Goal: Task Accomplishment & Management: Complete application form

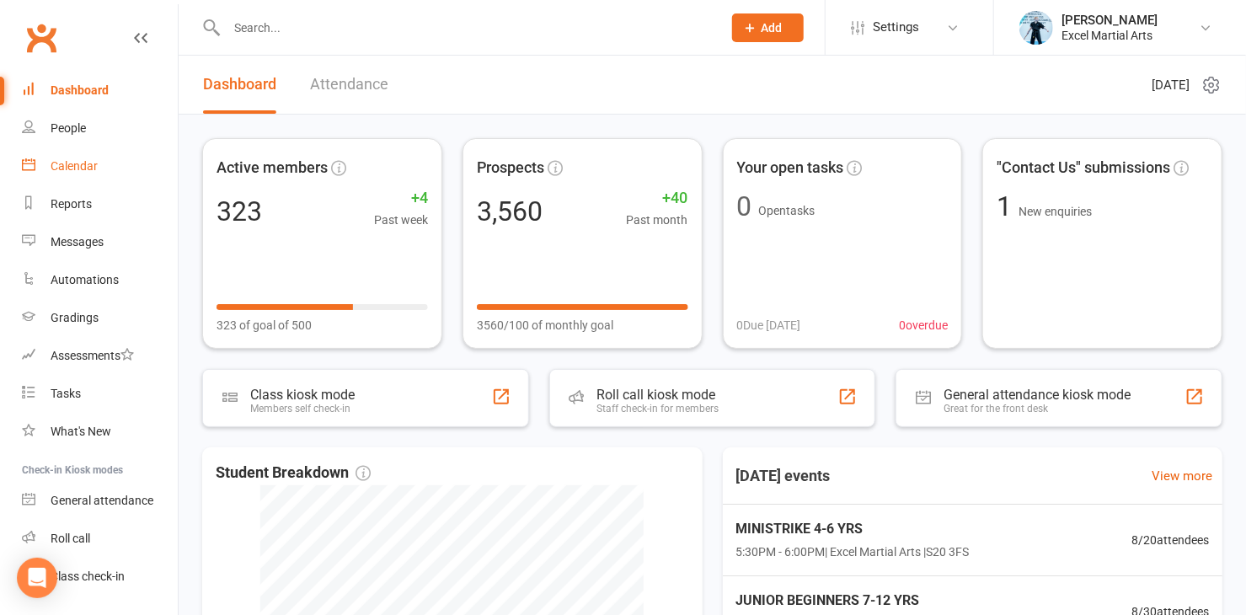
click at [81, 162] on div "Calendar" at bounding box center [74, 165] width 47 height 13
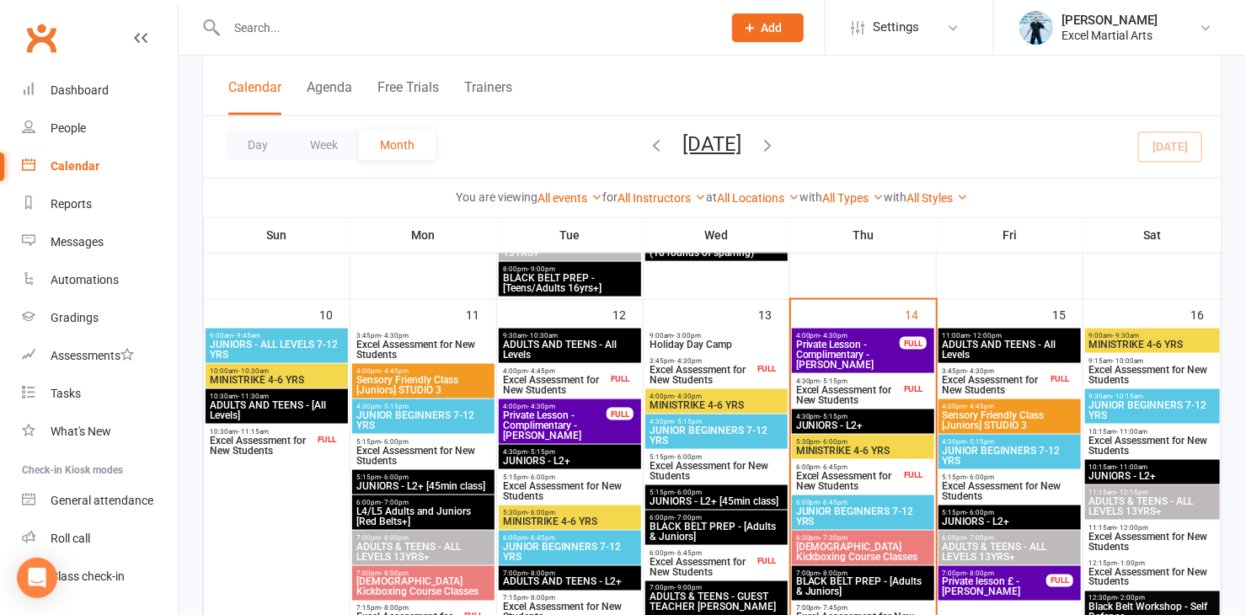
scroll to position [948, 0]
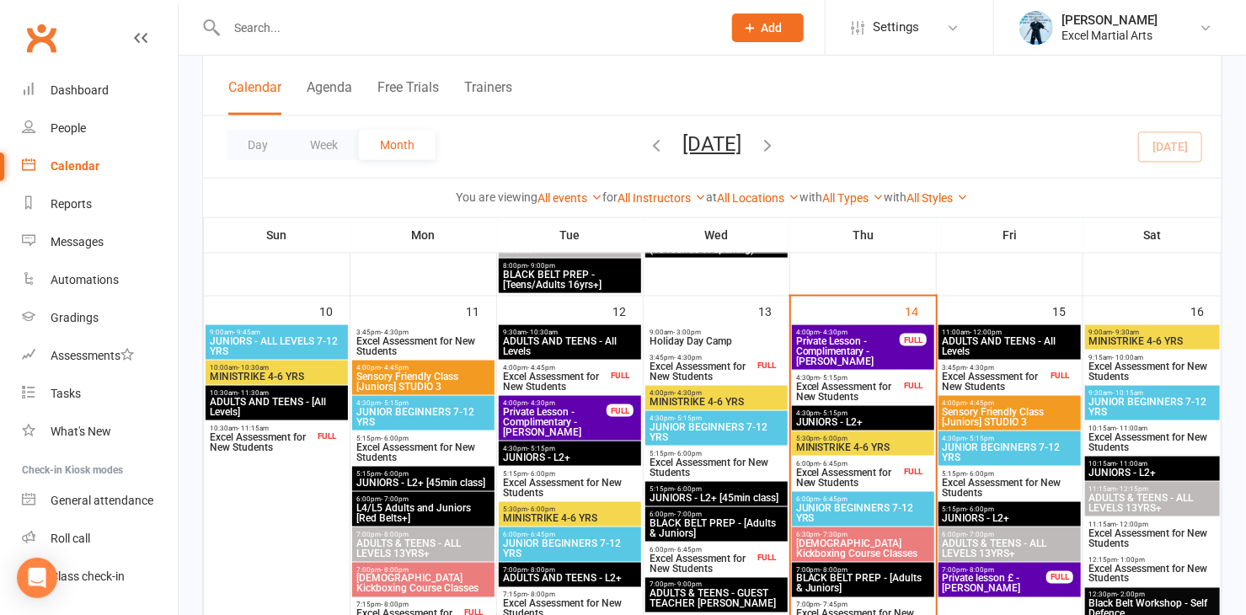
click at [853, 446] on span "MINISTRIKE 4-6 YRS" at bounding box center [863, 447] width 136 height 10
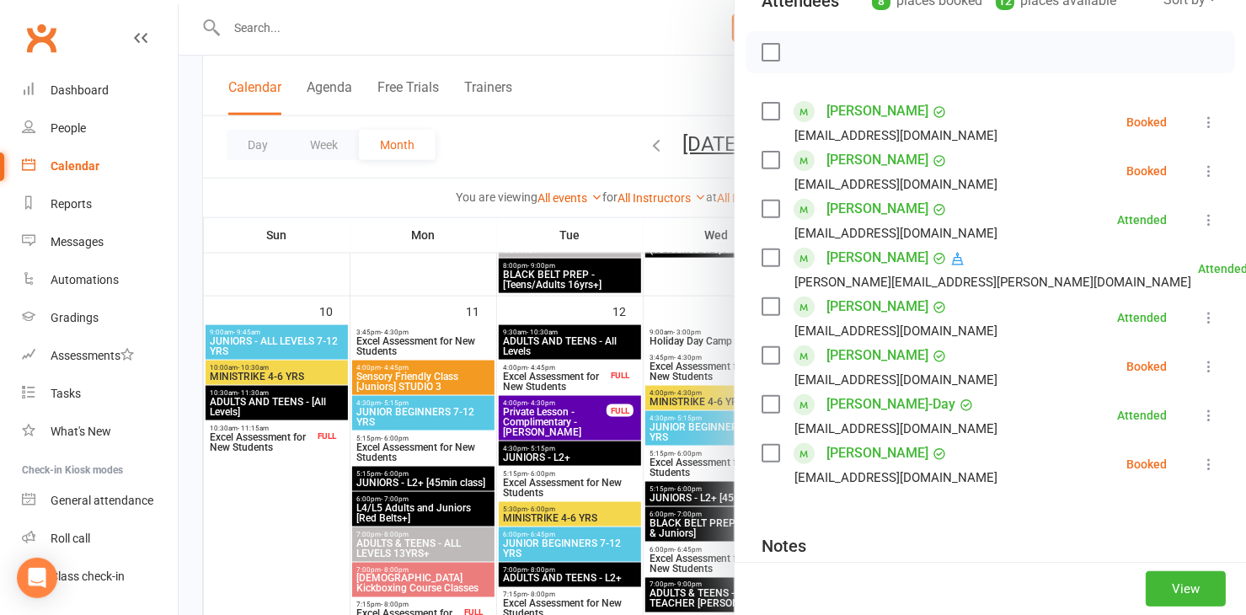
scroll to position [216, 0]
click at [870, 398] on link "[PERSON_NAME]-Day" at bounding box center [890, 403] width 129 height 27
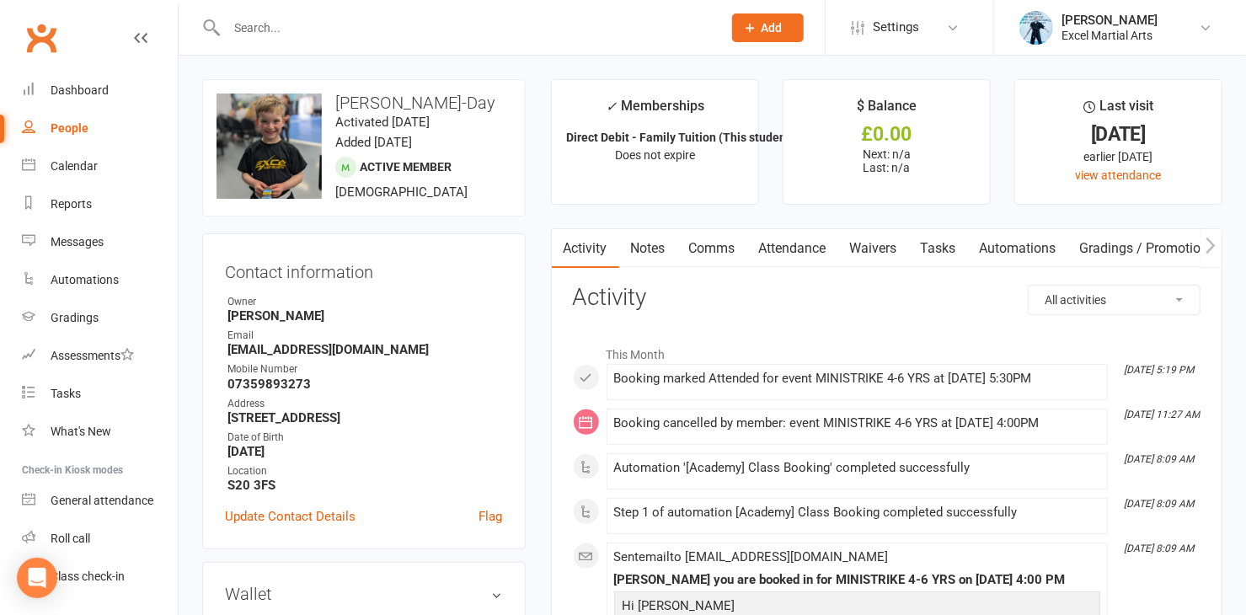
drag, startPoint x: 335, startPoint y: 99, endPoint x: 490, endPoint y: 102, distance: 155.0
click at [490, 102] on h3 "[PERSON_NAME]-Day" at bounding box center [363, 102] width 295 height 19
copy h3 "[PERSON_NAME]-Day"
click at [750, 21] on icon at bounding box center [750, 27] width 15 height 15
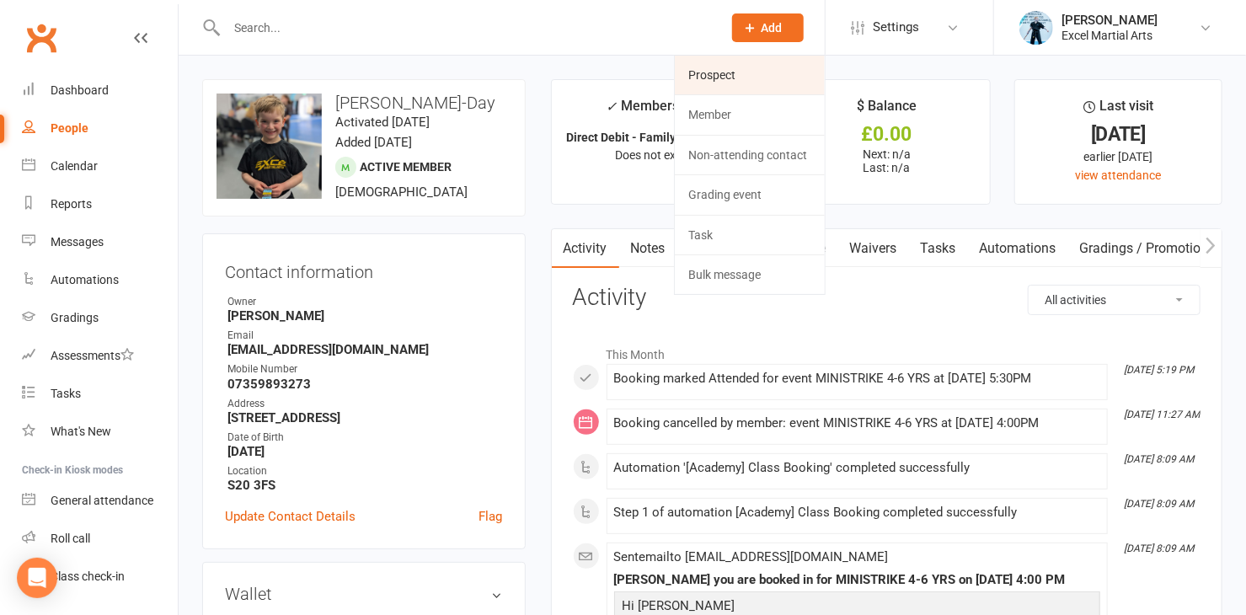
click at [719, 74] on link "Prospect" at bounding box center [750, 75] width 150 height 39
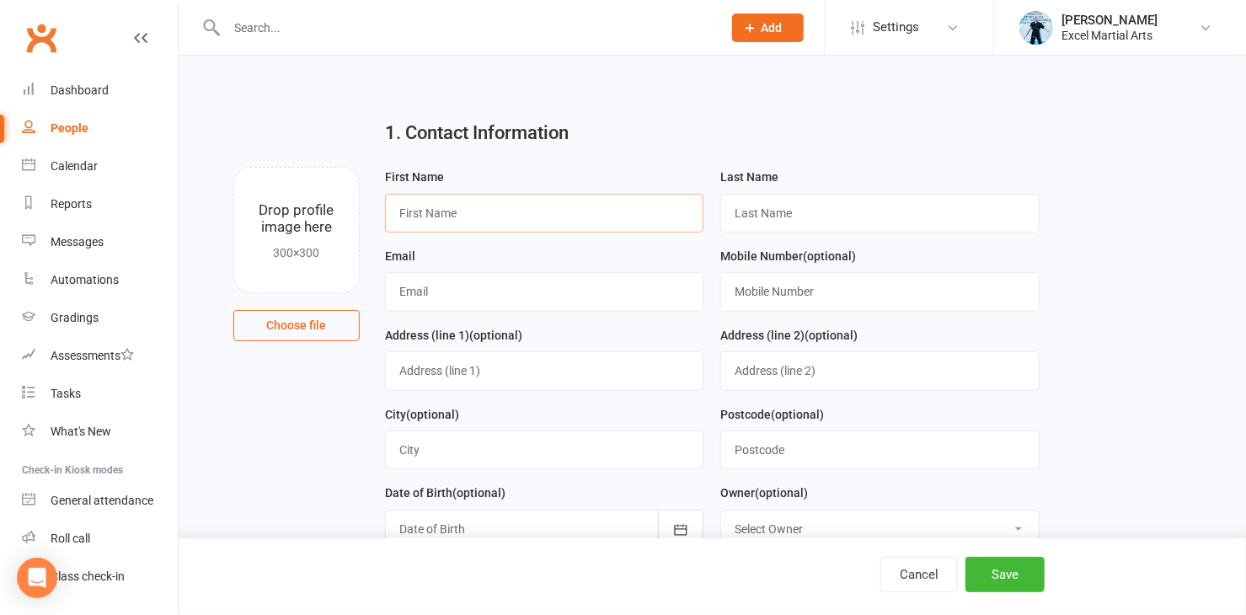
click at [451, 214] on input "text" at bounding box center [544, 213] width 319 height 39
type input "Mark"
click at [725, 216] on input "text" at bounding box center [879, 213] width 319 height 39
type input "Flint"
click at [402, 292] on input "text" at bounding box center [544, 291] width 319 height 39
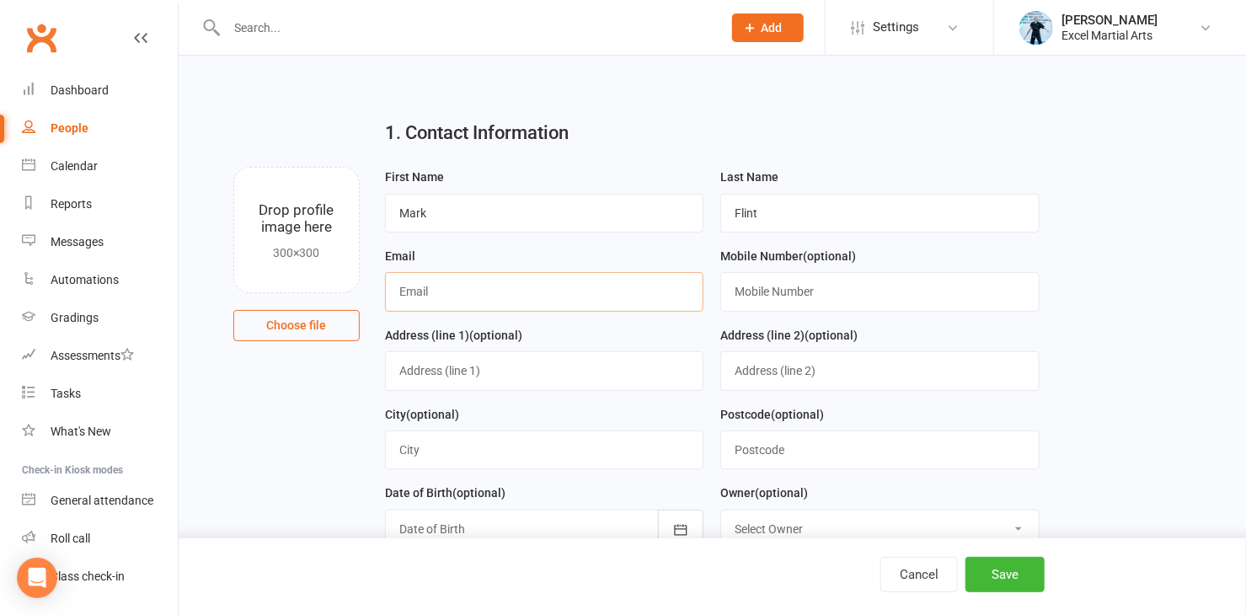
click at [447, 291] on input "text" at bounding box center [544, 291] width 319 height 39
click at [457, 287] on input "markflint" at bounding box center [544, 291] width 319 height 39
type input "[EMAIL_ADDRESS][DOMAIN_NAME]"
click at [747, 288] on input "text" at bounding box center [879, 291] width 319 height 39
type input "07748391892"
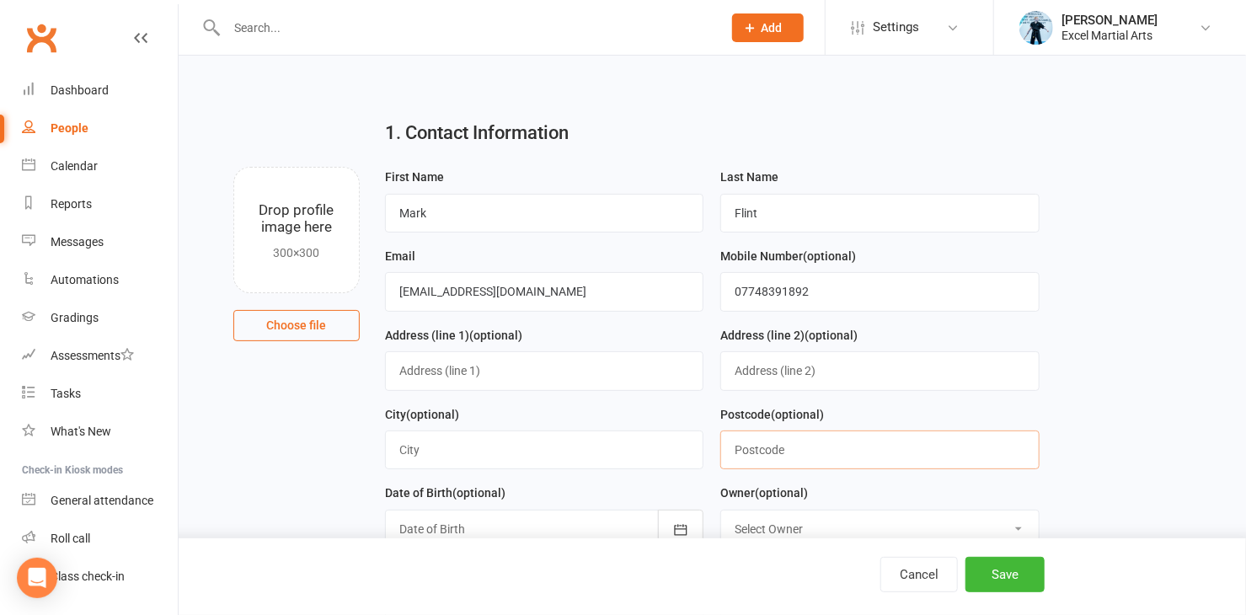
click at [783, 459] on input "text" at bounding box center [879, 449] width 319 height 39
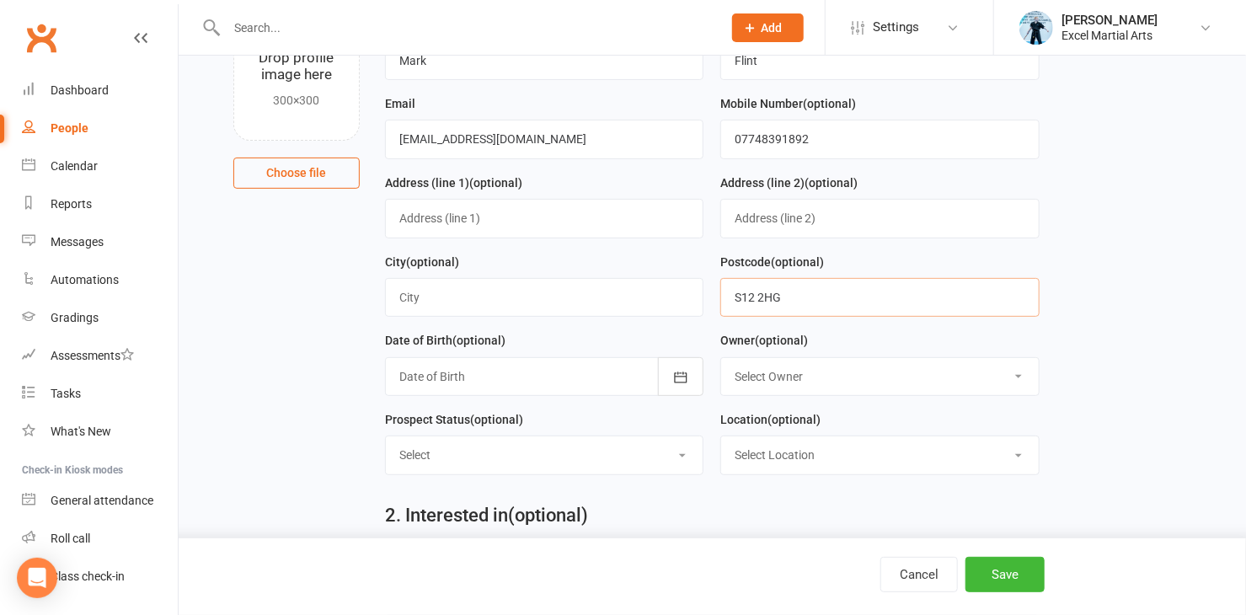
scroll to position [306, 0]
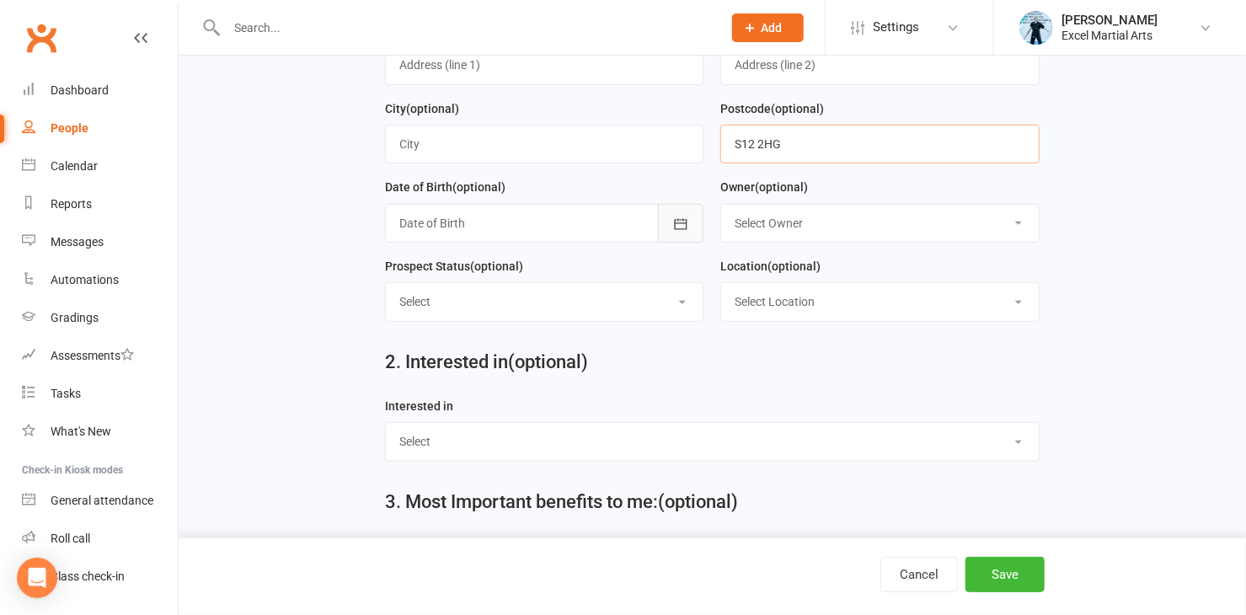
type input "S12 2HG"
click at [682, 216] on icon "button" at bounding box center [680, 224] width 17 height 17
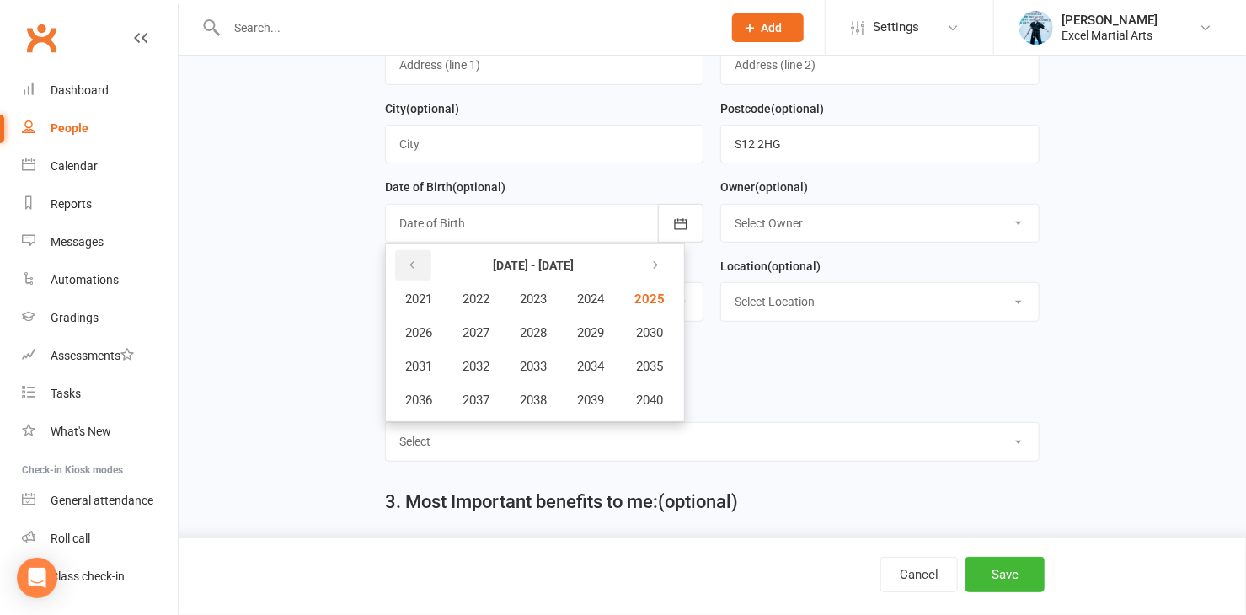
click at [409, 259] on icon "button" at bounding box center [412, 265] width 12 height 13
click at [651, 359] on span "1975" at bounding box center [647, 366] width 27 height 15
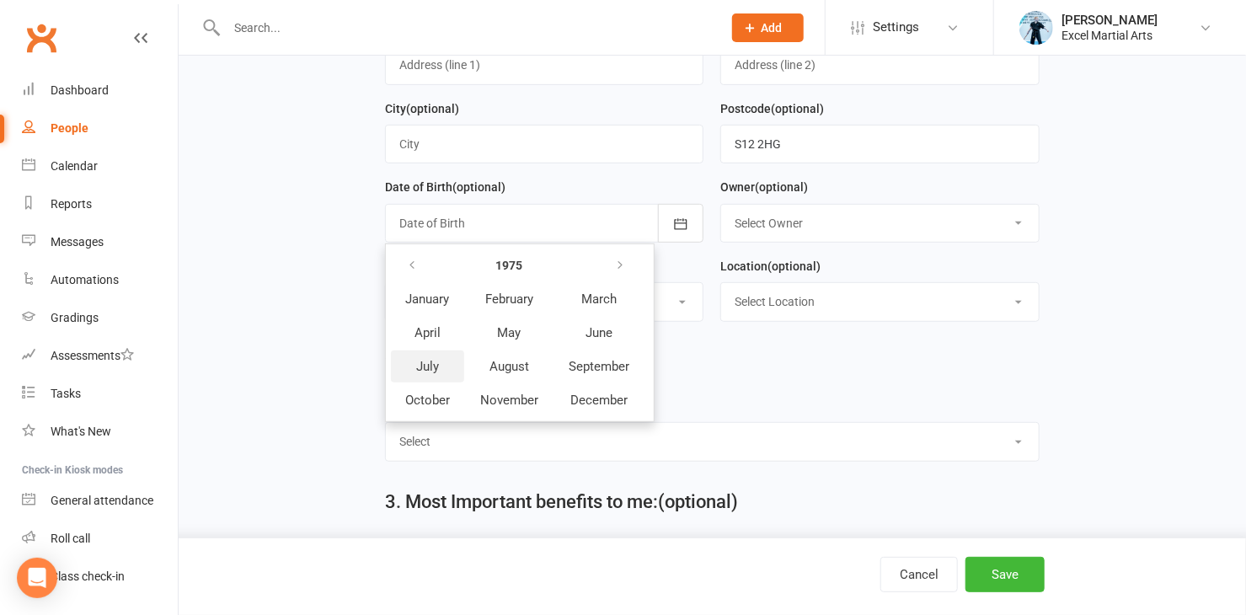
click at [427, 359] on span "July" at bounding box center [427, 366] width 23 height 15
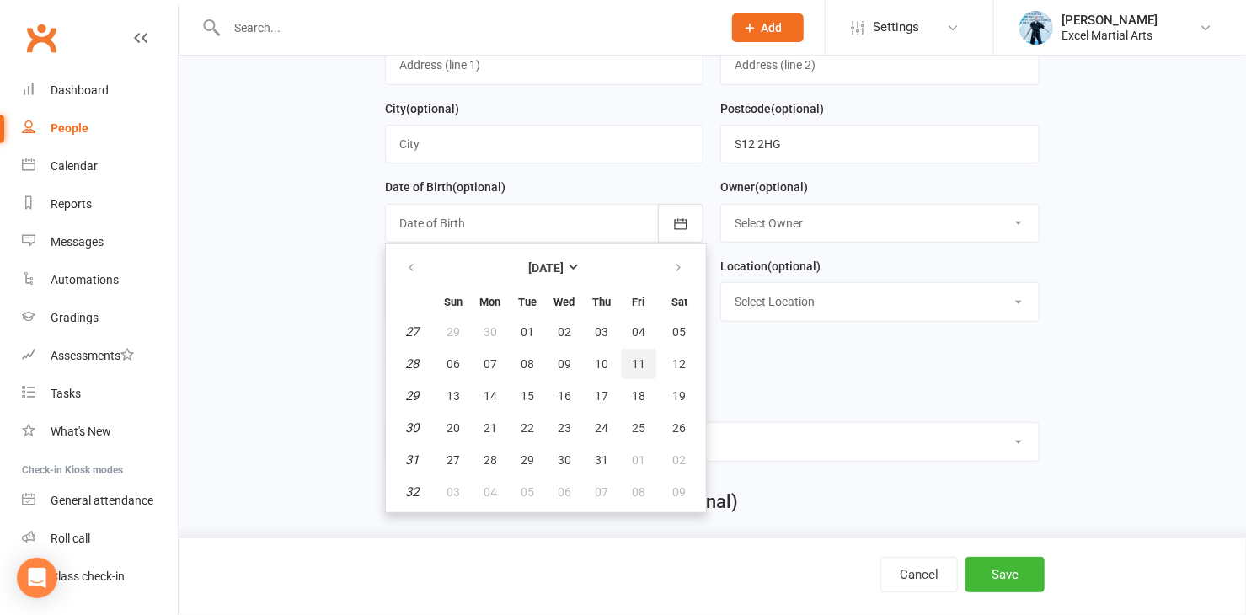
click at [633, 350] on button "11" at bounding box center [638, 364] width 35 height 30
type input "[DATE]"
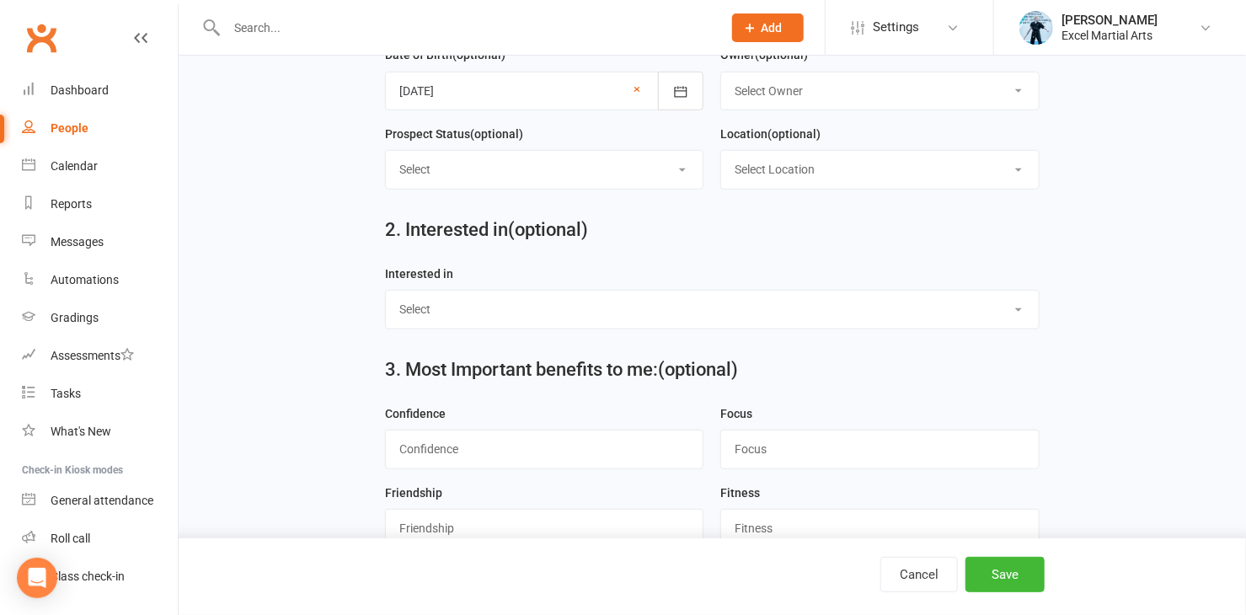
scroll to position [459, 0]
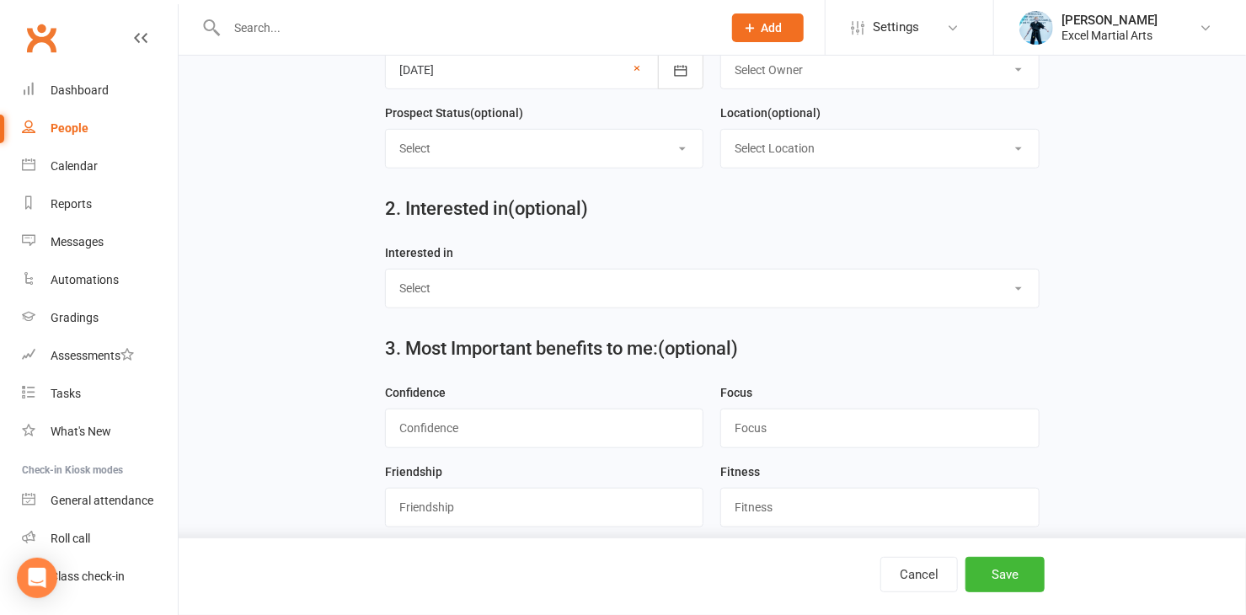
click at [1015, 142] on select "Select Location Phone call Phone call Rothervalley S20 3FS Studio 3" at bounding box center [880, 148] width 318 height 37
select select "3"
click at [721, 130] on select "Select Location Phone call Phone call Rothervalley S20 3FS Studio 3" at bounding box center [880, 148] width 318 height 37
click at [1015, 279] on select "Select Ministrike Juniors Adults/Teens Yoga Birthday Parties" at bounding box center [712, 288] width 653 height 37
select select "Adults/Teens"
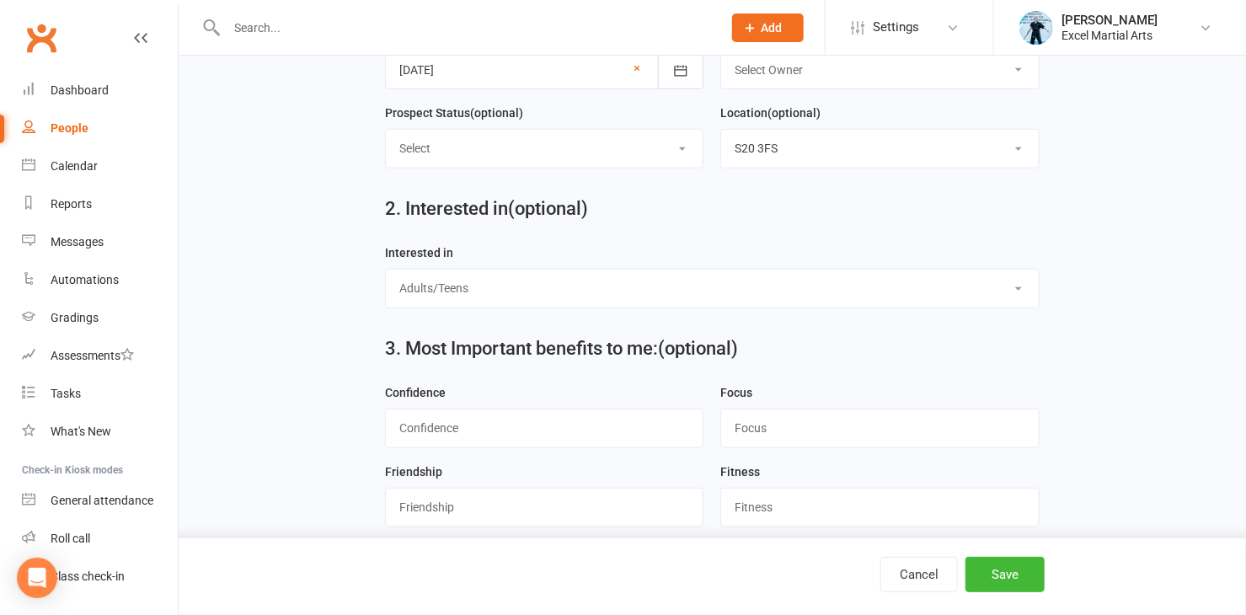
click at [386, 270] on select "Select Ministrike Juniors Adults/Teens Yoga Birthday Parties" at bounding box center [712, 288] width 653 height 37
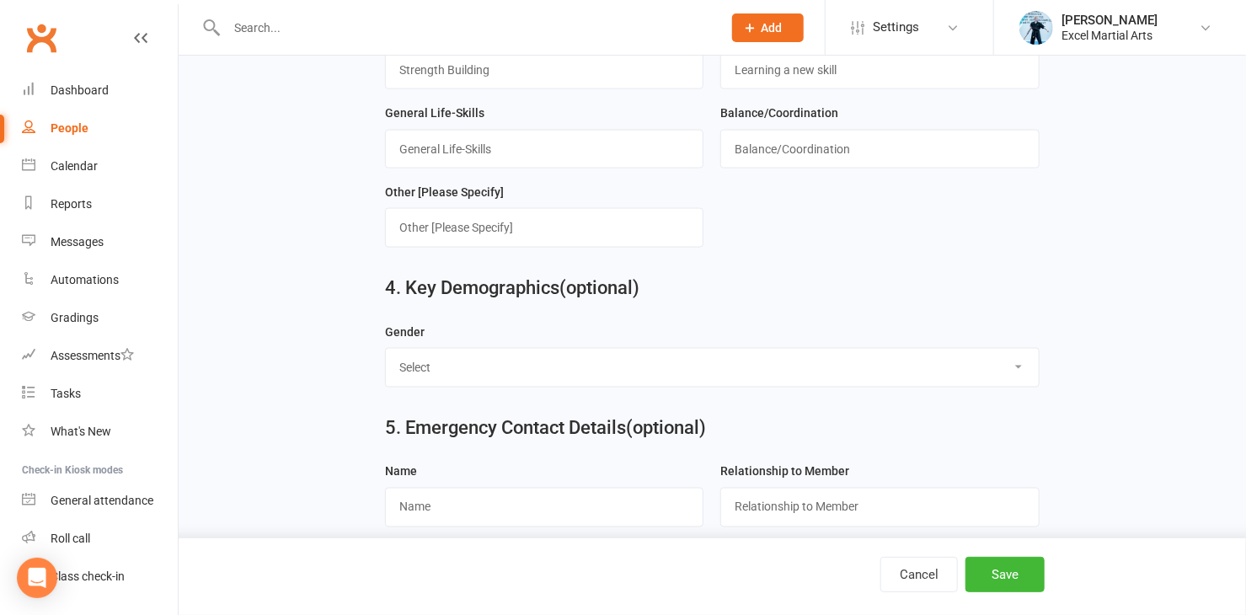
scroll to position [1071, 0]
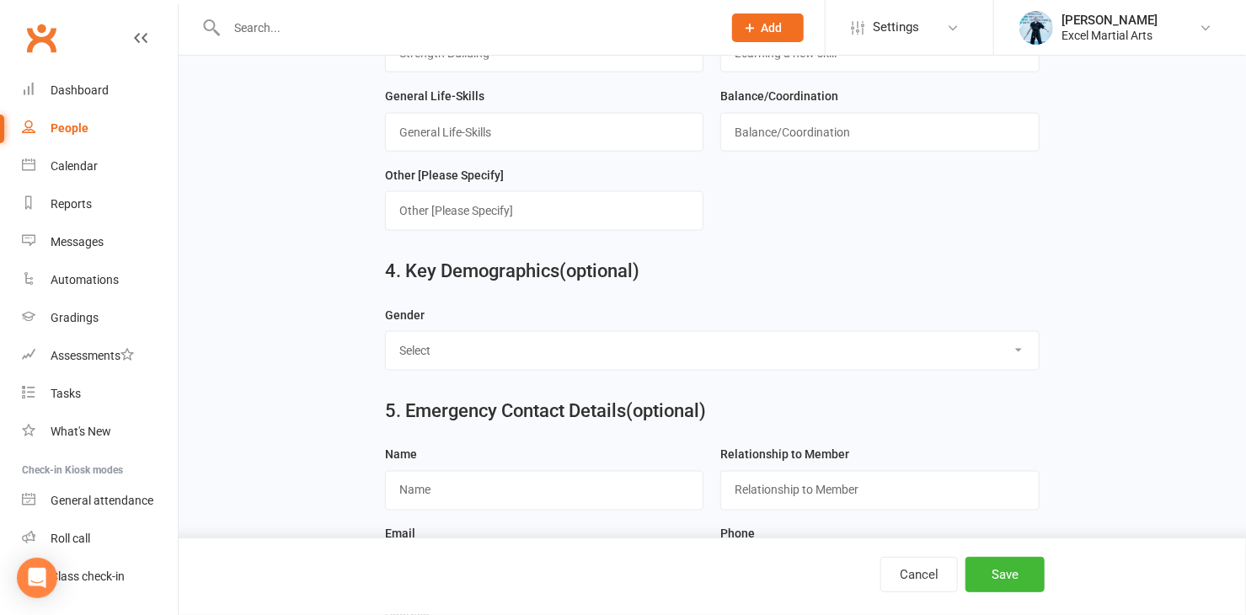
click at [1016, 336] on select "Select [DEMOGRAPHIC_DATA] [DEMOGRAPHIC_DATA]" at bounding box center [712, 350] width 653 height 37
select select "[DEMOGRAPHIC_DATA]"
click at [386, 332] on select "Select [DEMOGRAPHIC_DATA] [DEMOGRAPHIC_DATA]" at bounding box center [712, 350] width 653 height 37
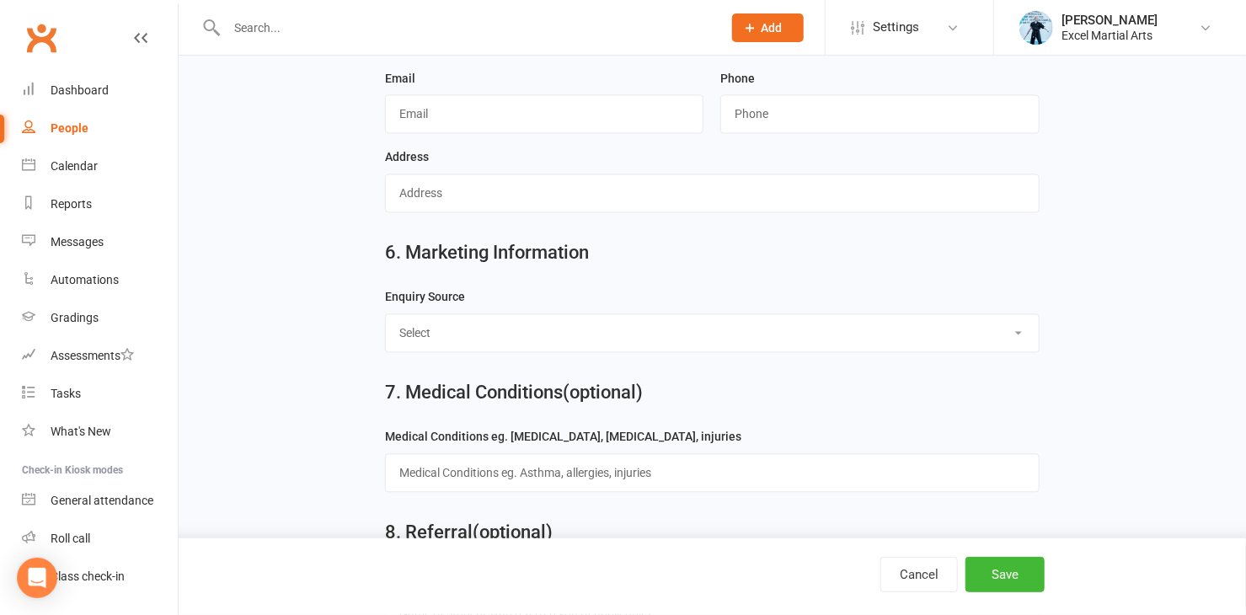
scroll to position [1638, 0]
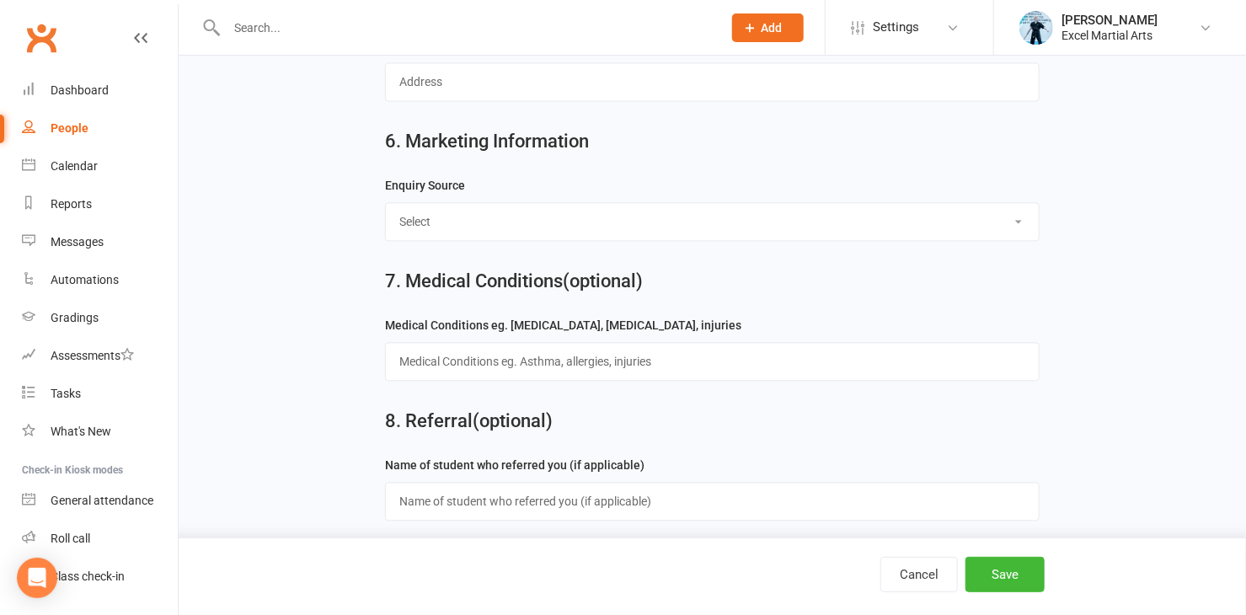
click at [1015, 209] on select "Select Birthday Party Coach/Staff Referral Dance Driven by/Walk In Event [Commu…" at bounding box center [712, 221] width 653 height 37
select select "Other/Unknown"
click at [386, 203] on select "Select Birthday Party Coach/Staff Referral Dance Driven by/Walk In Event [Commu…" at bounding box center [712, 221] width 653 height 37
click at [1004, 569] on button "Save" at bounding box center [1004, 574] width 79 height 35
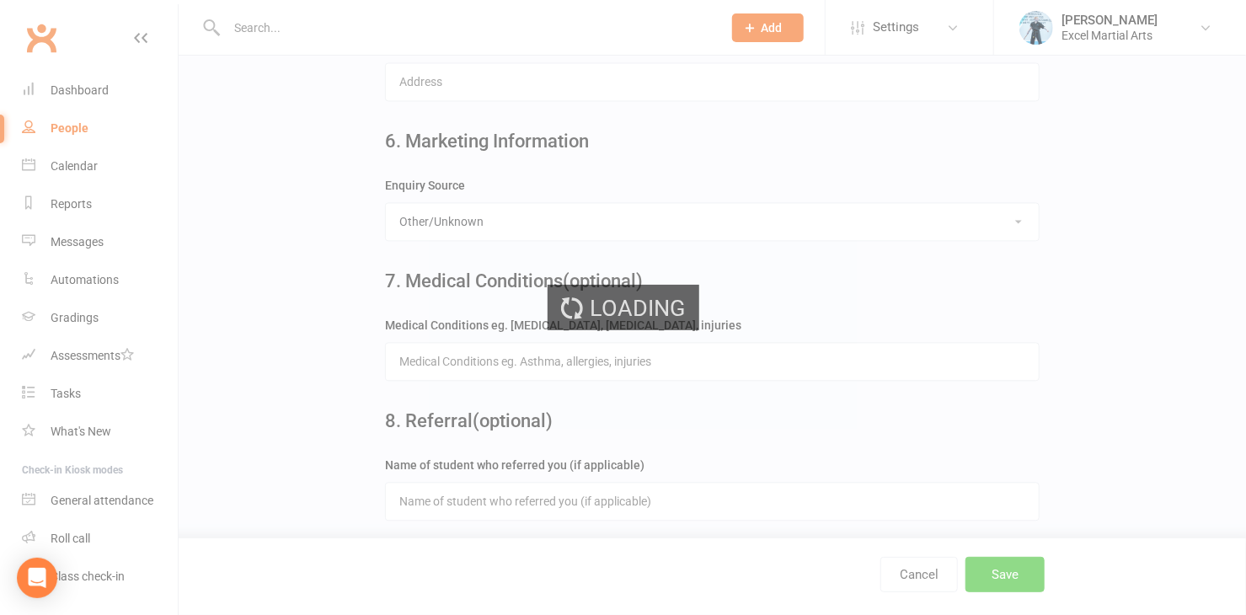
scroll to position [0, 0]
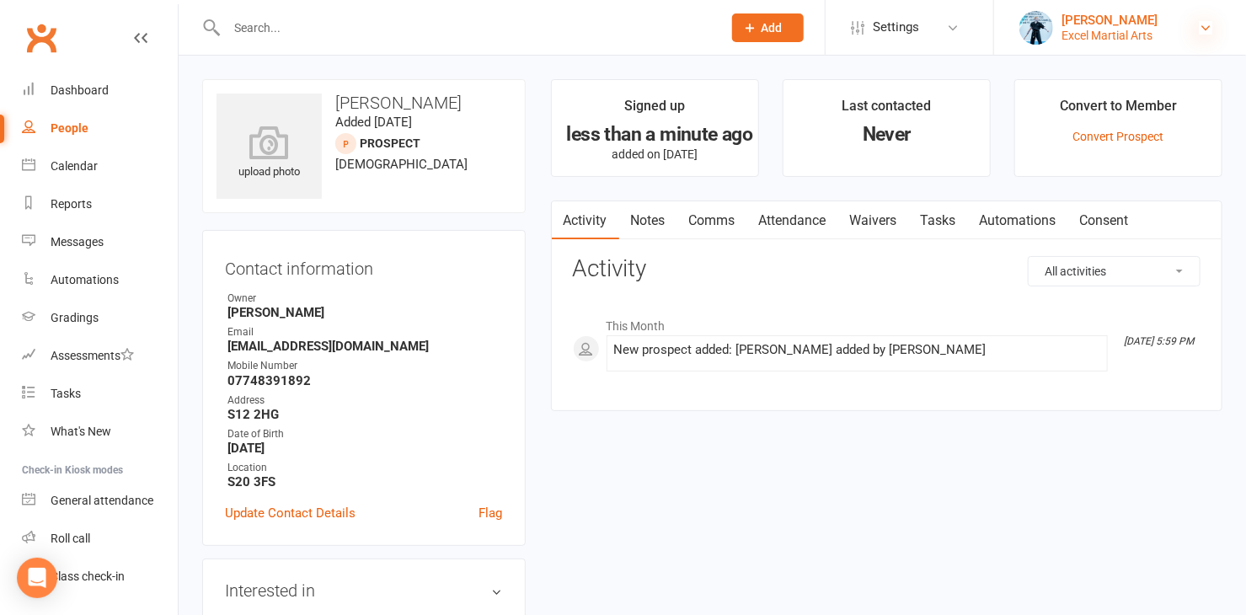
click at [1207, 24] on icon at bounding box center [1205, 27] width 13 height 13
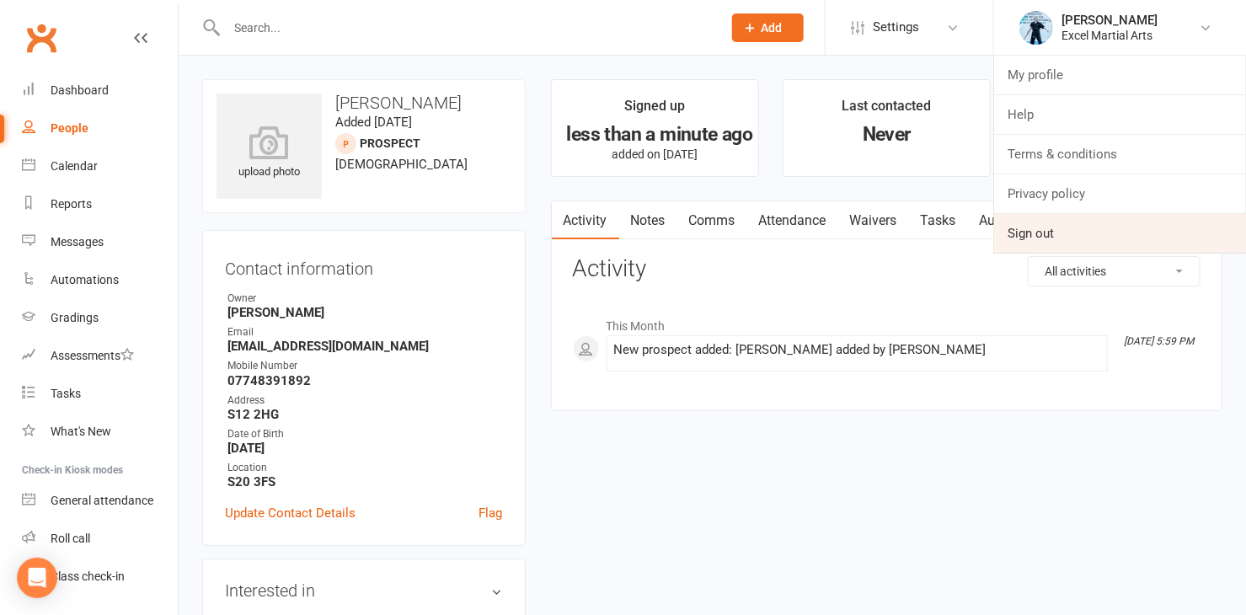
click at [1046, 232] on link "Sign out" at bounding box center [1120, 233] width 252 height 39
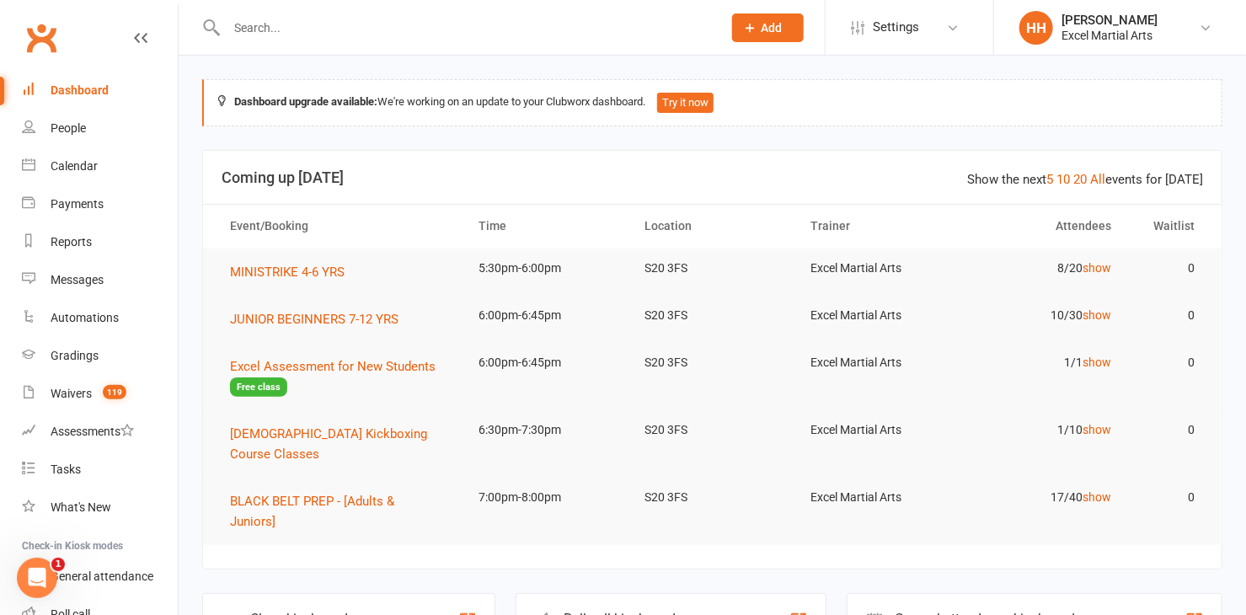
click at [233, 27] on input "text" at bounding box center [466, 28] width 489 height 24
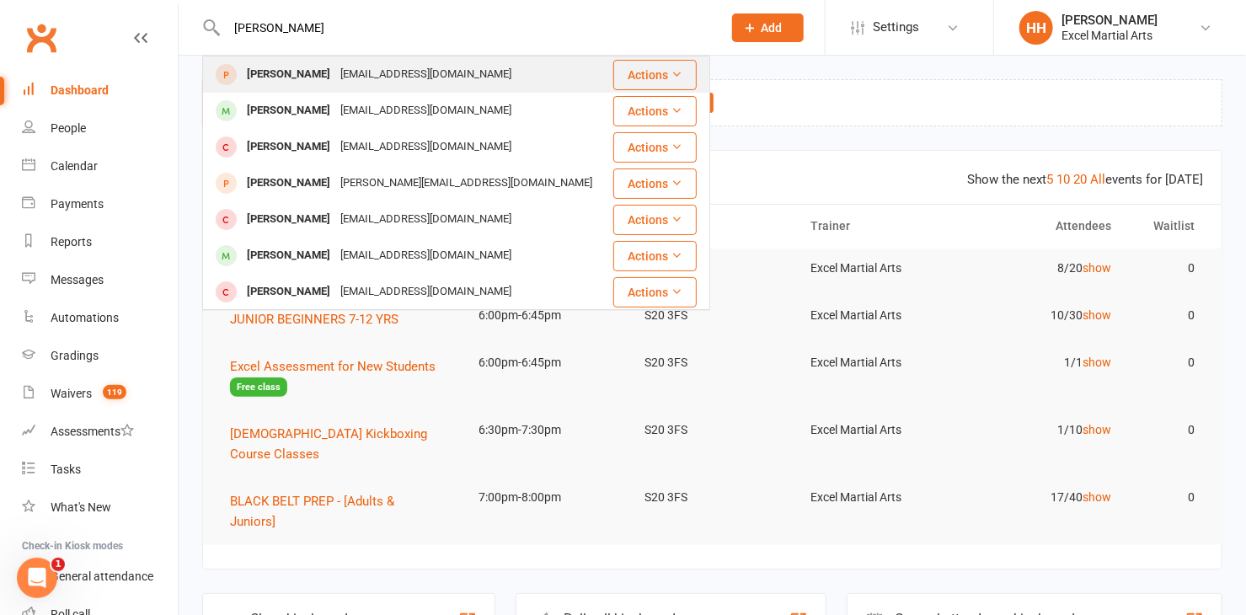
type input "[PERSON_NAME]"
click at [290, 71] on div "[PERSON_NAME]" at bounding box center [288, 74] width 93 height 24
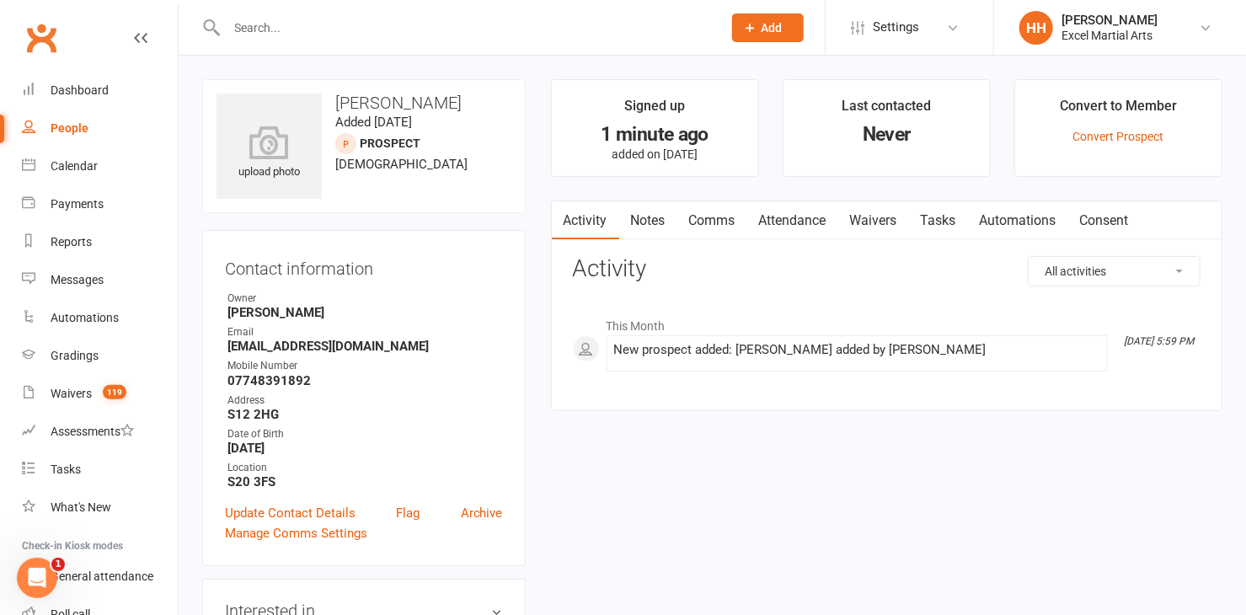
click at [645, 215] on link "Notes" at bounding box center [648, 220] width 58 height 39
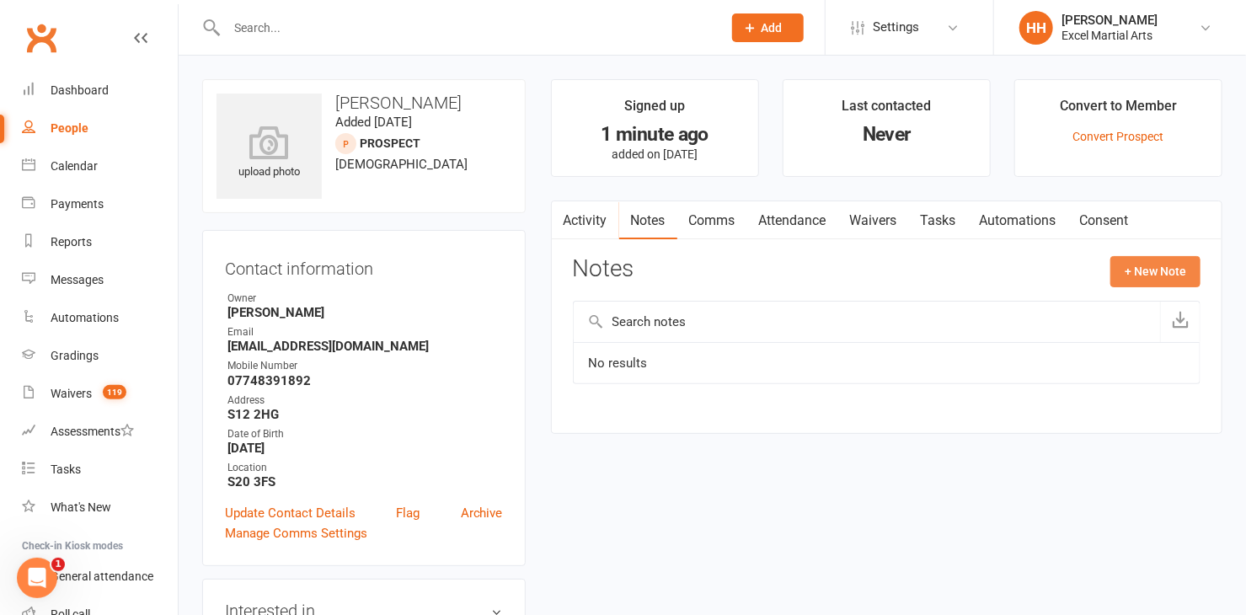
click at [1144, 271] on button "+ New Note" at bounding box center [1155, 271] width 90 height 30
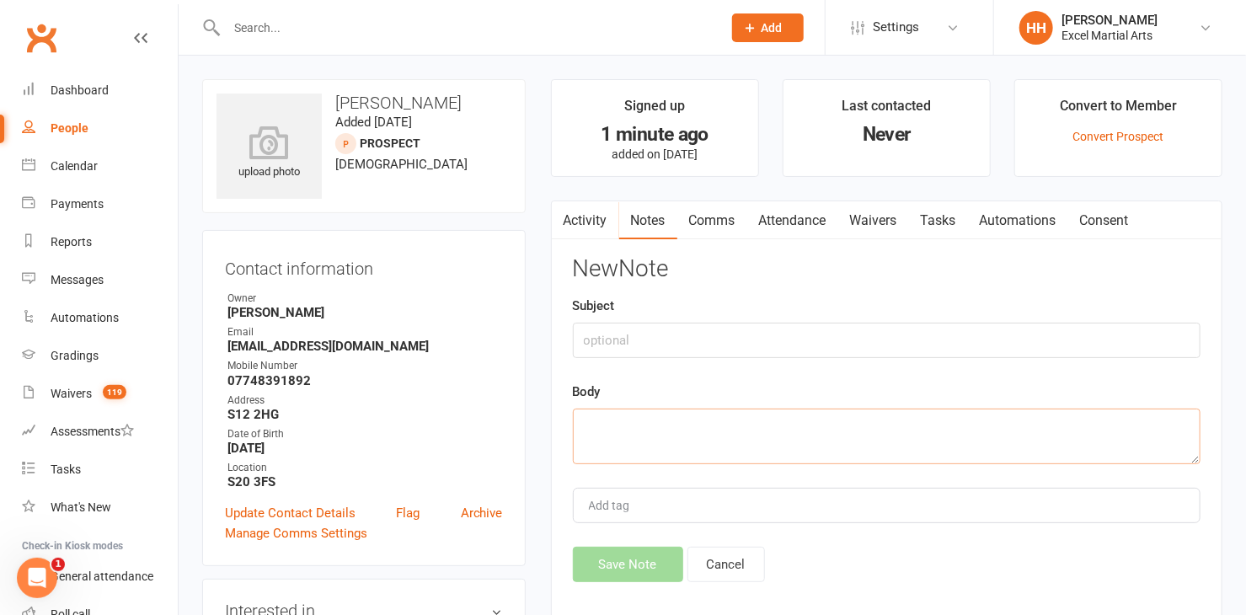
click at [606, 417] on textarea at bounding box center [887, 437] width 628 height 56
type textarea "A"
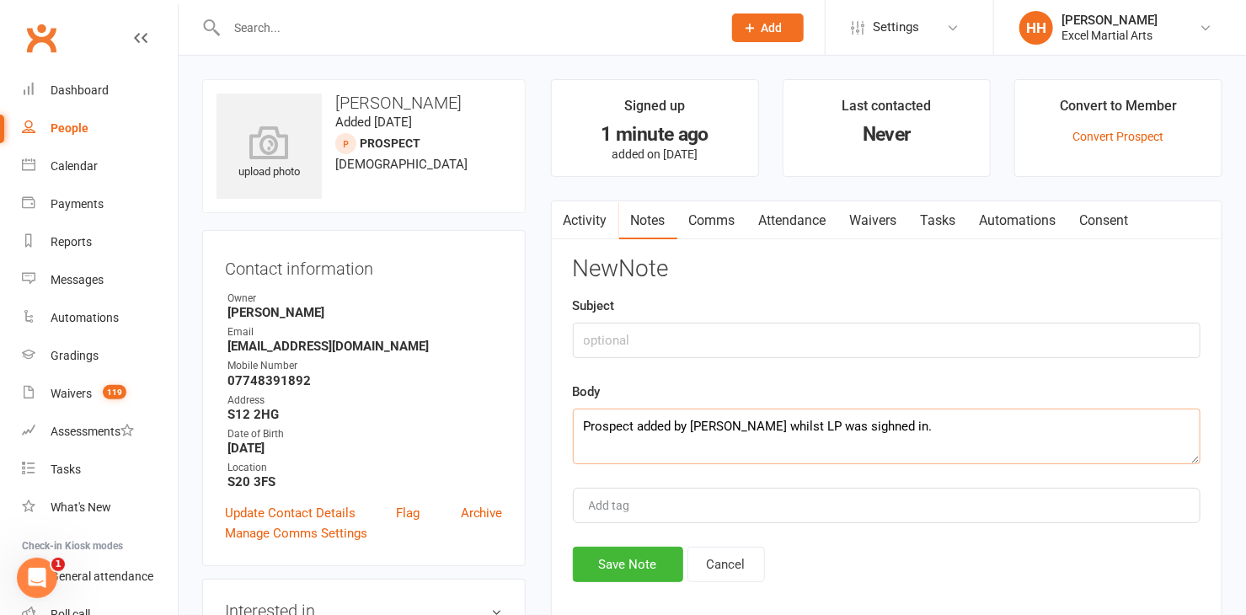
click at [874, 422] on textarea "Prospect added by Helen Hughes whilst LP was sighned in." at bounding box center [887, 437] width 628 height 56
type textarea "Prospect added by Helen Hughes whilst LP was signed in."
click at [625, 555] on button "Save Note" at bounding box center [628, 564] width 110 height 35
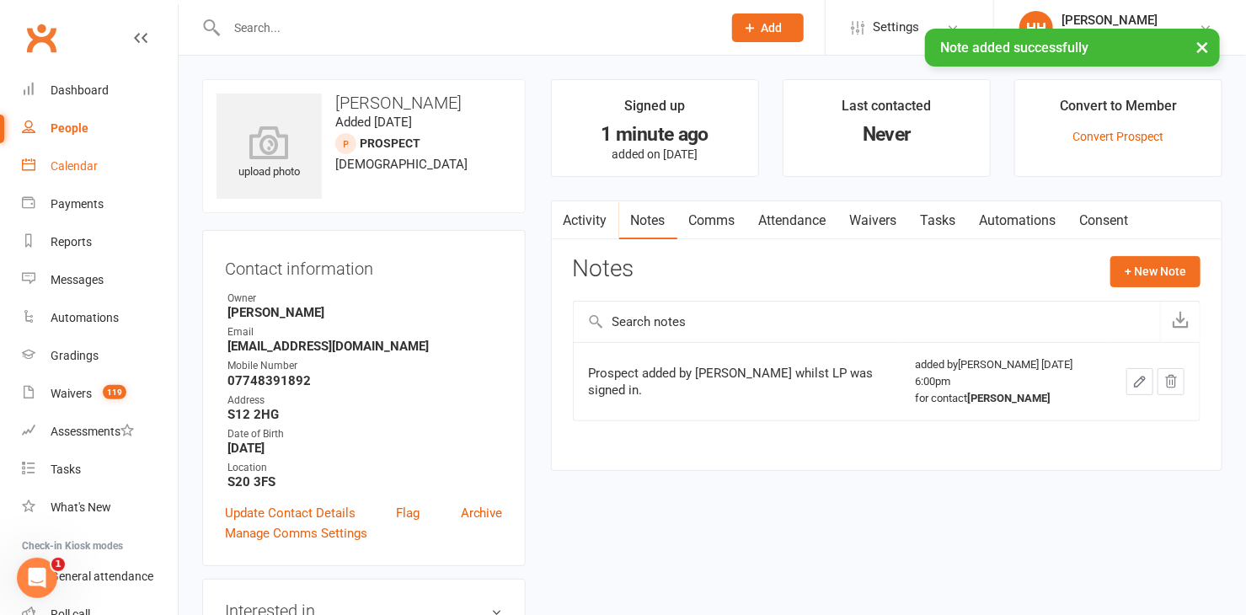
click at [61, 163] on div "Calendar" at bounding box center [74, 165] width 47 height 13
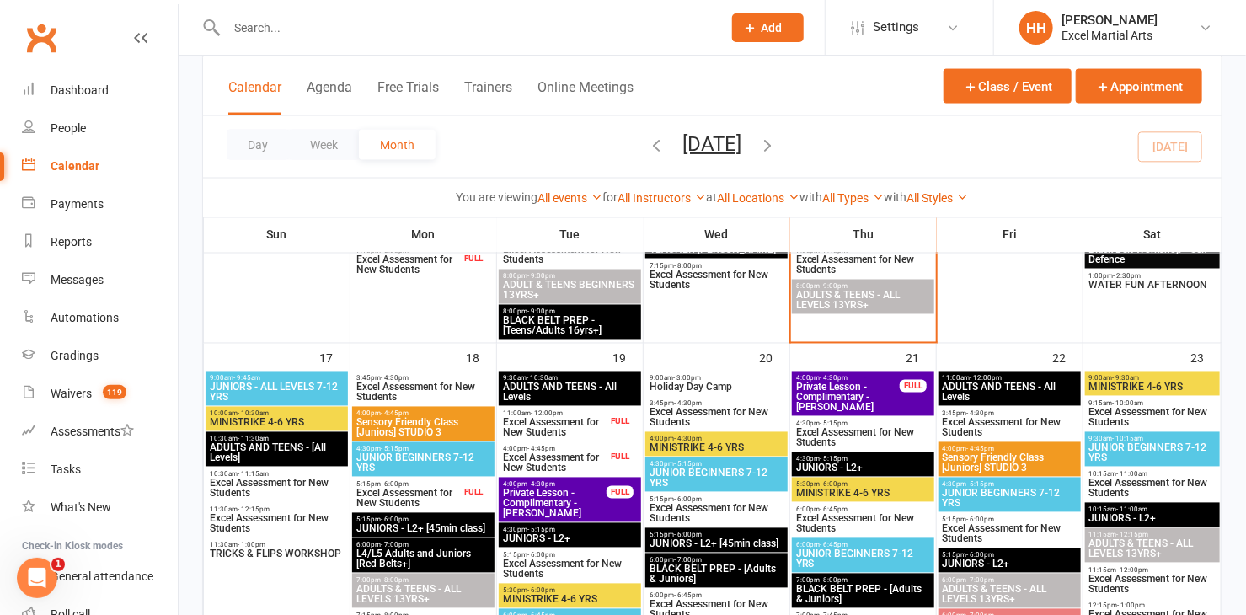
scroll to position [1378, 0]
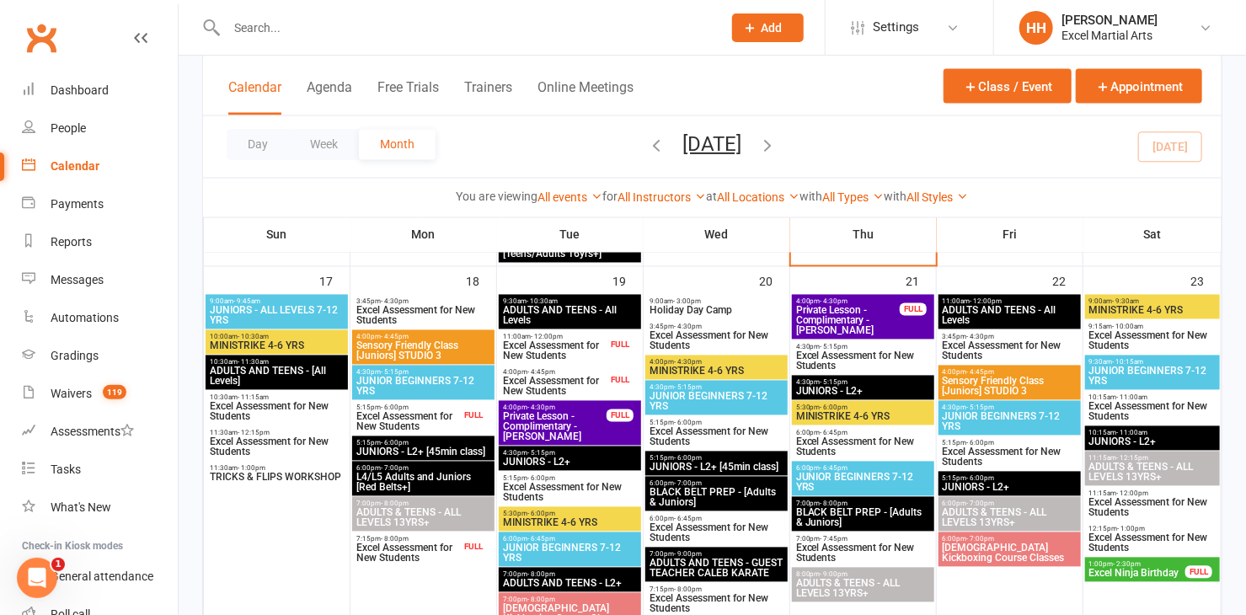
click at [438, 312] on span "Excel Assessment for New Students" at bounding box center [423, 316] width 136 height 20
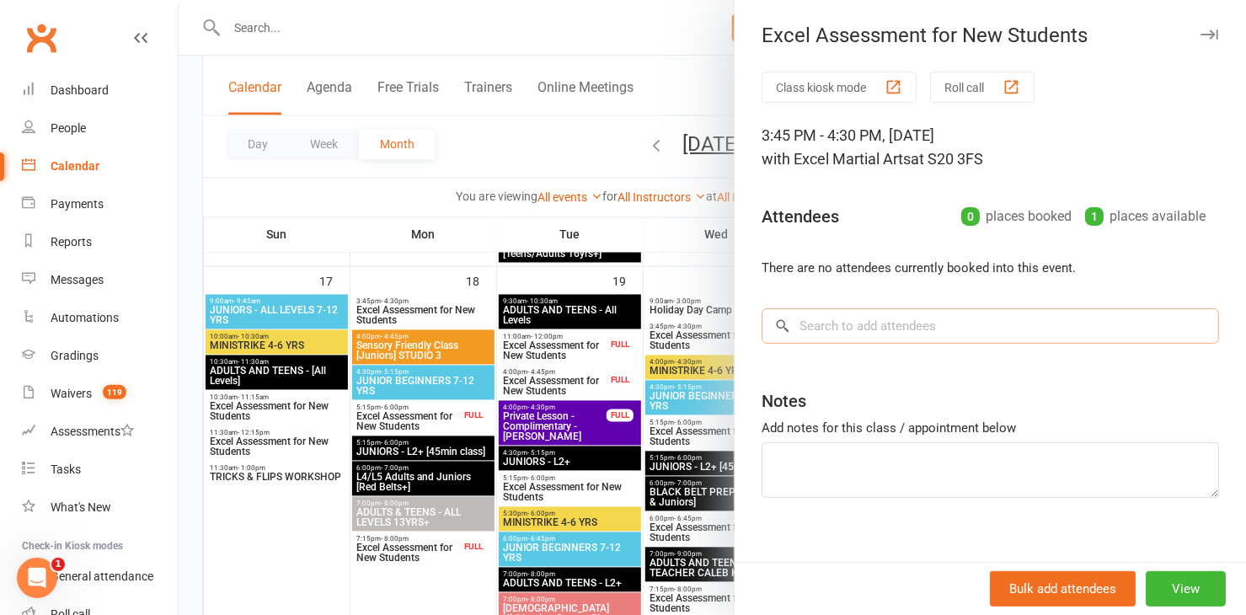
click at [815, 332] on input "search" at bounding box center [989, 325] width 457 height 35
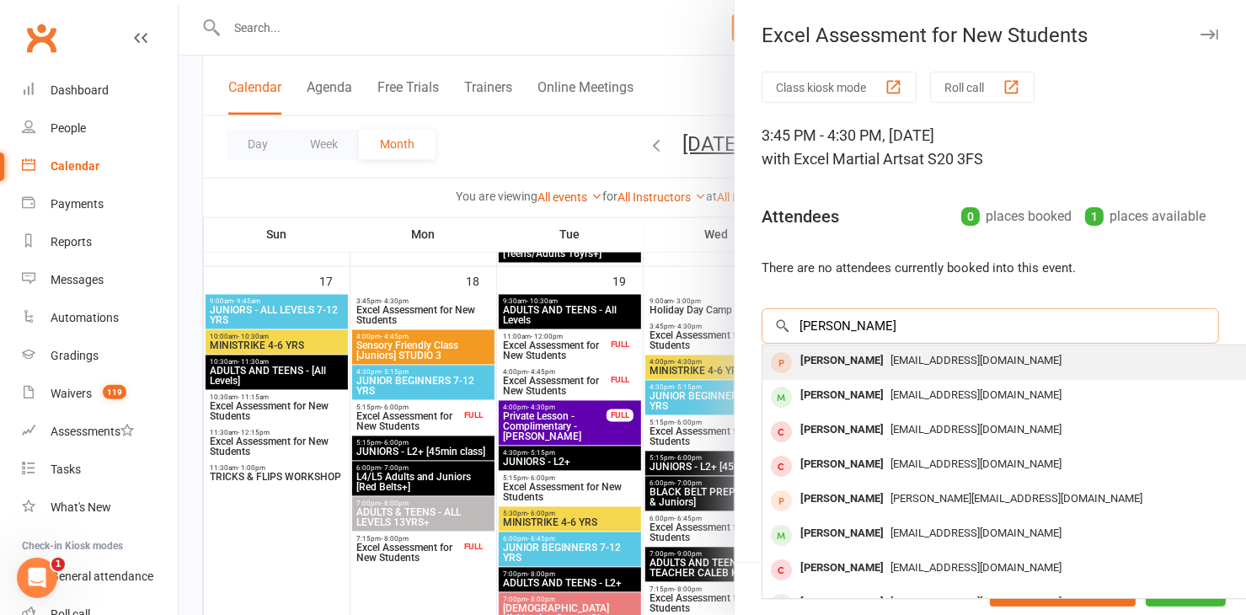
type input "[PERSON_NAME]"
click at [831, 358] on div "[PERSON_NAME]" at bounding box center [841, 361] width 97 height 24
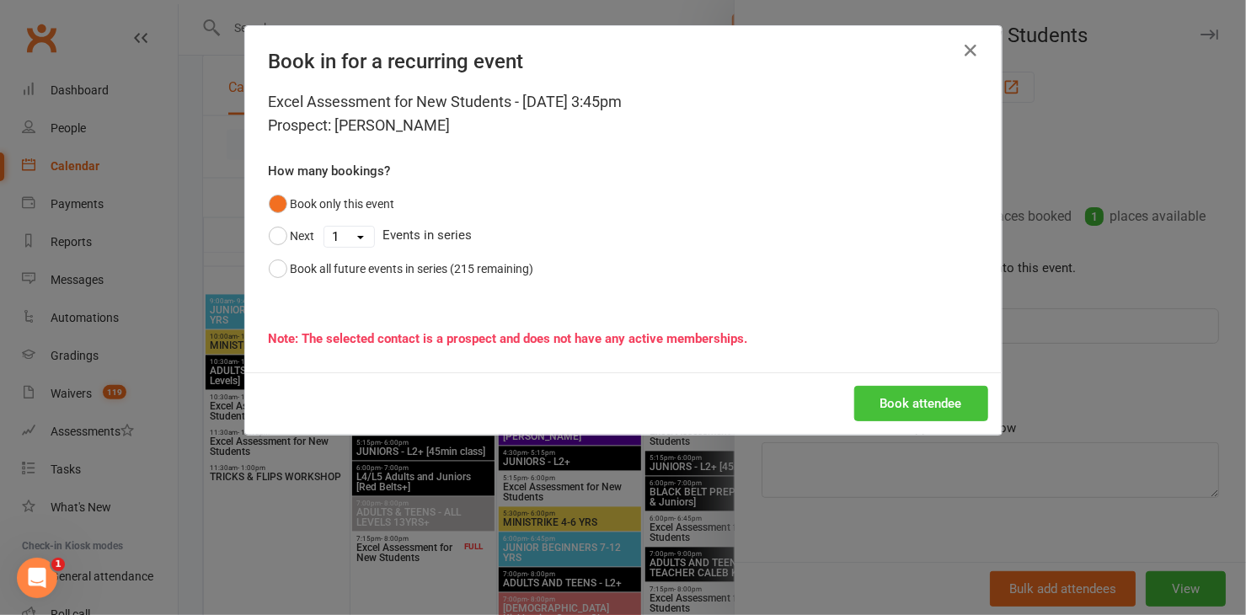
click at [900, 395] on button "Book attendee" at bounding box center [921, 403] width 134 height 35
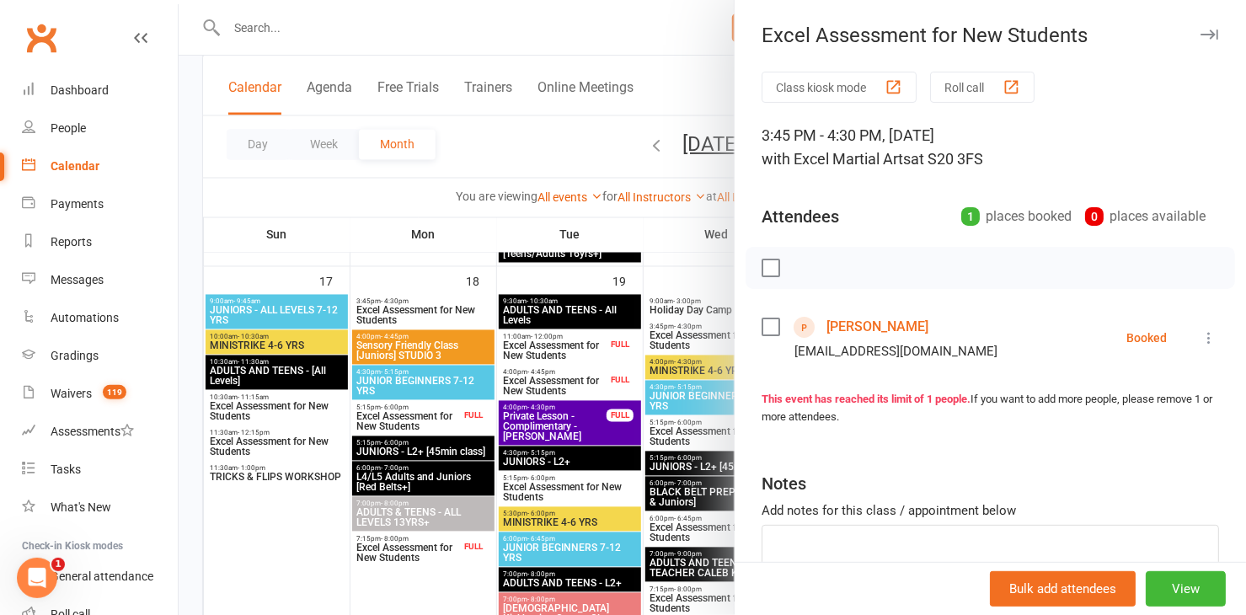
click at [469, 24] on div at bounding box center [712, 307] width 1067 height 615
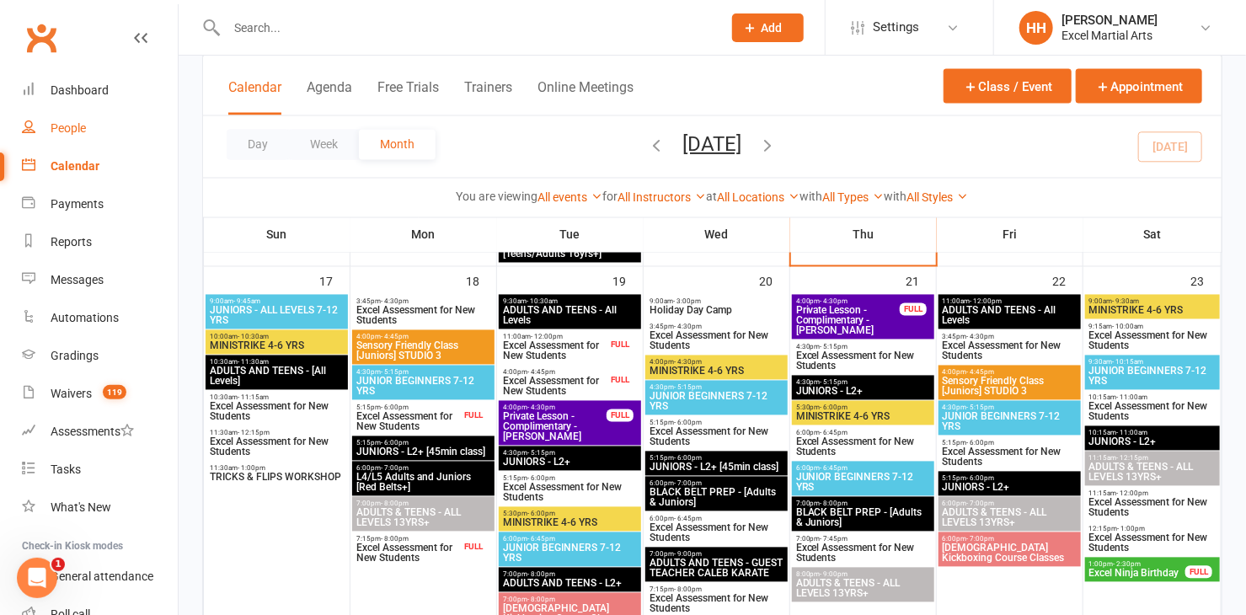
click at [64, 127] on div "People" at bounding box center [68, 127] width 35 height 13
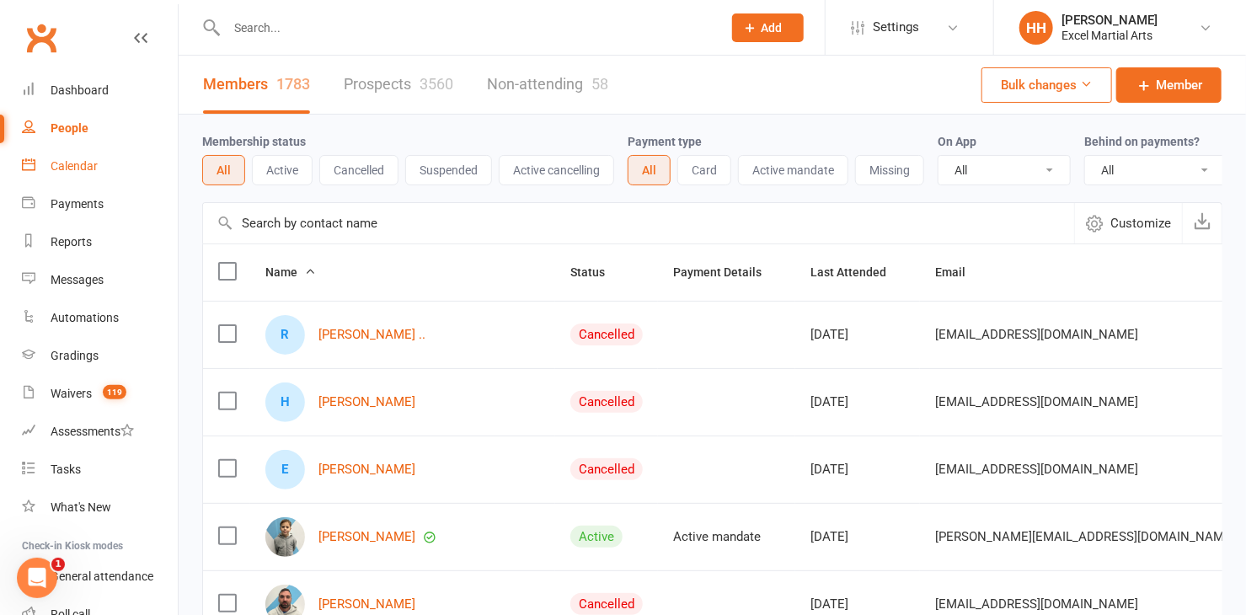
click at [67, 164] on div "Calendar" at bounding box center [74, 165] width 47 height 13
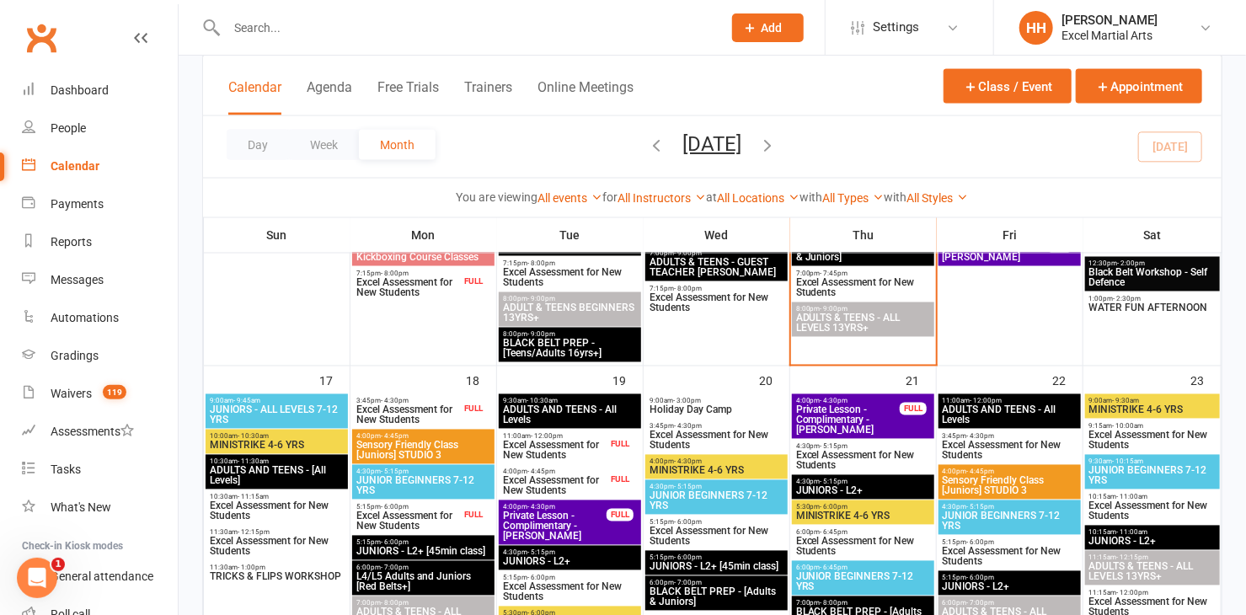
scroll to position [1301, 0]
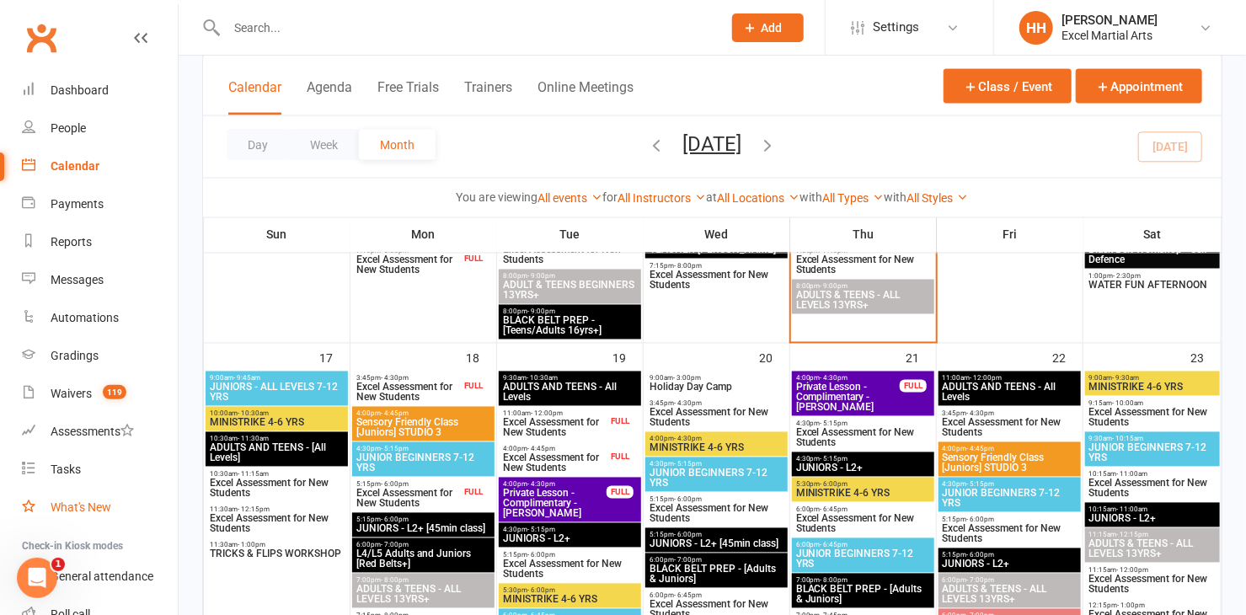
click at [26, 521] on link "What's New" at bounding box center [100, 508] width 156 height 38
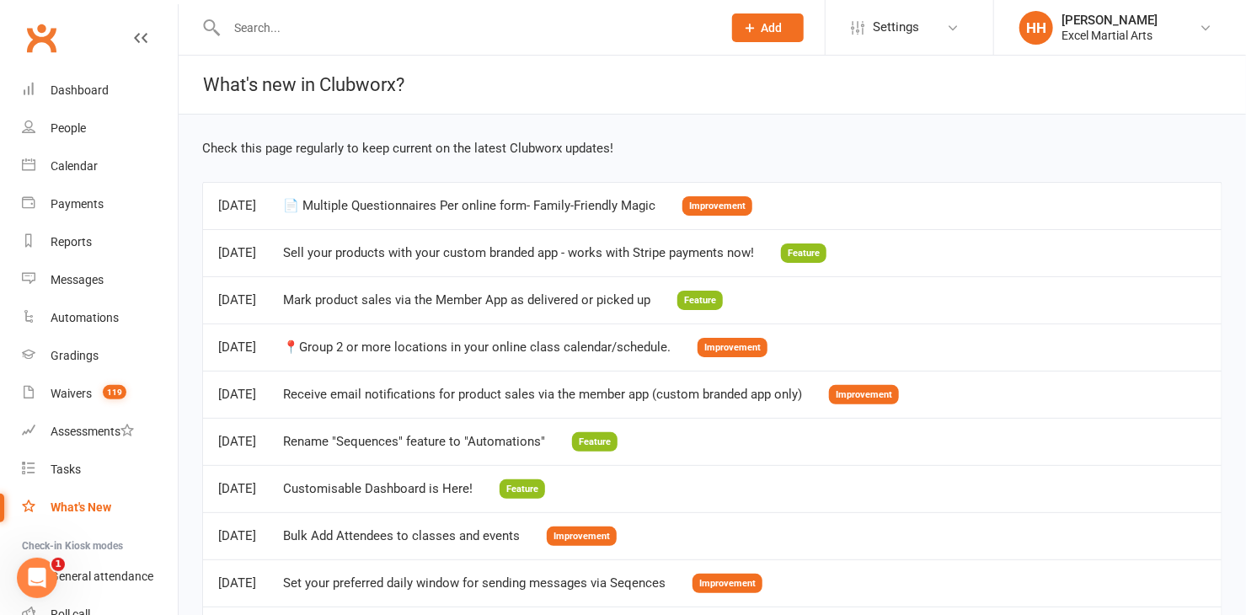
click at [251, 30] on input "text" at bounding box center [466, 28] width 489 height 24
click at [250, 31] on input "text" at bounding box center [466, 28] width 489 height 24
click at [258, 21] on input "text" at bounding box center [466, 28] width 489 height 24
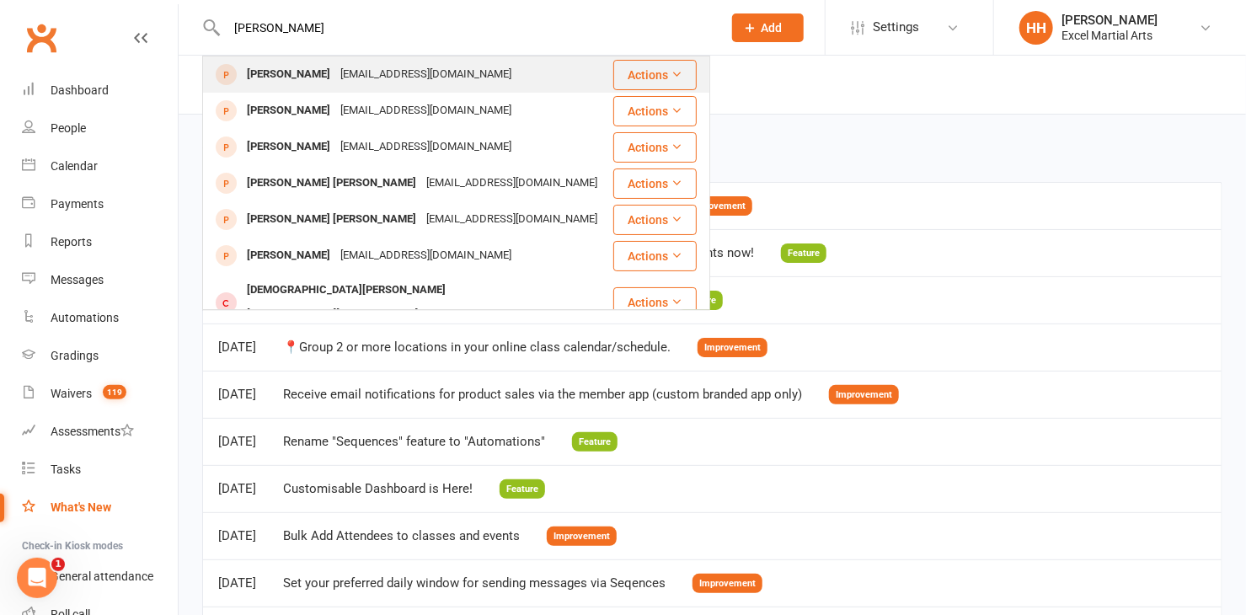
type input "anisha"
click at [282, 74] on div "Anisha Chohan" at bounding box center [288, 74] width 93 height 24
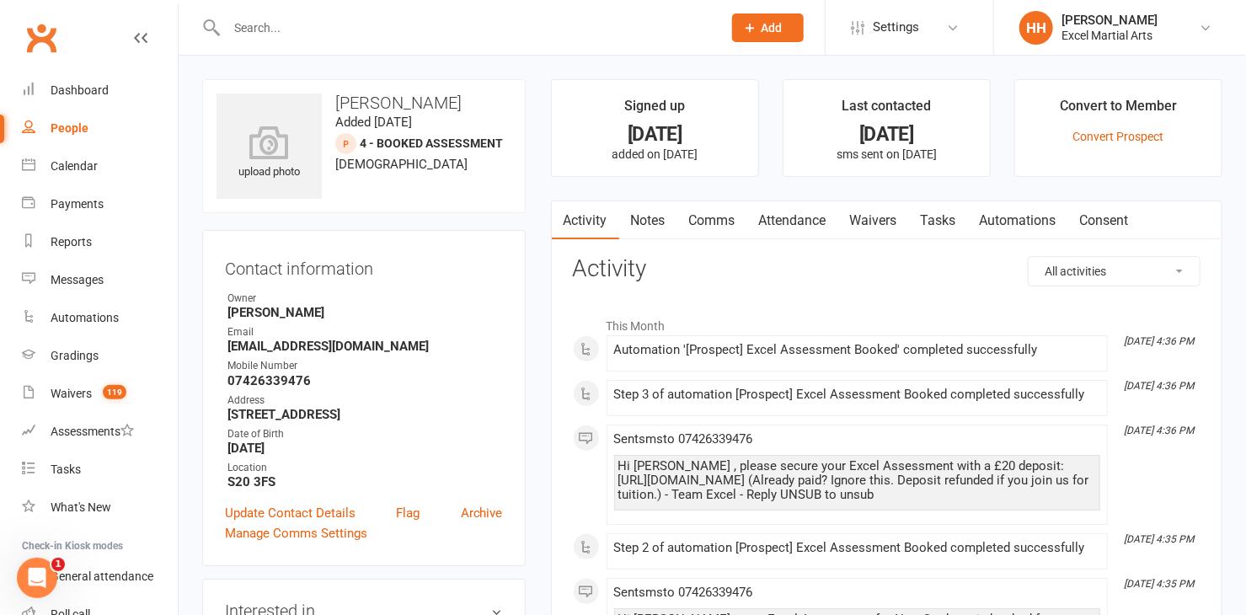
click at [236, 29] on input "text" at bounding box center [466, 28] width 489 height 24
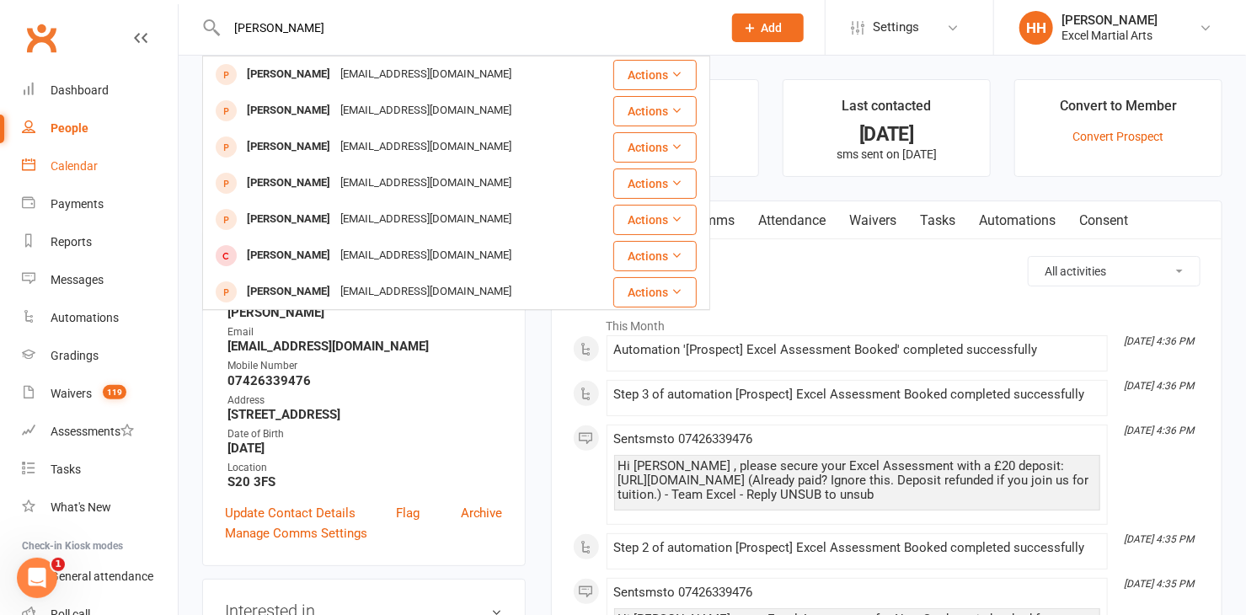
type input "khalid"
click at [68, 162] on div "Calendar" at bounding box center [74, 165] width 47 height 13
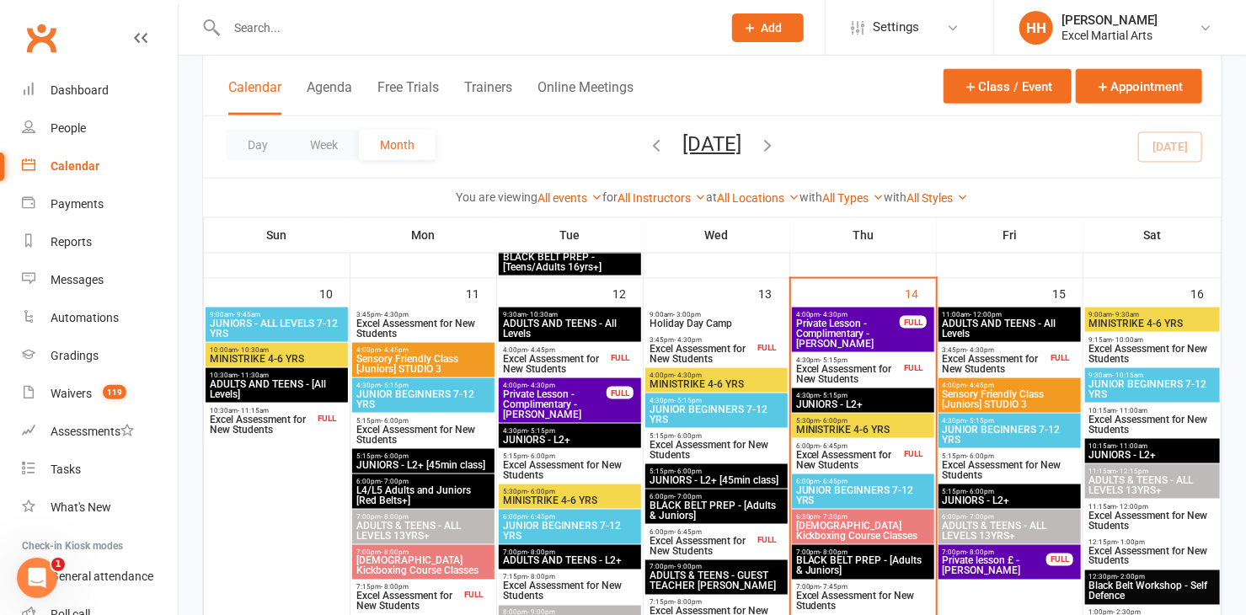
scroll to position [995, 0]
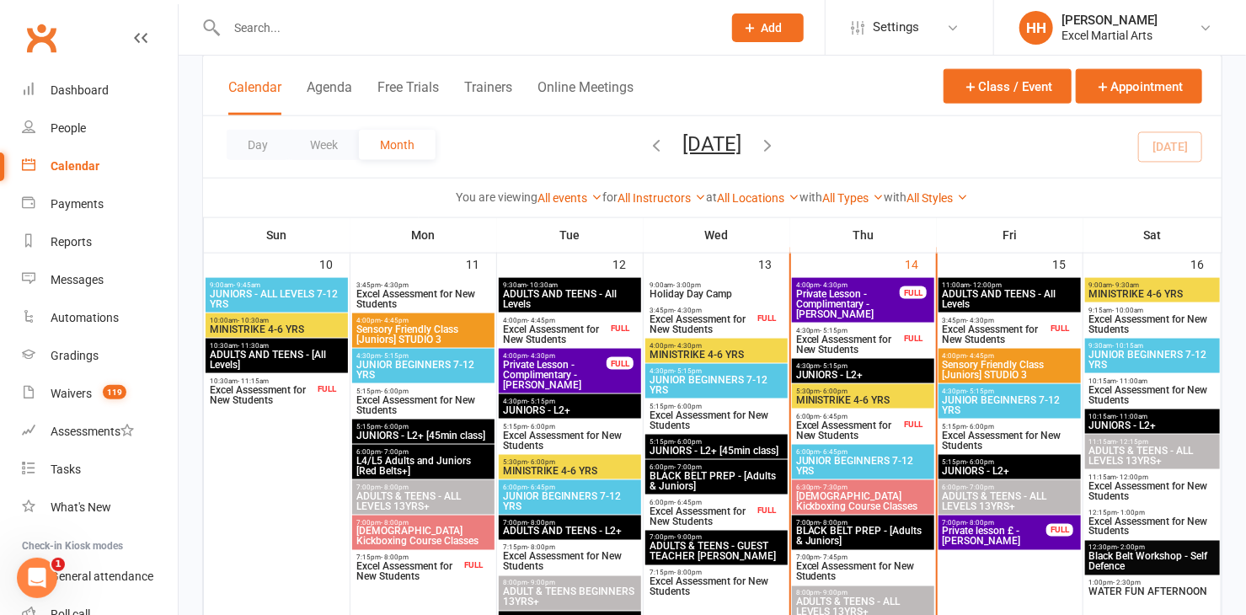
click at [975, 319] on span "- 4:30pm" at bounding box center [981, 321] width 28 height 8
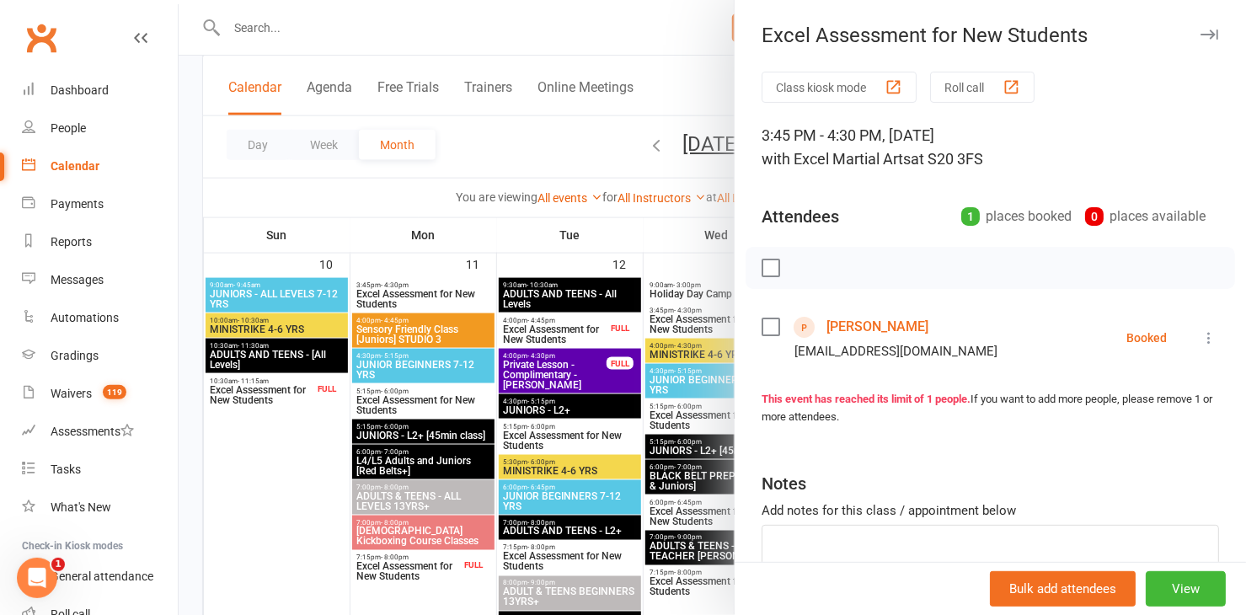
click at [848, 321] on link "Khalid Khan" at bounding box center [877, 326] width 102 height 27
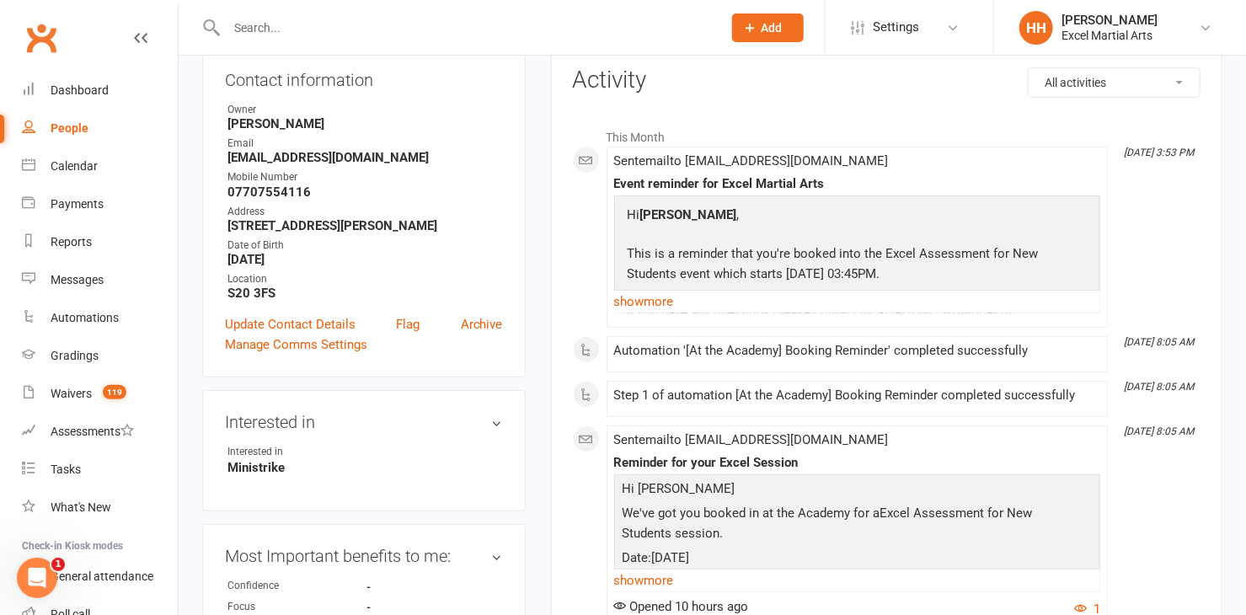
scroll to position [152, 0]
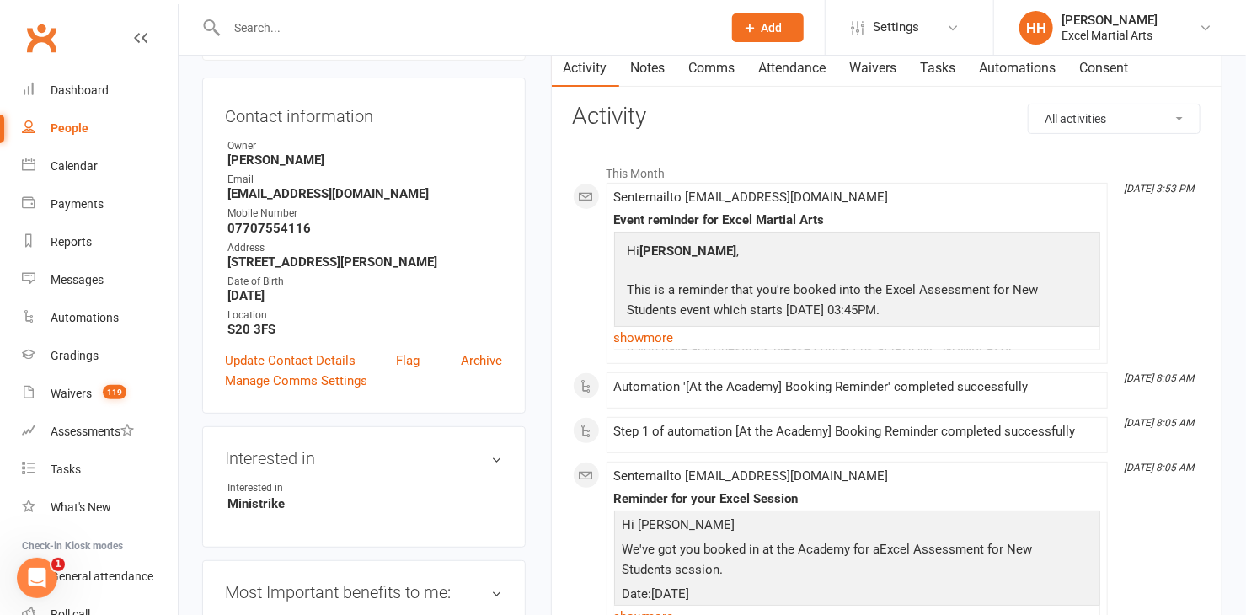
click at [653, 66] on link "Notes" at bounding box center [648, 68] width 58 height 39
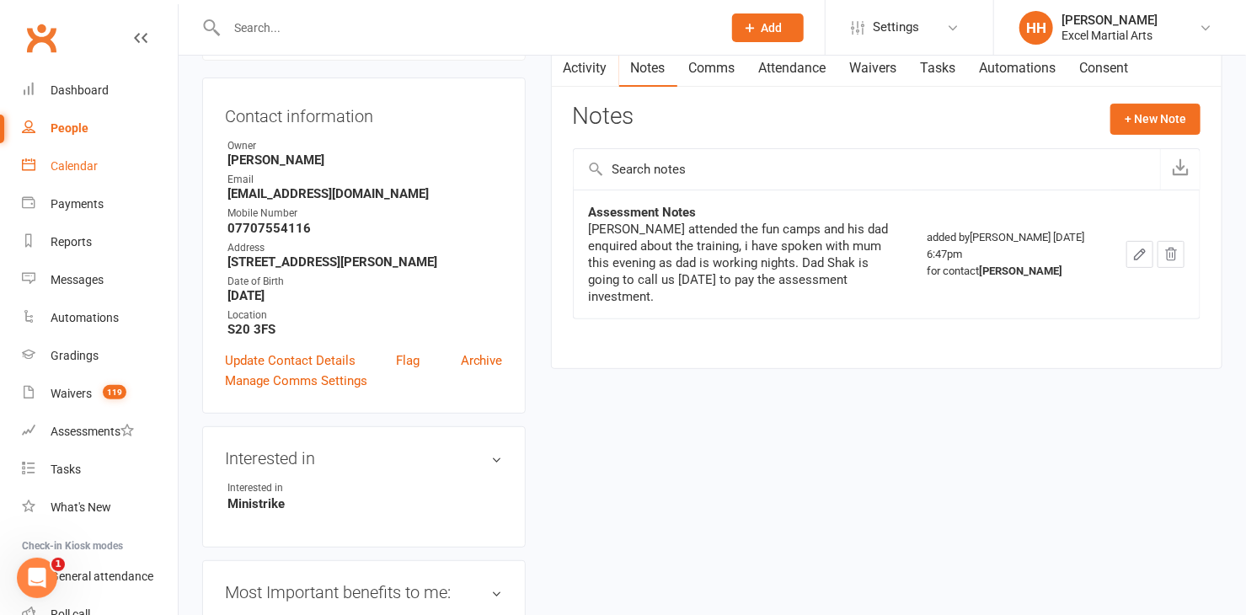
click at [79, 161] on div "Calendar" at bounding box center [74, 165] width 47 height 13
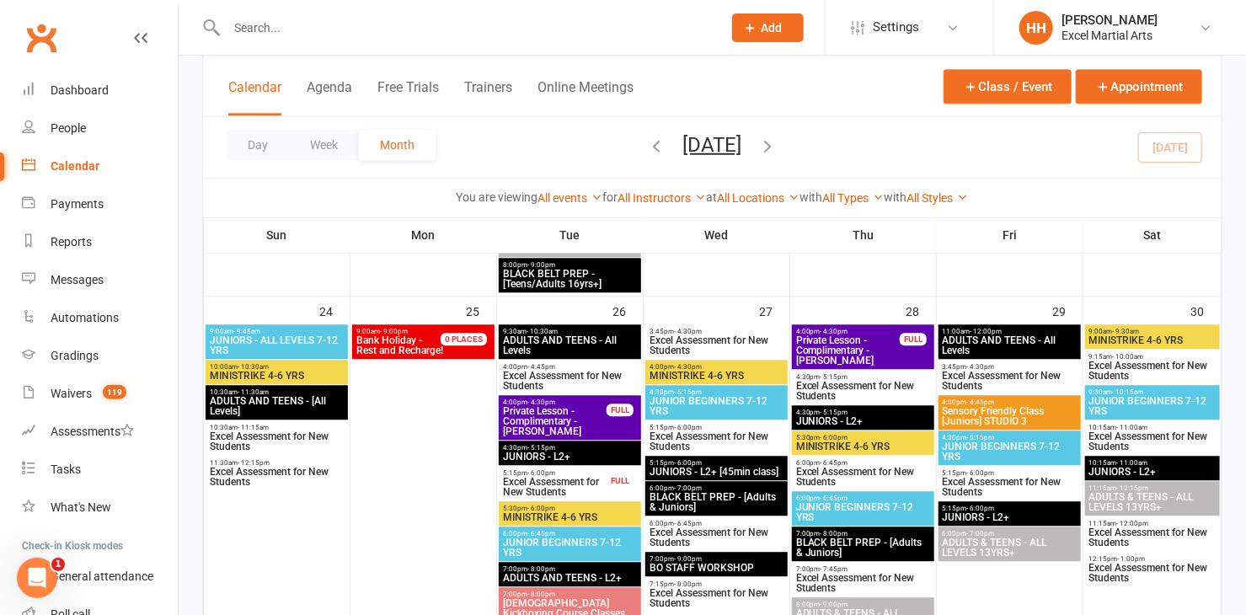
scroll to position [1837, 0]
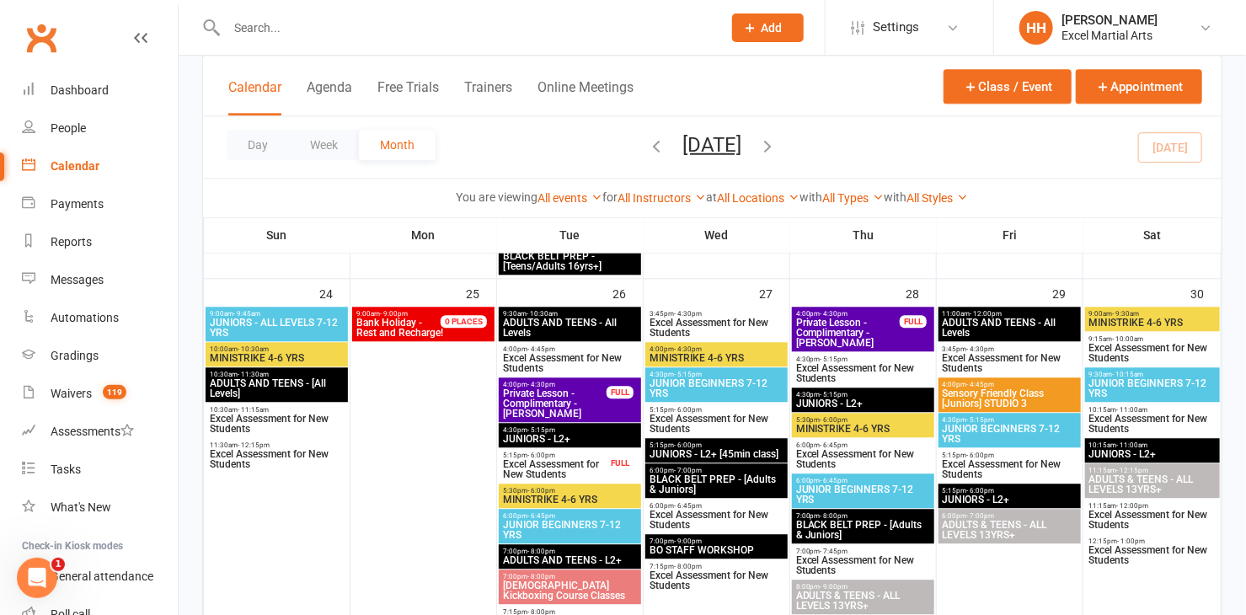
click at [325, 468] on div "11:30am - 12:15pm Excel Assessment for New Students" at bounding box center [277, 455] width 142 height 35
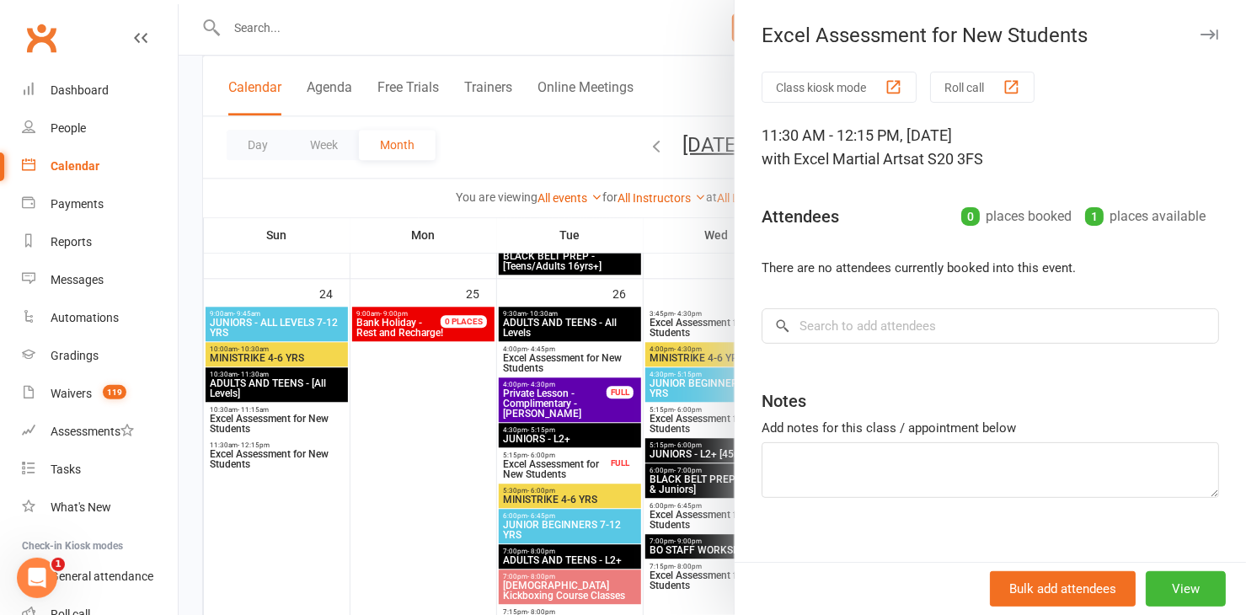
click at [478, 23] on div at bounding box center [712, 307] width 1067 height 615
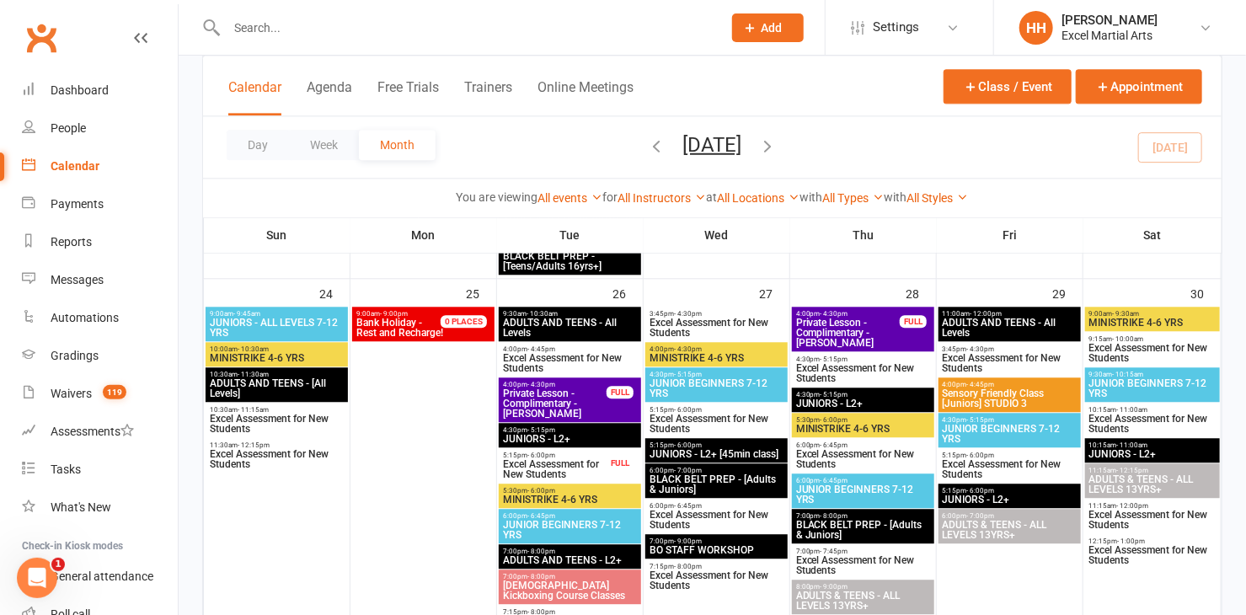
click at [375, 24] on input "text" at bounding box center [466, 28] width 489 height 24
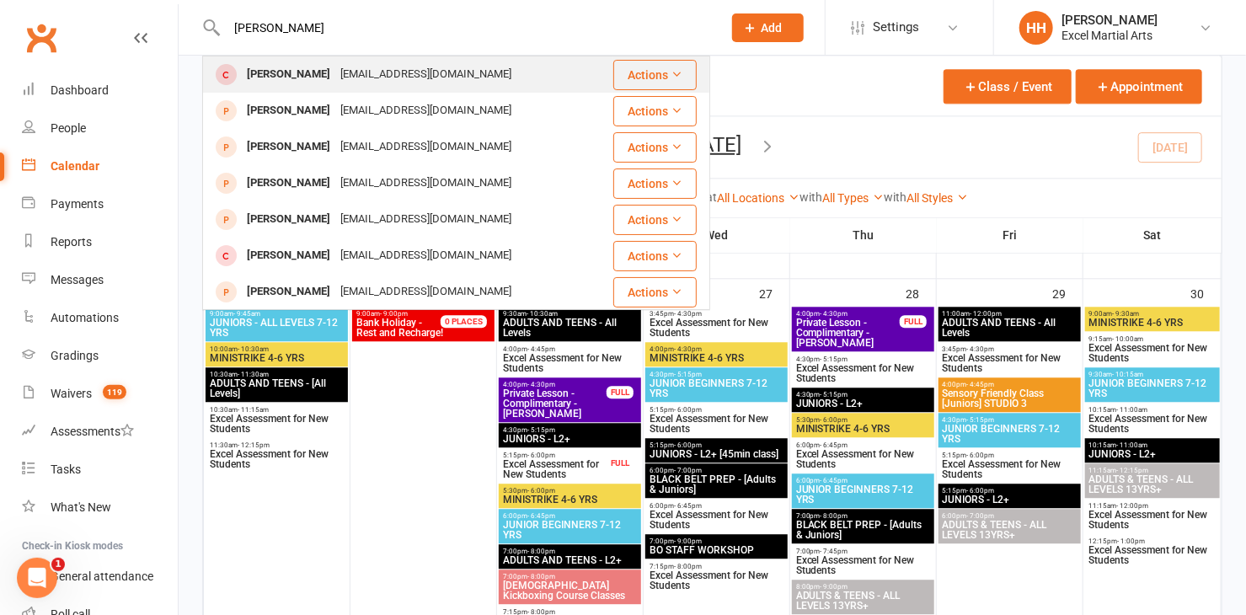
type input "jason ma"
click at [349, 71] on div "joymakamure@gmail.com" at bounding box center [425, 74] width 181 height 24
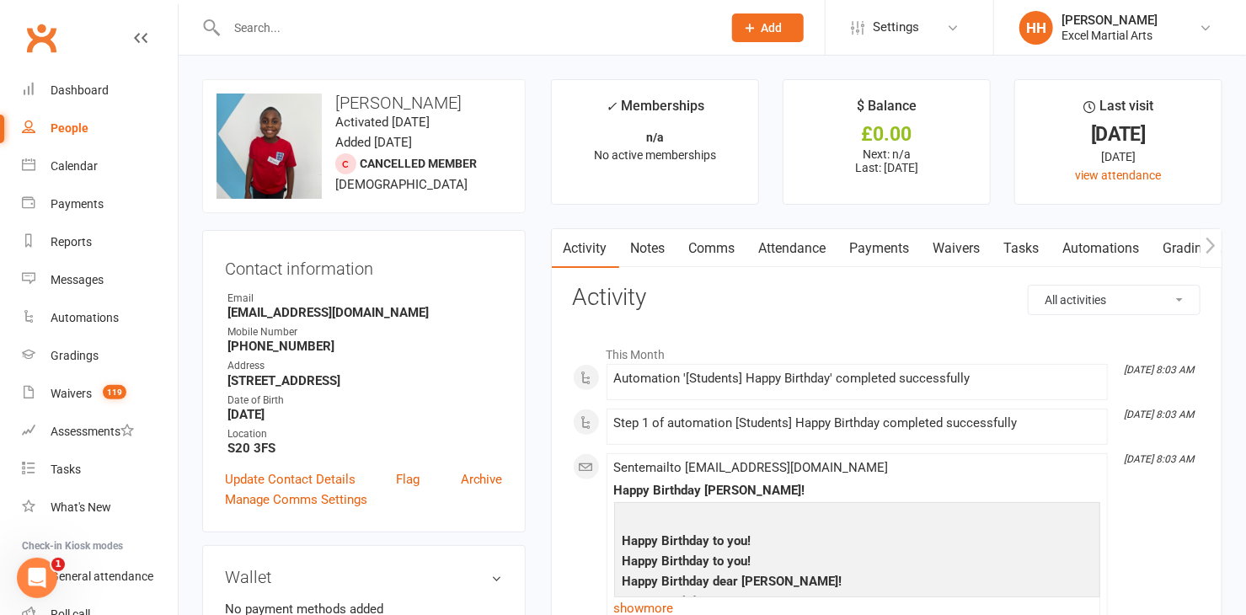
click at [644, 242] on link "Notes" at bounding box center [648, 248] width 58 height 39
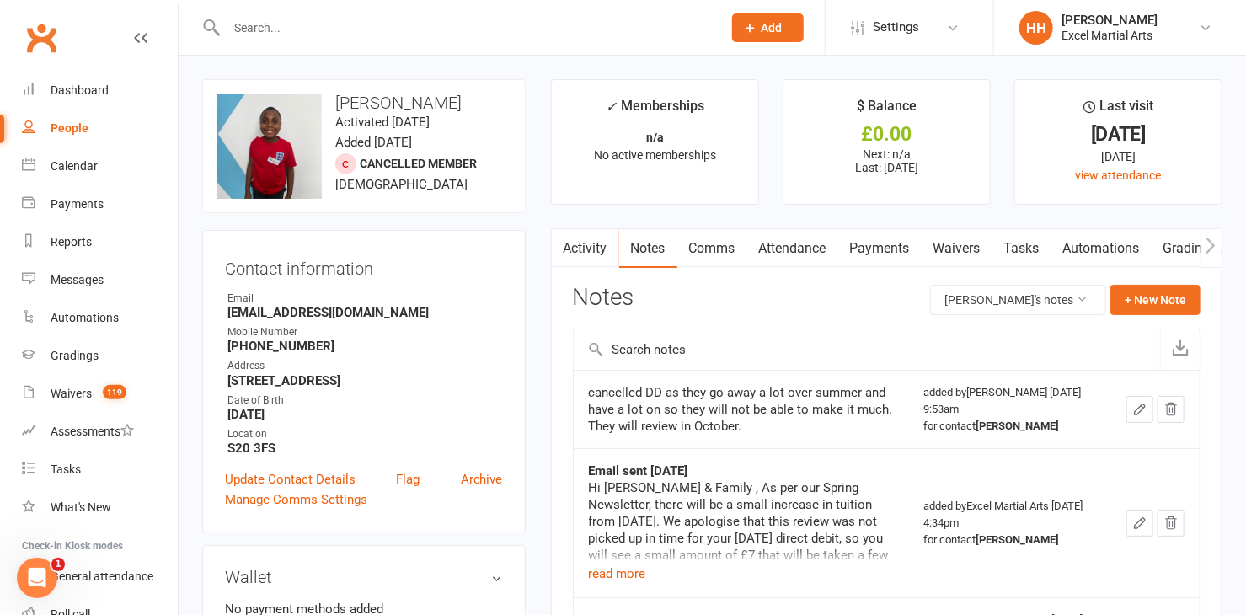
drag, startPoint x: 236, startPoint y: 30, endPoint x: 287, endPoint y: 34, distance: 51.5
click at [245, 30] on input "text" at bounding box center [466, 28] width 489 height 24
type input "jason m"
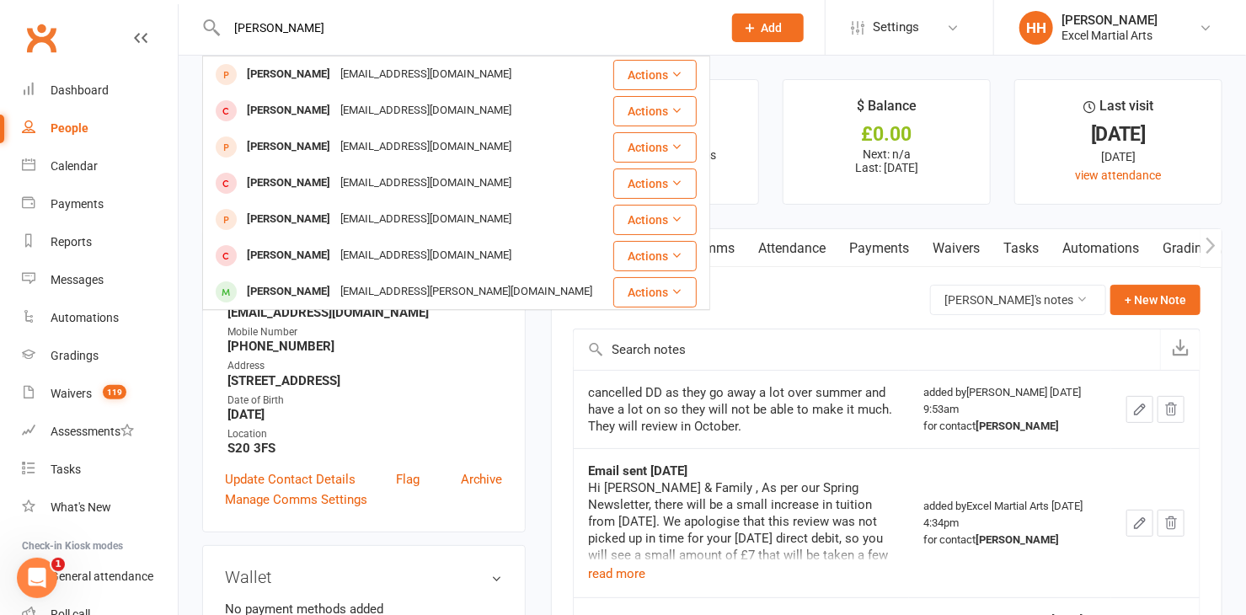
drag, startPoint x: 286, startPoint y: 30, endPoint x: 193, endPoint y: 35, distance: 92.8
click at [193, 35] on react-component "jason m Jason Dearden j.dearden140@gmail.com Actions Jason Makamure joymakamure…" at bounding box center [355, 27] width 710 height 55
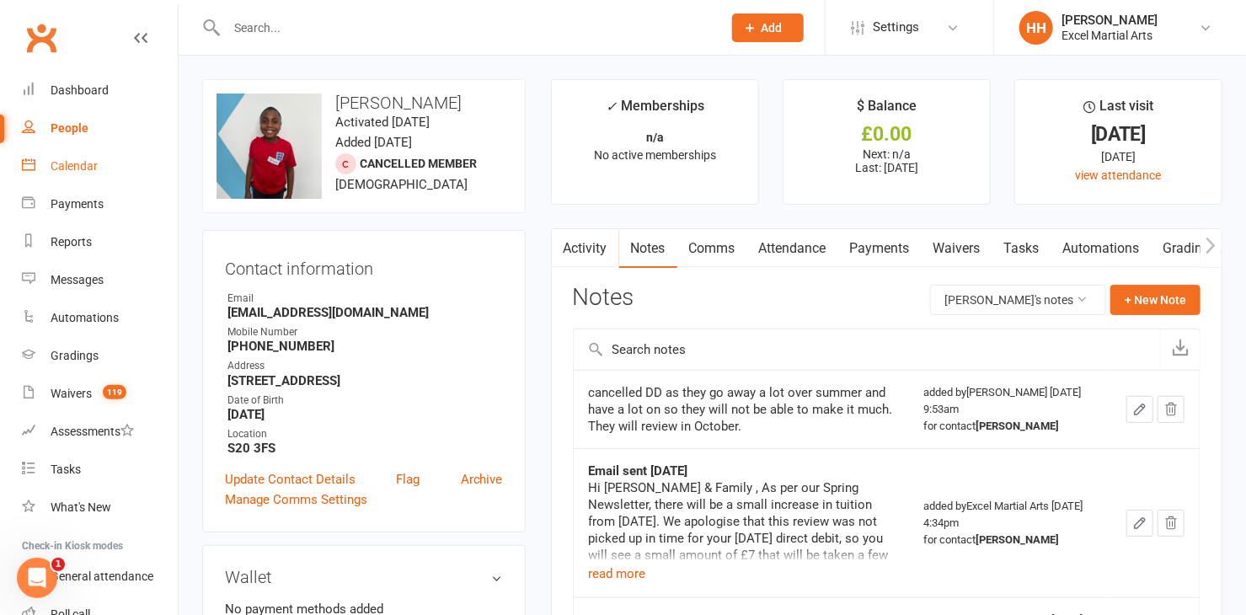
click at [70, 167] on div "Calendar" at bounding box center [74, 165] width 47 height 13
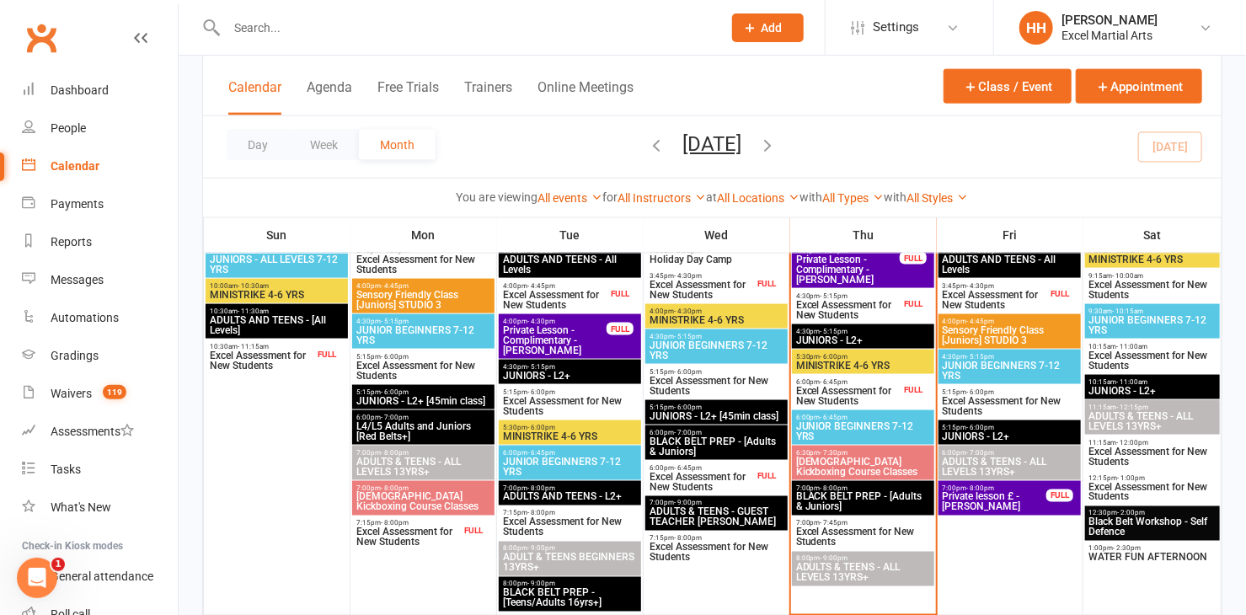
scroll to position [918, 0]
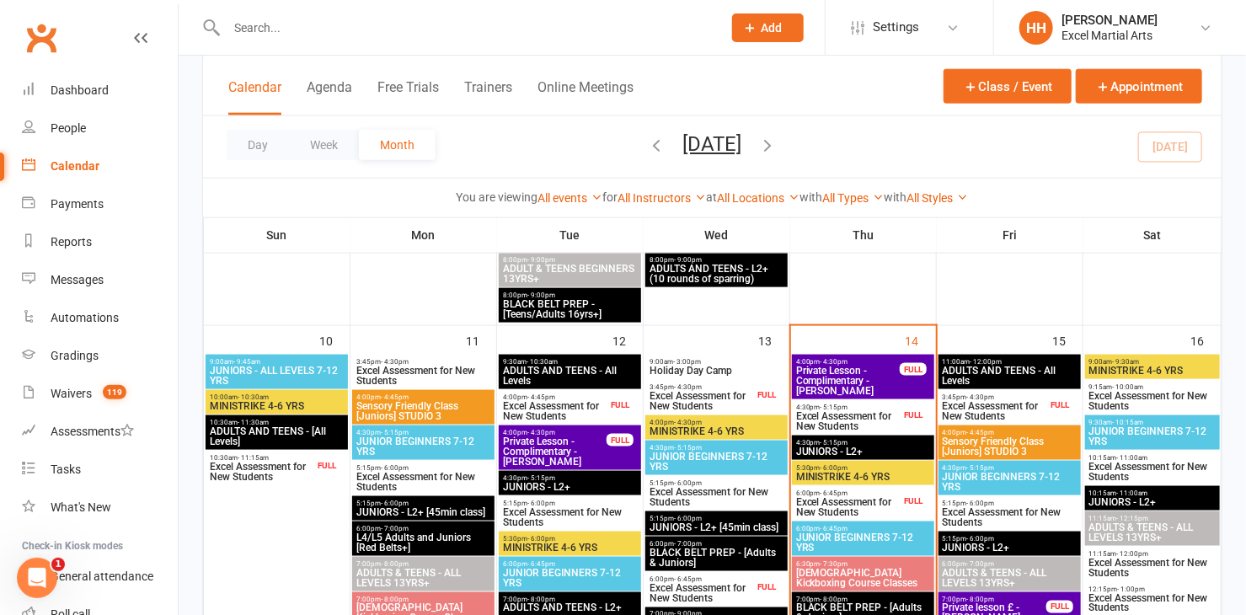
click at [1050, 396] on div "3:45pm - 4:30pm Excel Assessment for New Students FULL" at bounding box center [1009, 407] width 142 height 35
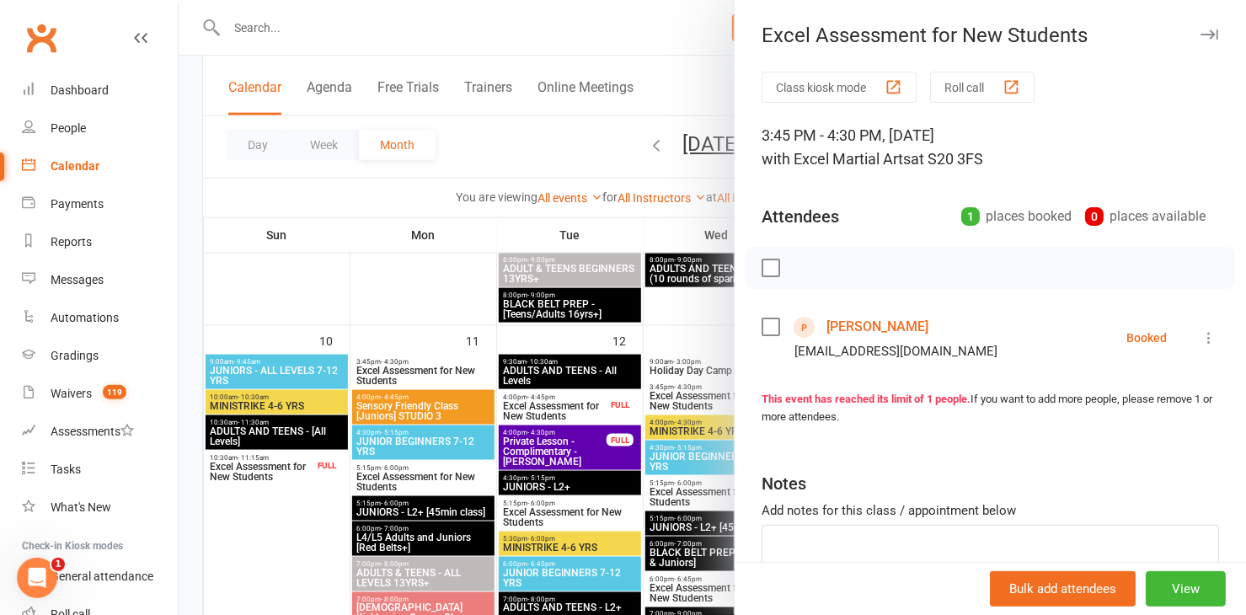
click at [844, 324] on link "Khalid Khan" at bounding box center [877, 326] width 102 height 27
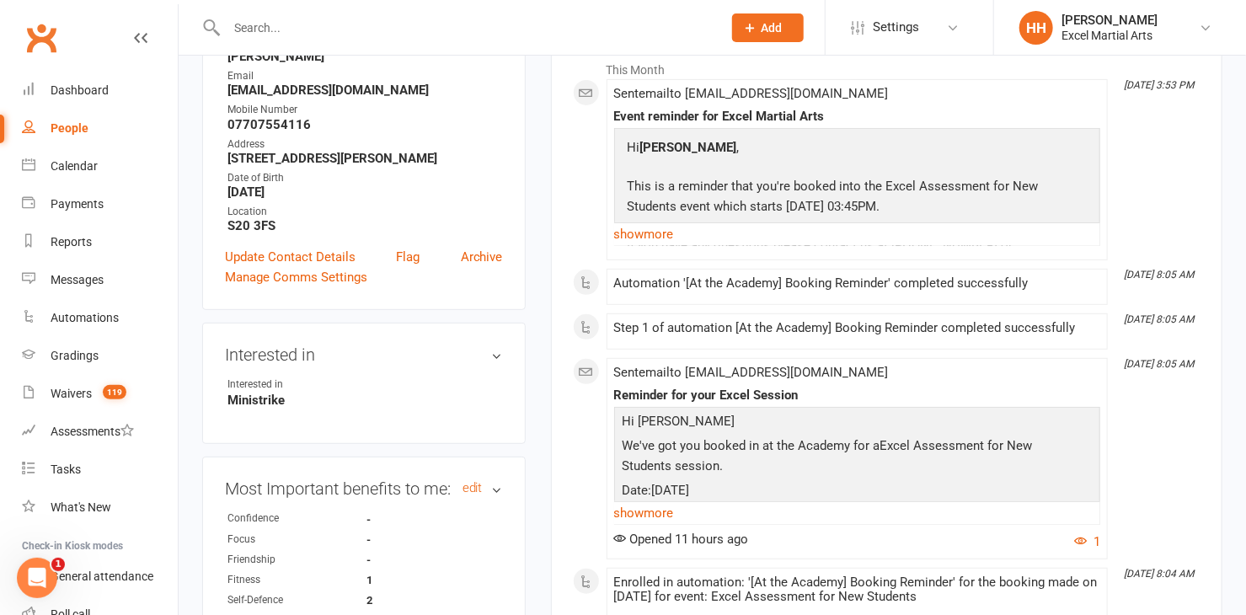
scroll to position [229, 0]
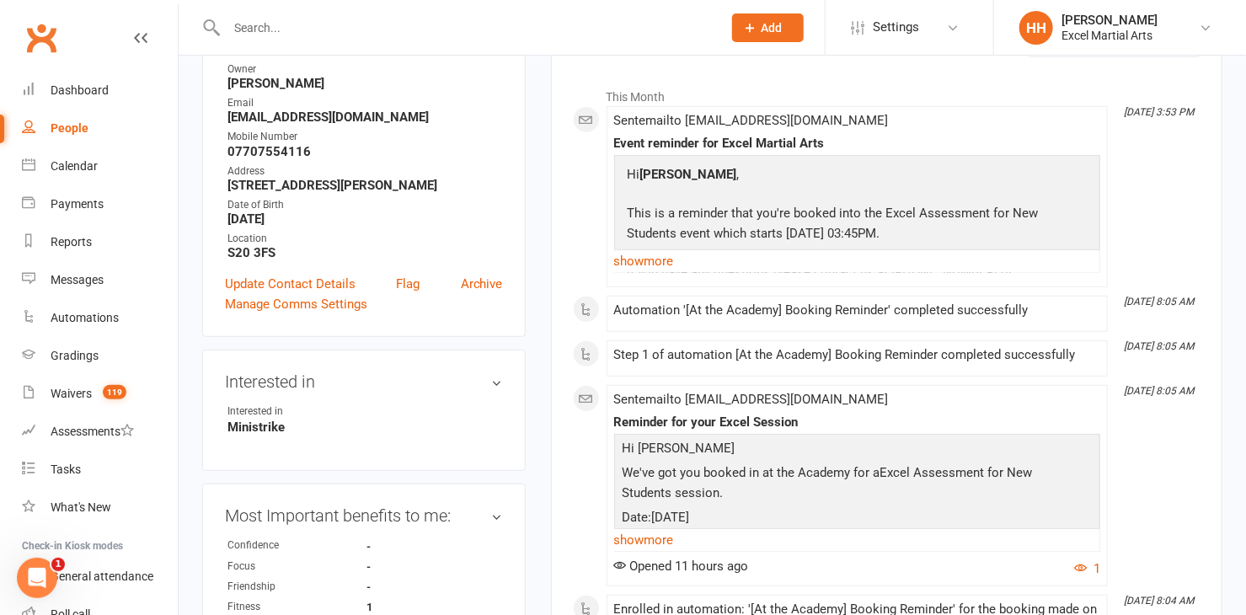
click at [293, 29] on input "text" at bounding box center [466, 28] width 489 height 24
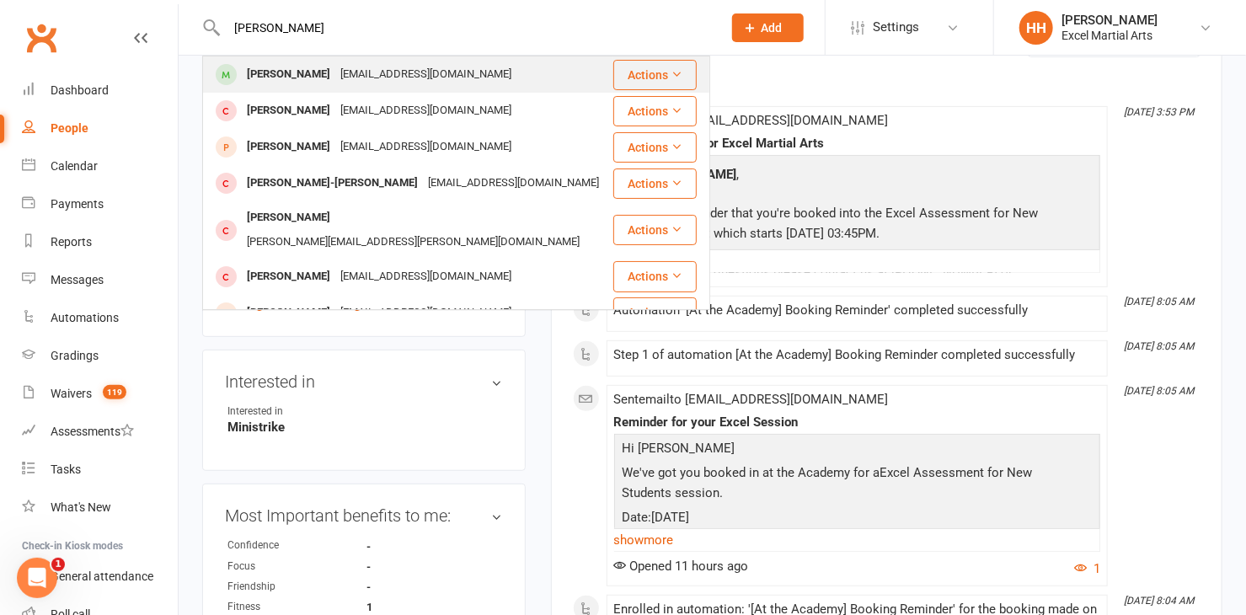
type input "logan west"
click at [335, 80] on div "shelley101187@gmail.com" at bounding box center [425, 74] width 181 height 24
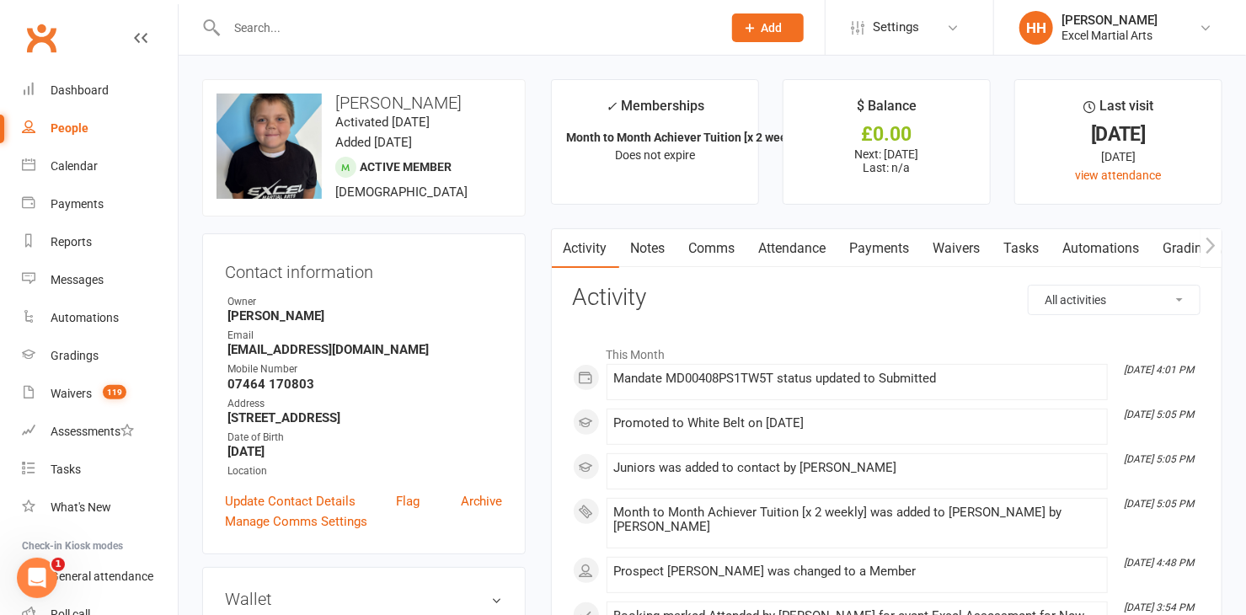
click at [646, 241] on link "Notes" at bounding box center [648, 248] width 58 height 39
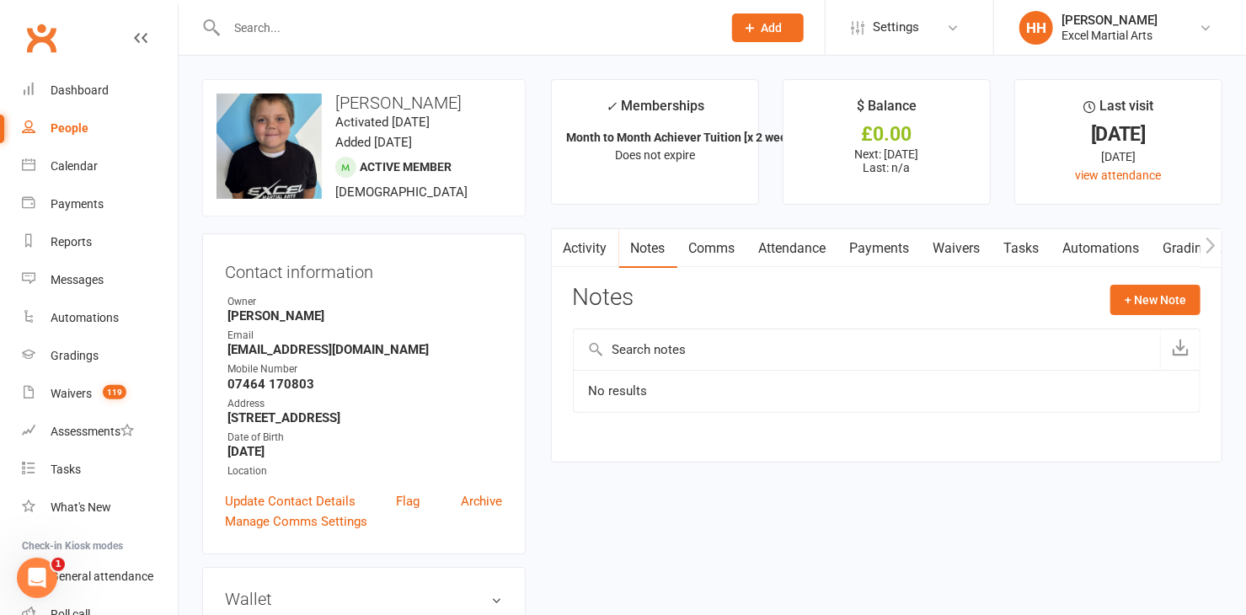
click at [585, 241] on link "Activity" at bounding box center [585, 248] width 67 height 39
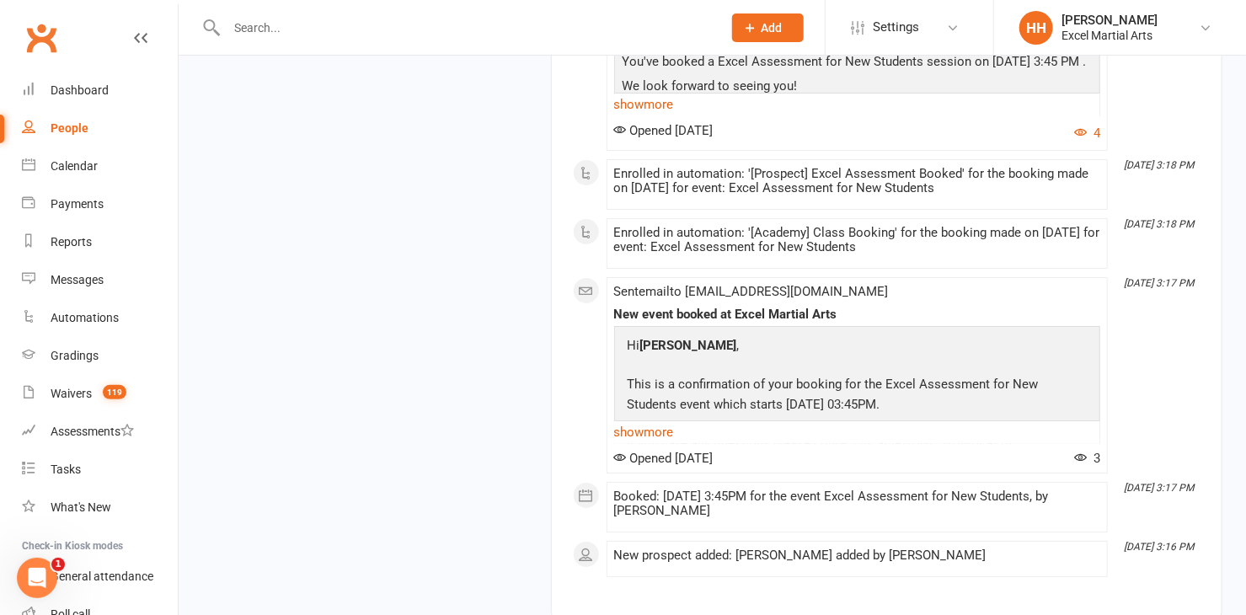
scroll to position [2909, 0]
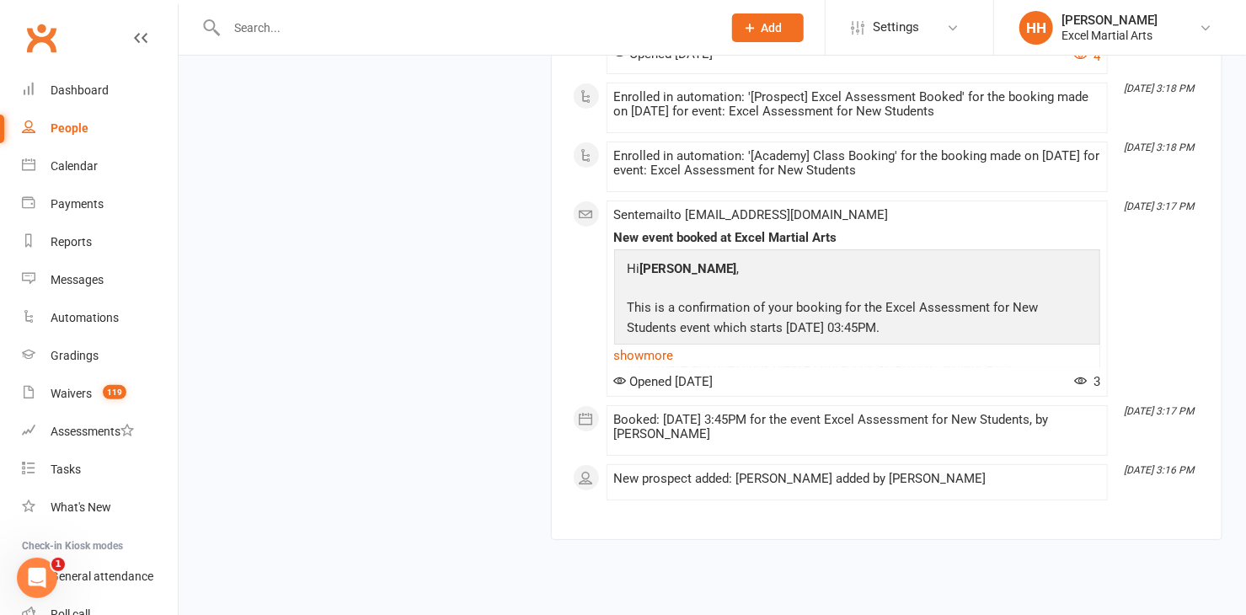
click at [264, 35] on input "text" at bounding box center [466, 28] width 489 height 24
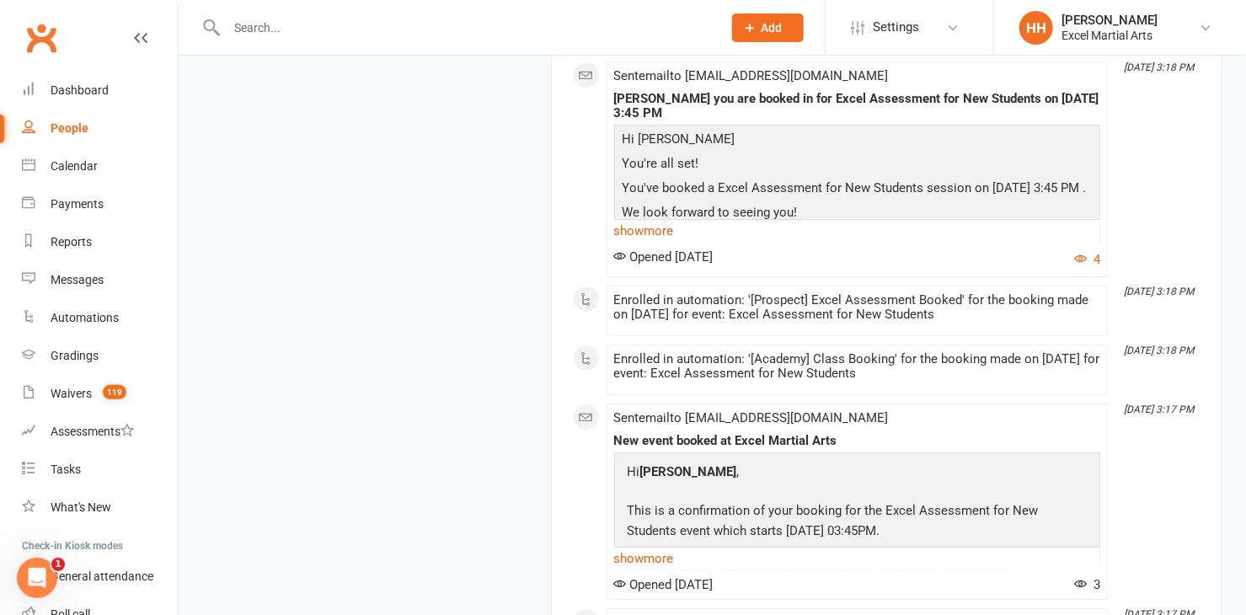
scroll to position [2705, 0]
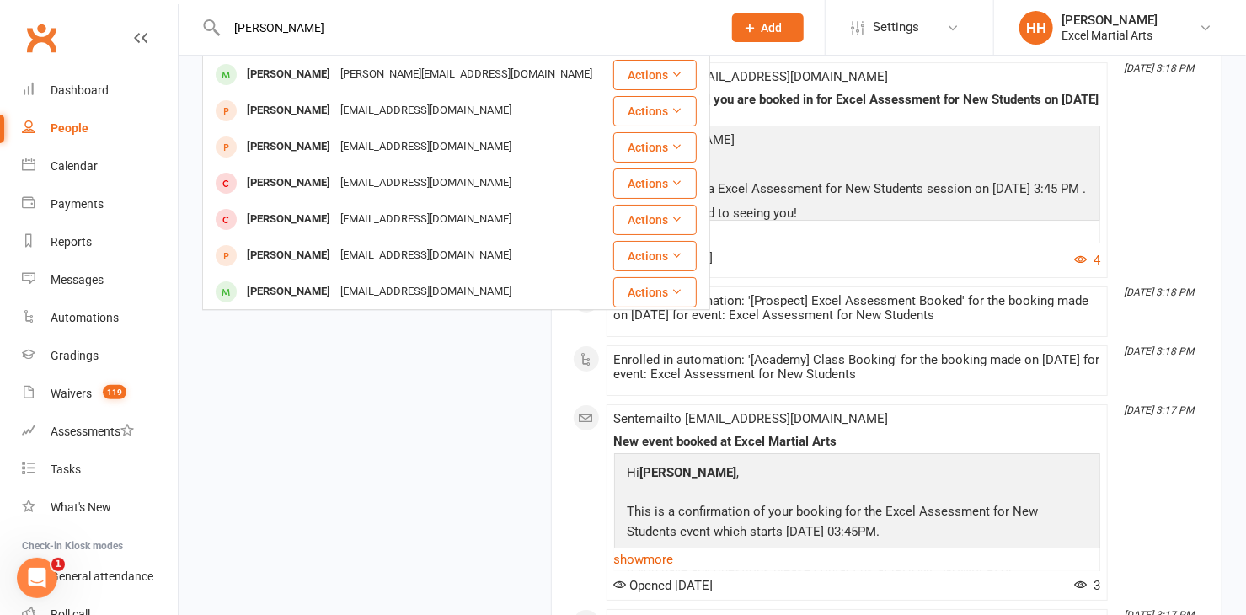
type input "mandy mitchell"
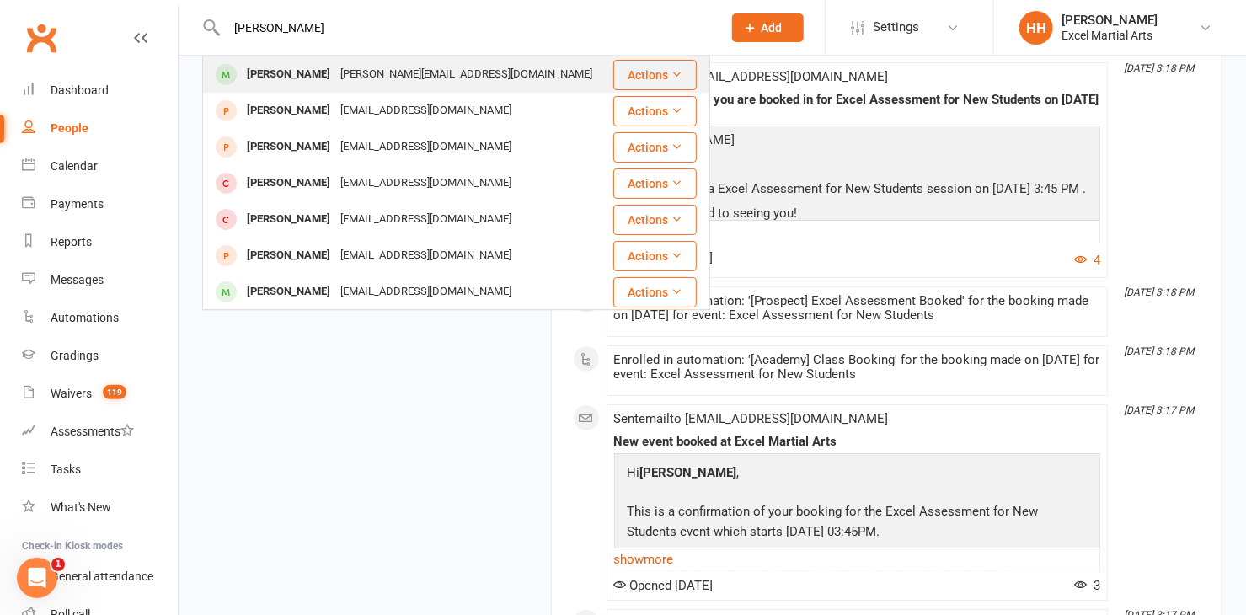
click at [270, 67] on div "Mandy Mitchell" at bounding box center [288, 74] width 93 height 24
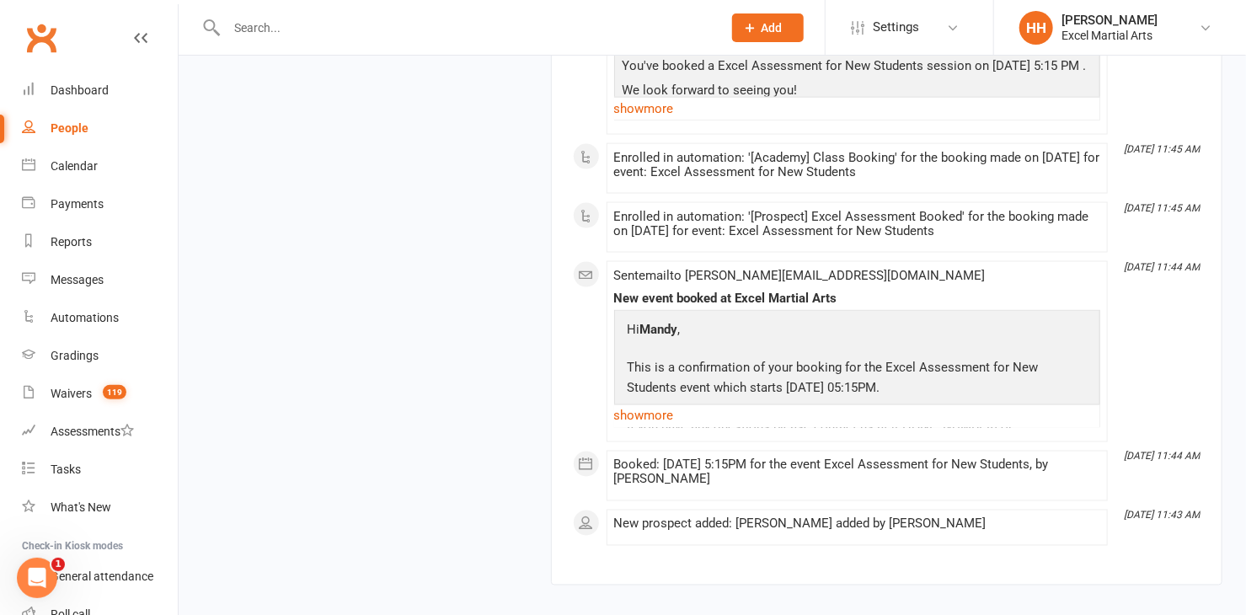
scroll to position [7293, 0]
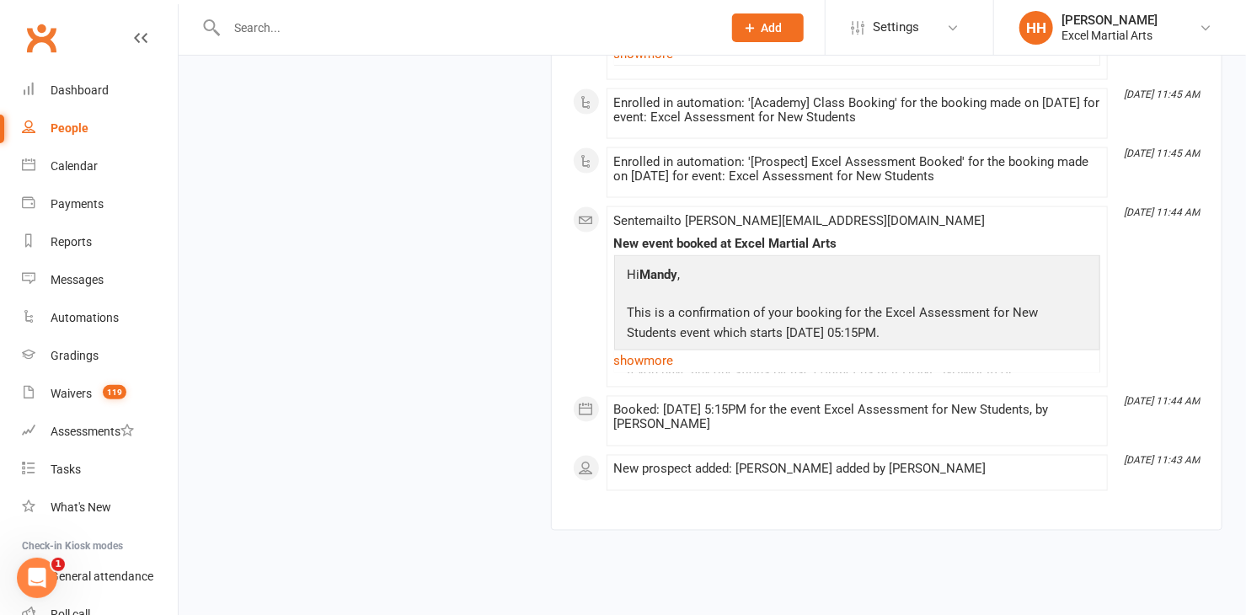
click at [745, 360] on li "Aug 3, 11:44 AM Sent email to mandy-mitchell@hotmail.co.uk New event booked at …" at bounding box center [856, 296] width 501 height 181
click at [243, 29] on input "text" at bounding box center [466, 28] width 489 height 24
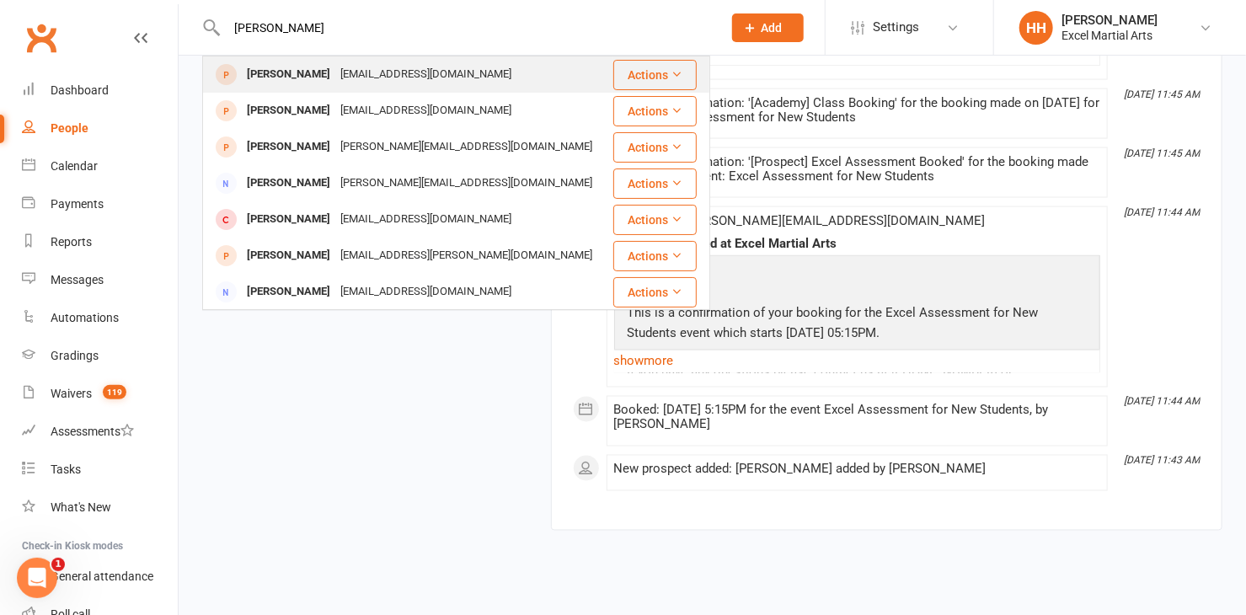
type input "debbie richards"
click at [294, 77] on div "Debbie Richardson" at bounding box center [288, 74] width 93 height 24
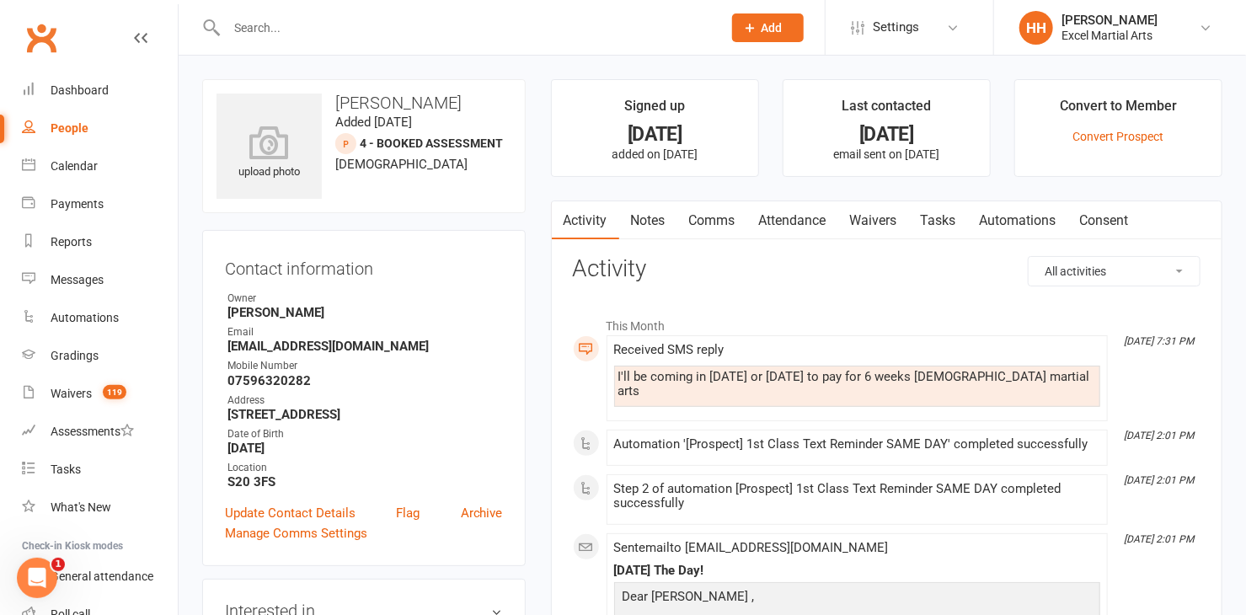
drag, startPoint x: 717, startPoint y: 217, endPoint x: 713, endPoint y: 235, distance: 18.2
click at [716, 217] on link "Comms" at bounding box center [712, 220] width 70 height 39
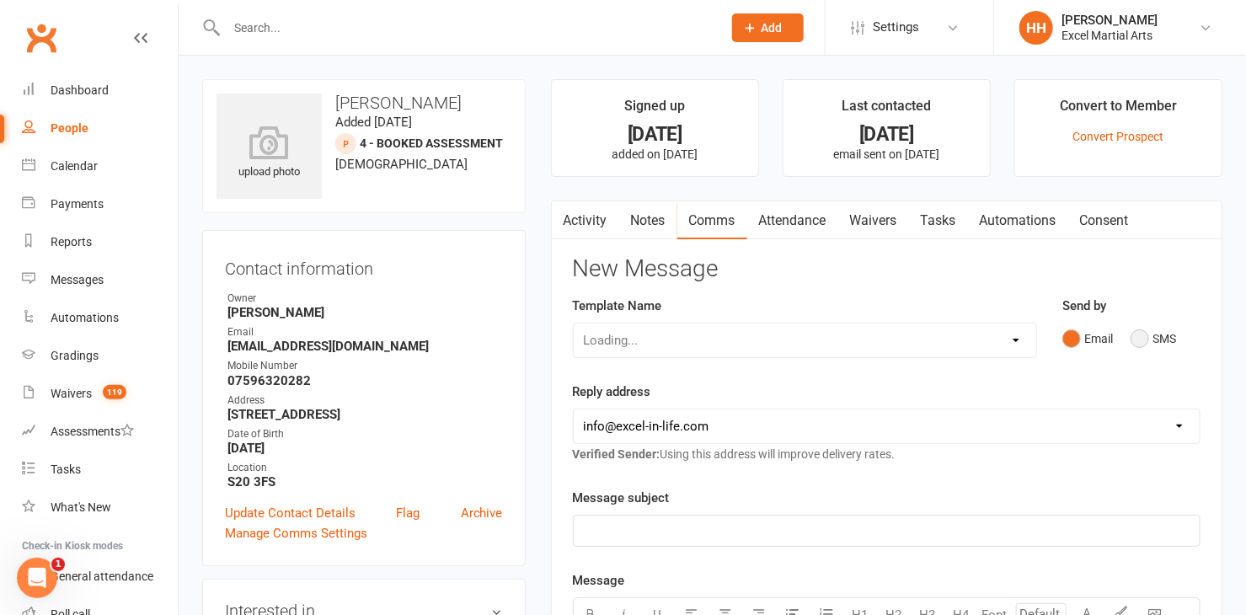
click at [1138, 338] on button "SMS" at bounding box center [1152, 339] width 45 height 32
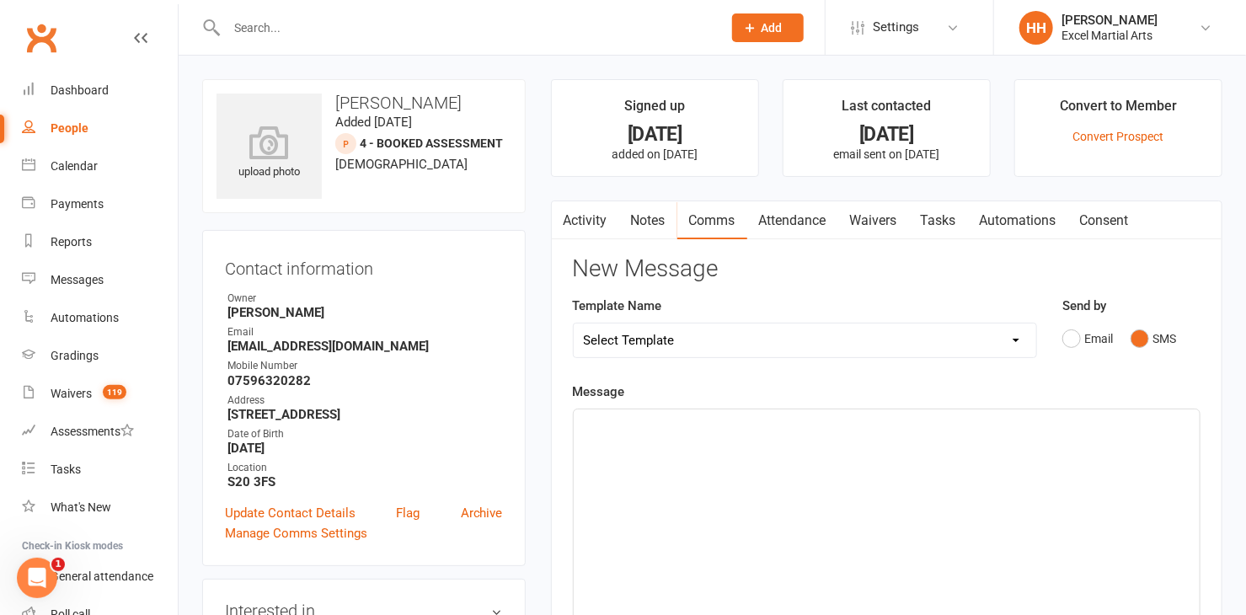
click at [601, 432] on p "﻿" at bounding box center [887, 424] width 606 height 20
click at [586, 414] on p "Thank you for letting" at bounding box center [887, 424] width 606 height 20
click at [716, 427] on p "Thank you for letting" at bounding box center [887, 424] width 606 height 20
drag, startPoint x: 703, startPoint y: 419, endPoint x: 413, endPoint y: 441, distance: 290.5
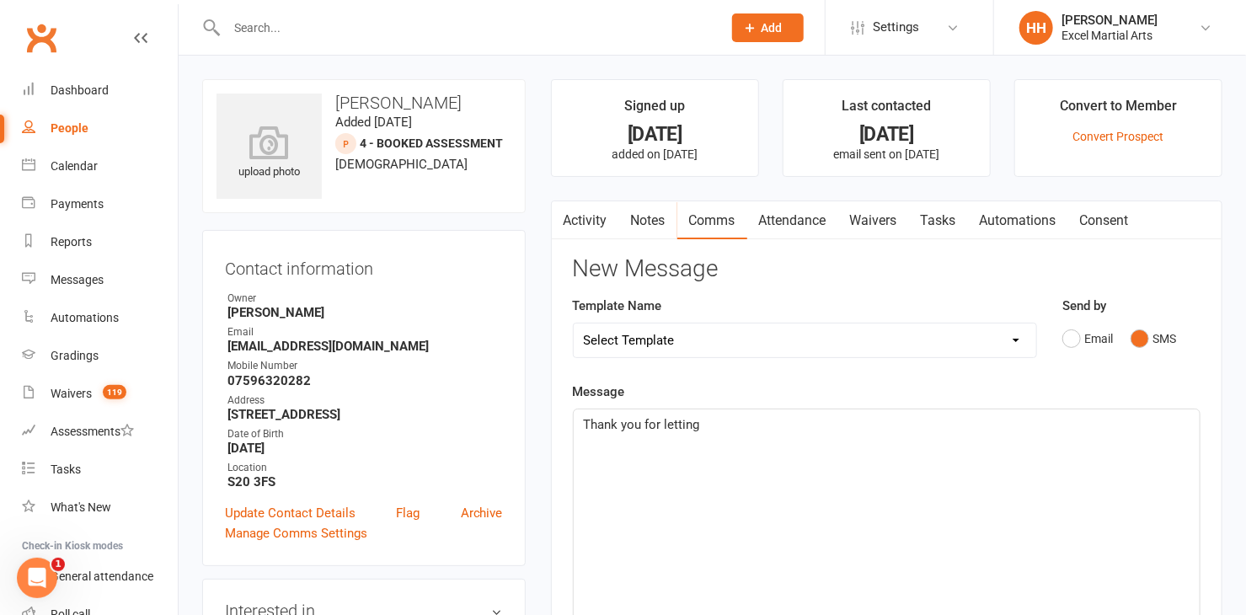
click at [708, 423] on p "Thank you for letting" at bounding box center [887, 424] width 606 height 20
drag, startPoint x: 676, startPoint y: 428, endPoint x: 685, endPoint y: 419, distance: 12.5
click at [676, 427] on p "That's great" at bounding box center [887, 424] width 606 height 20
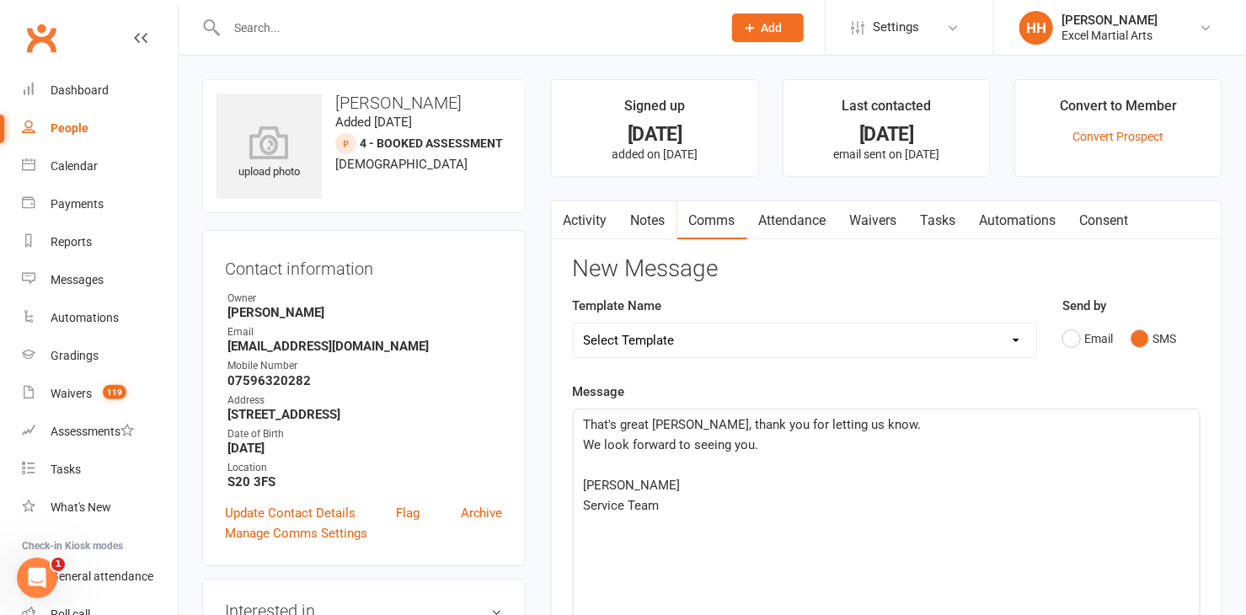
click at [759, 446] on p "We look forward to seeing you." at bounding box center [887, 445] width 606 height 20
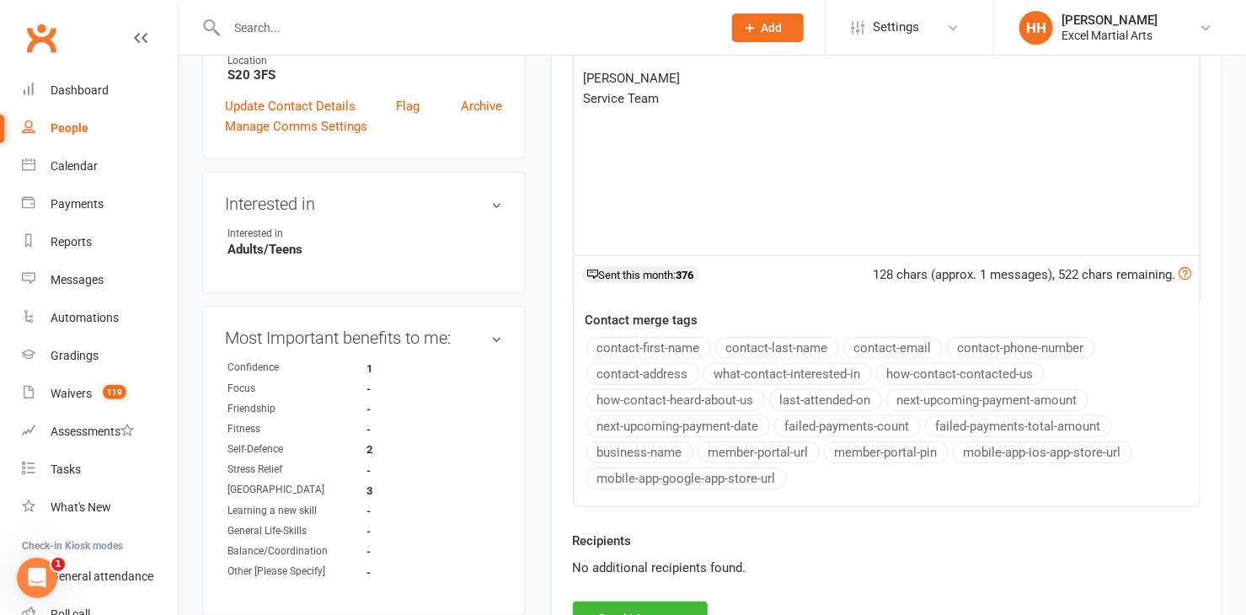
scroll to position [459, 0]
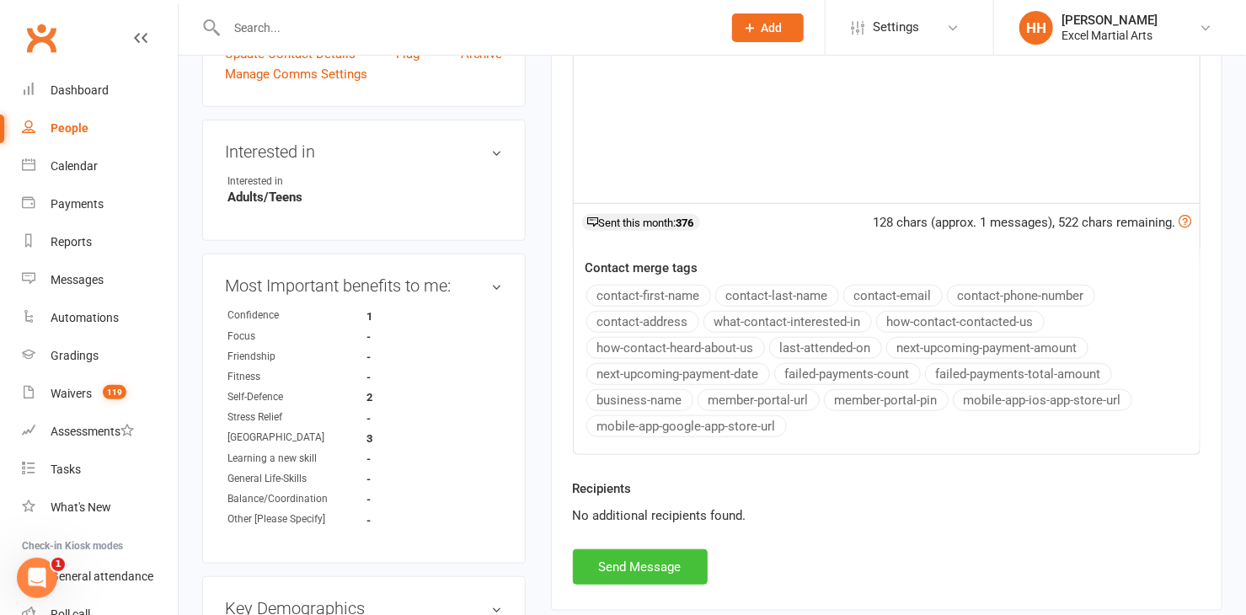
click at [647, 557] on button "Send Message" at bounding box center [640, 566] width 135 height 35
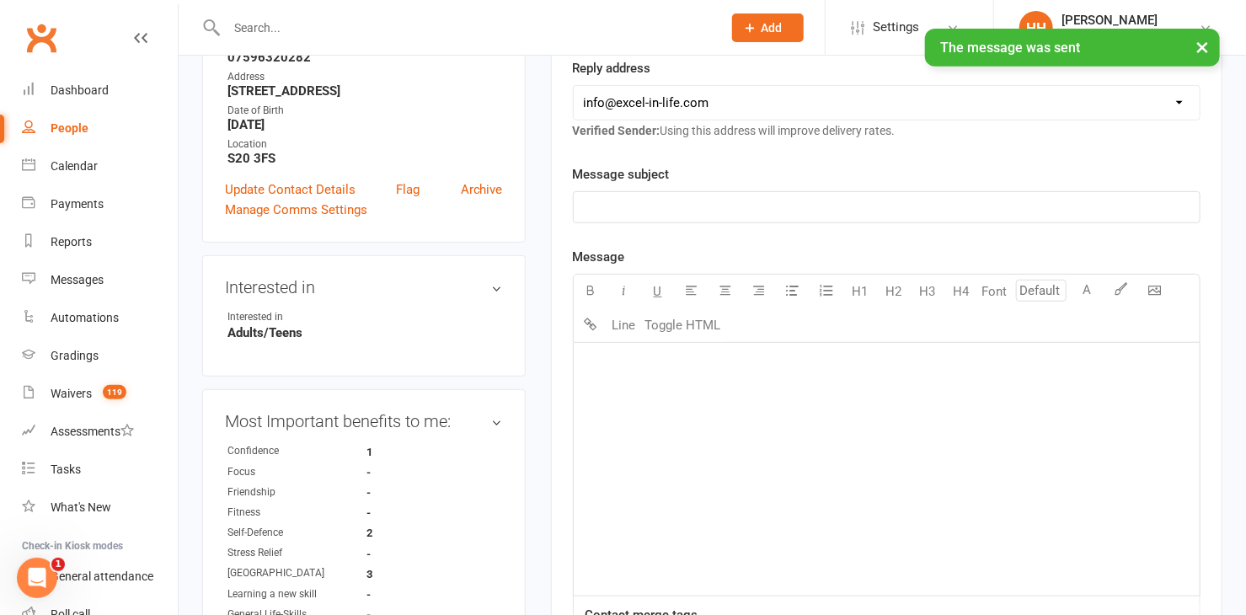
scroll to position [0, 0]
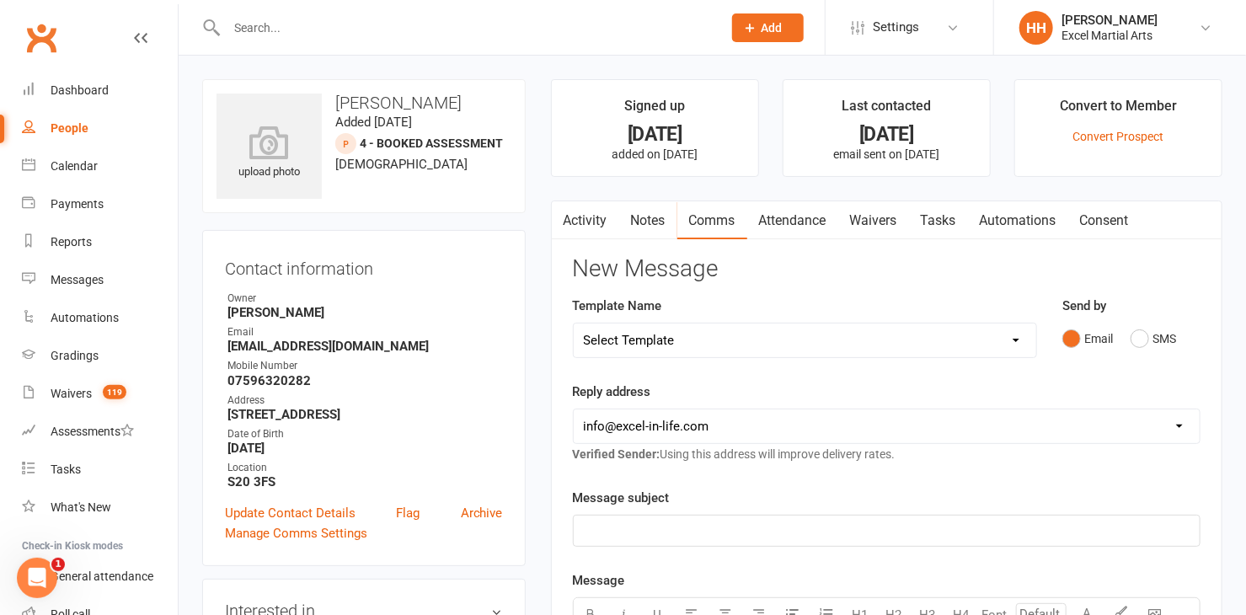
click at [577, 217] on link "Activity" at bounding box center [585, 220] width 67 height 39
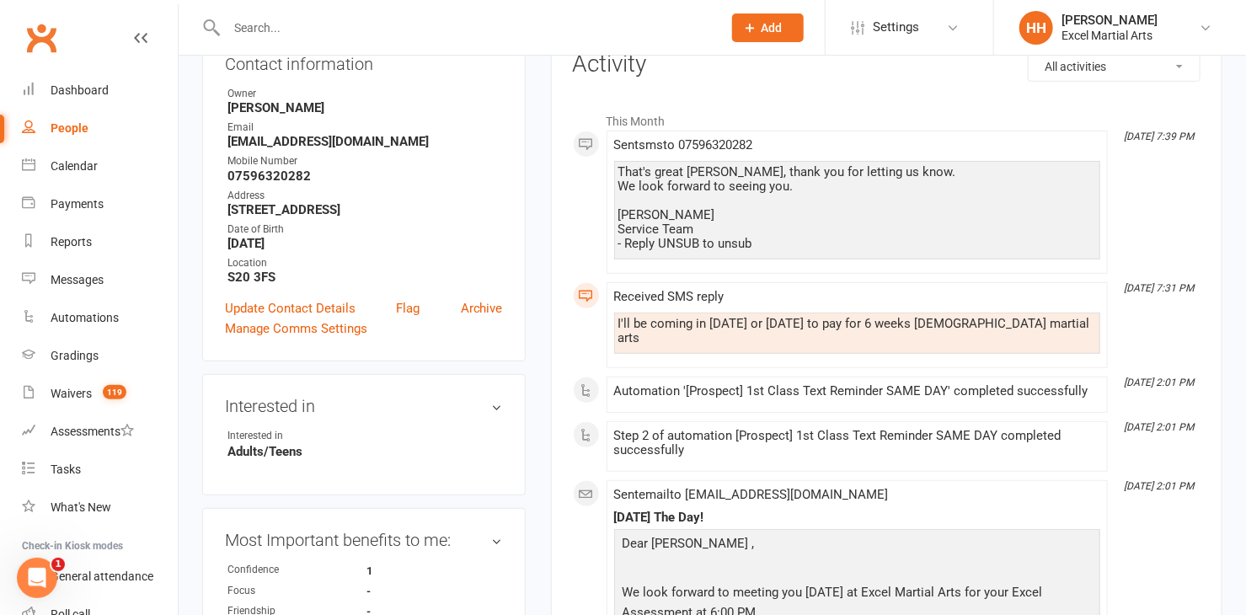
scroll to position [229, 0]
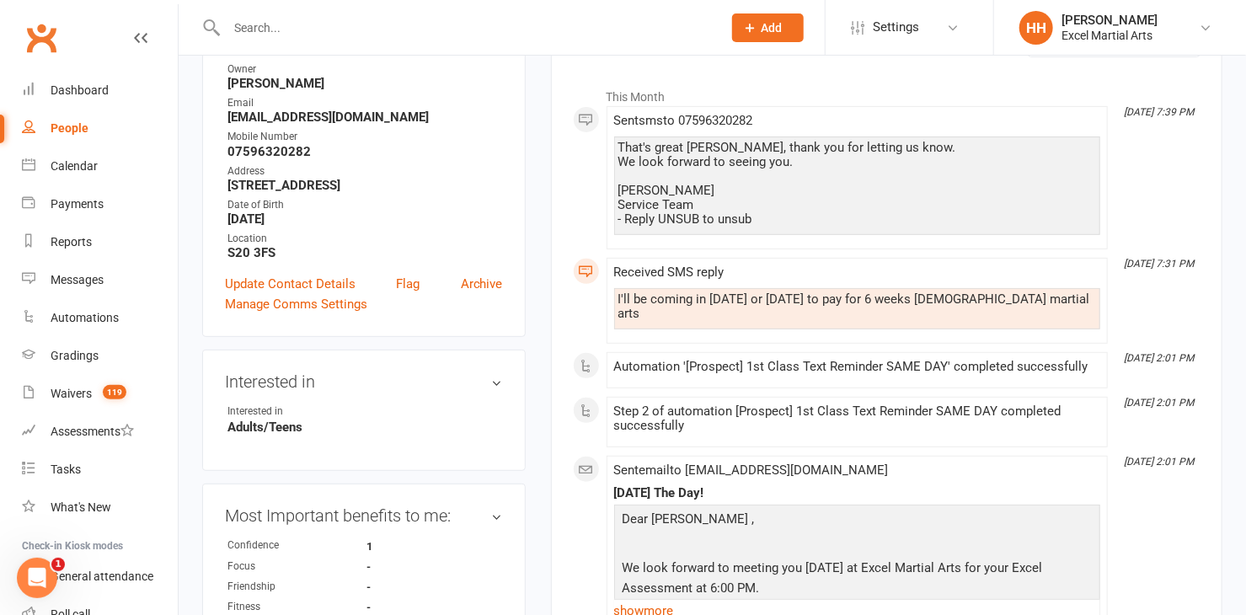
click at [281, 24] on input "text" at bounding box center [466, 28] width 489 height 24
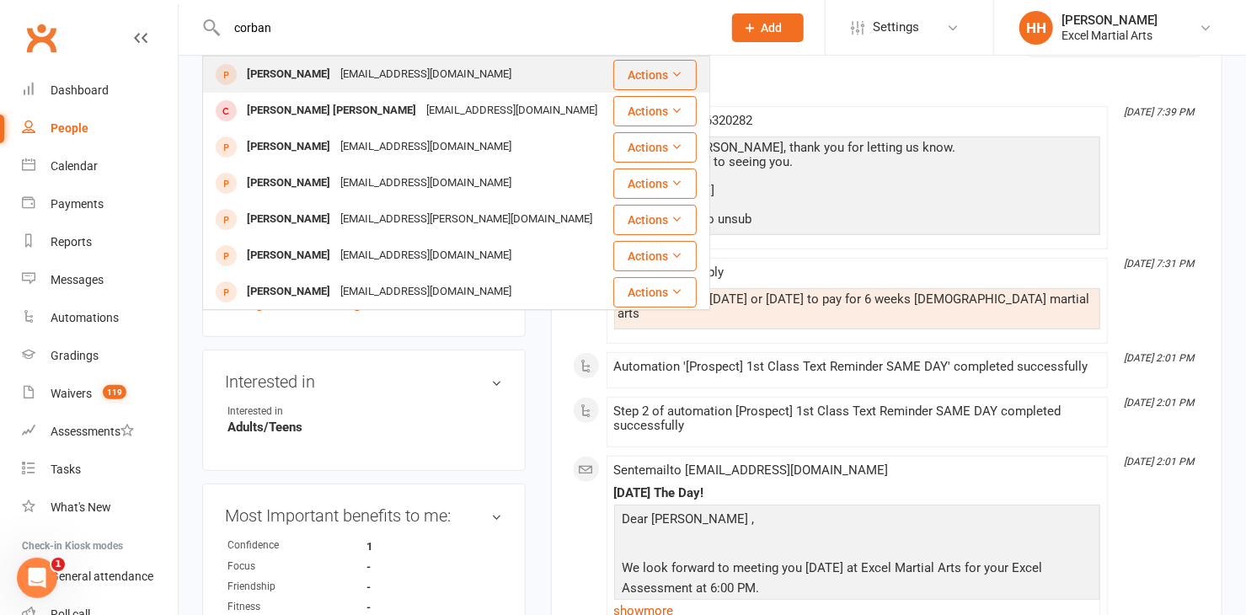
type input "corban"
click at [288, 77] on div "Corban Gill" at bounding box center [288, 74] width 93 height 24
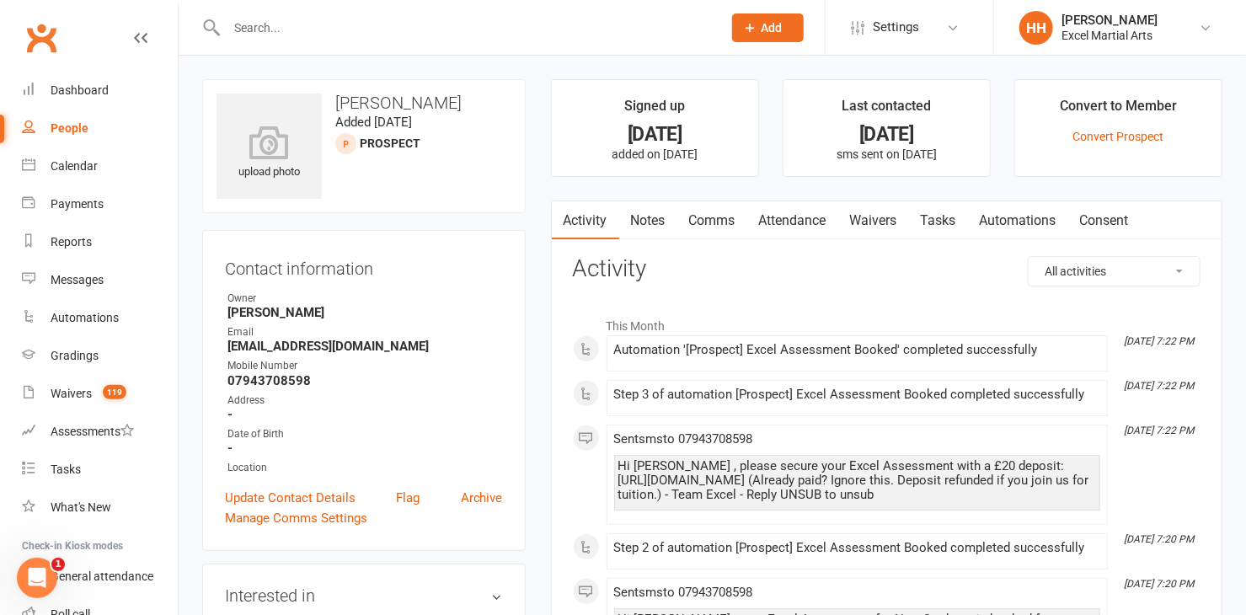
click at [647, 212] on link "Notes" at bounding box center [648, 220] width 58 height 39
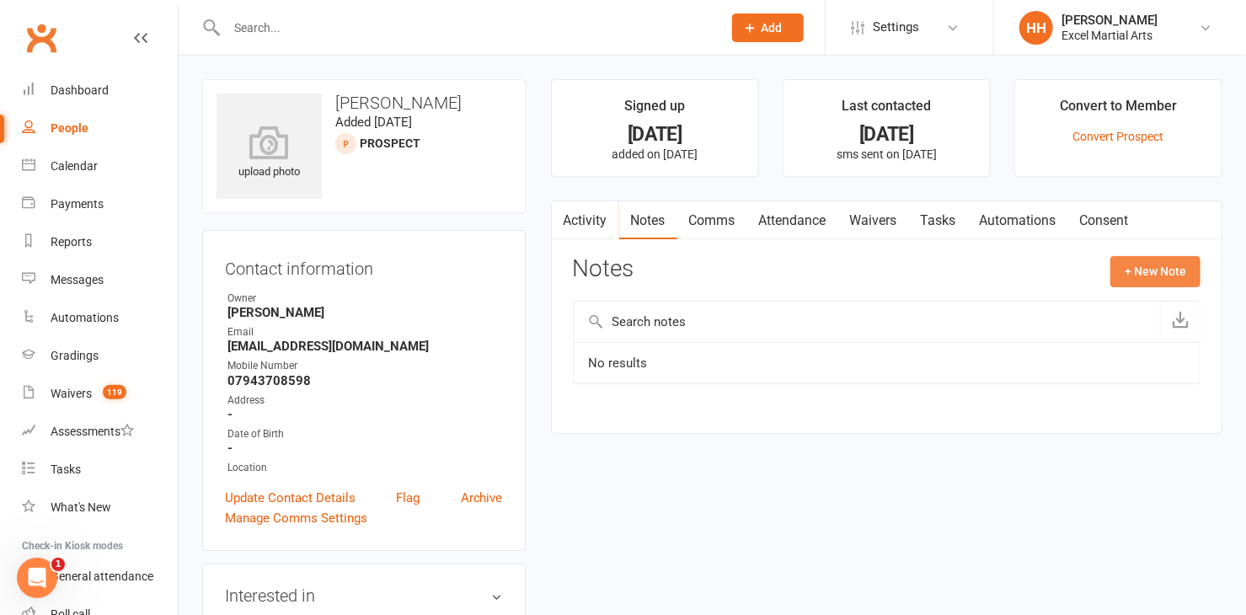
click at [1127, 264] on button "+ New Note" at bounding box center [1155, 271] width 90 height 30
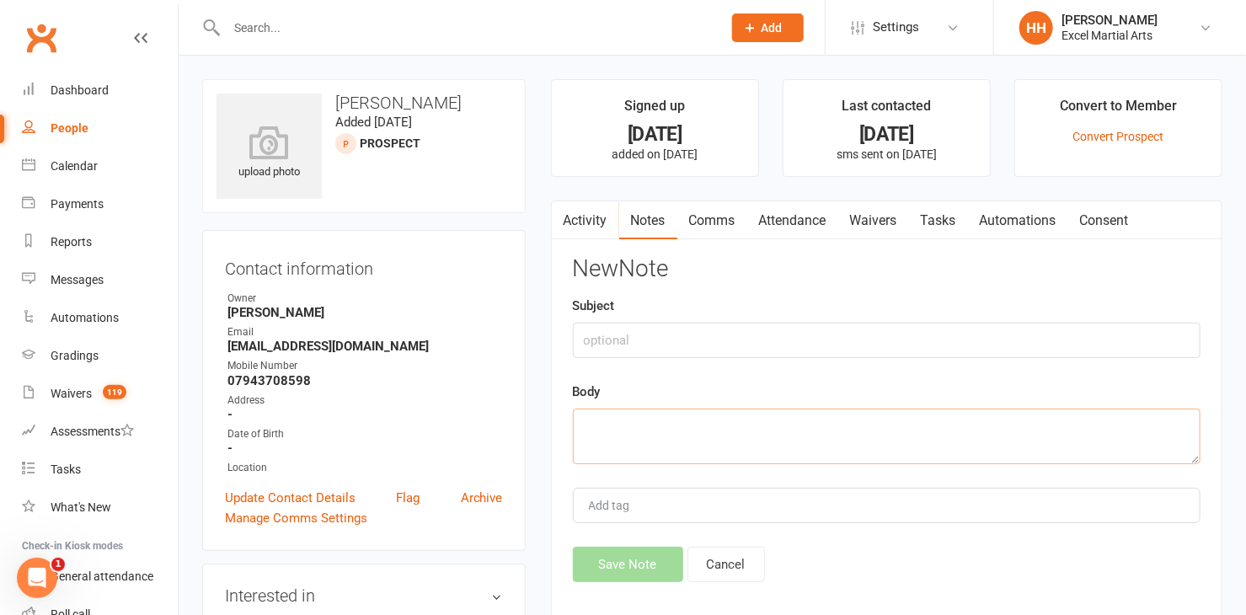
click at [586, 426] on textarea at bounding box center [887, 437] width 628 height 56
click at [752, 428] on textarea "Nan called 14/08 to cancel" at bounding box center [887, 437] width 628 height 56
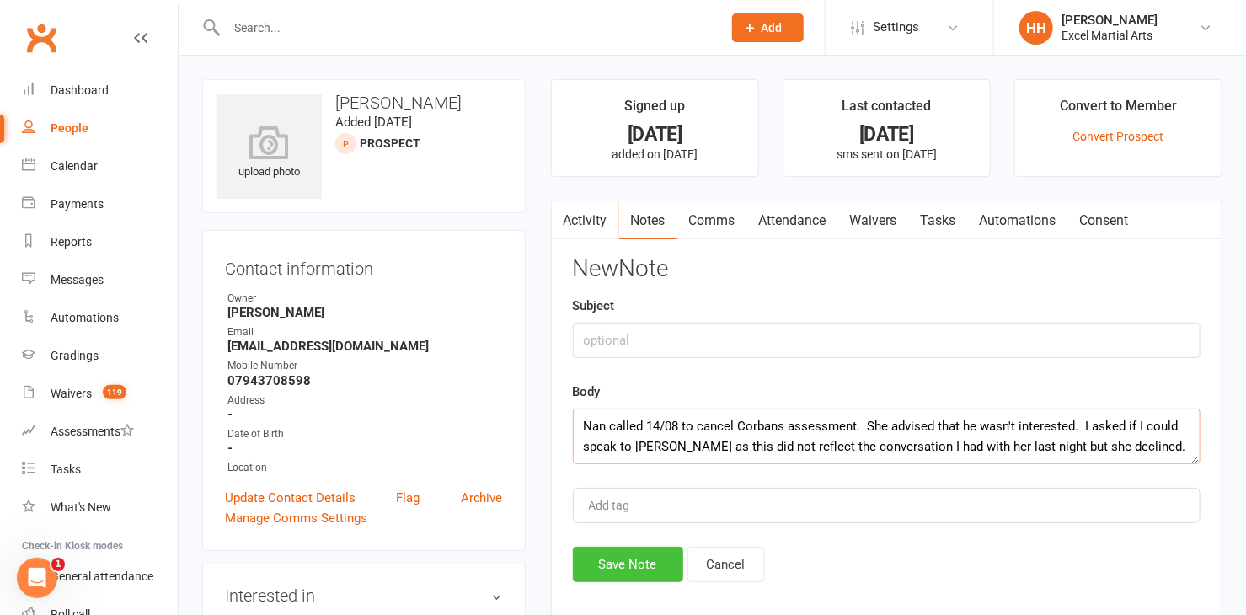
type textarea "Nan called 14/08 to cancel Corbans assessment. She advised that he wasn't inter…"
click at [619, 557] on button "Save Note" at bounding box center [628, 564] width 110 height 35
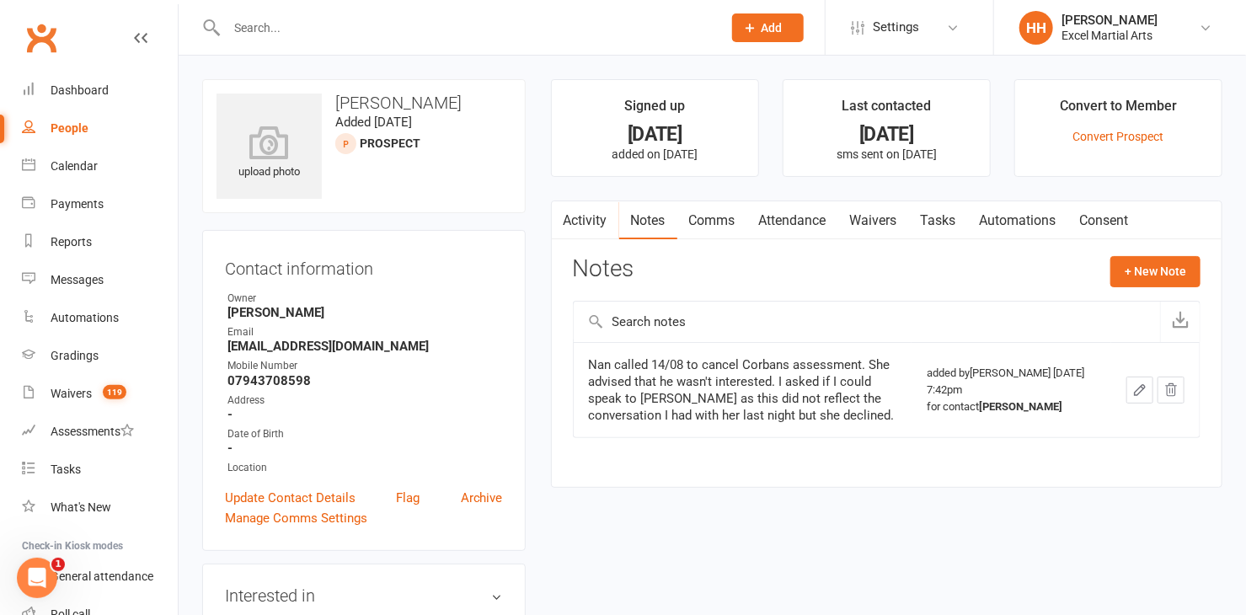
click at [1209, 27] on icon at bounding box center [1205, 27] width 13 height 13
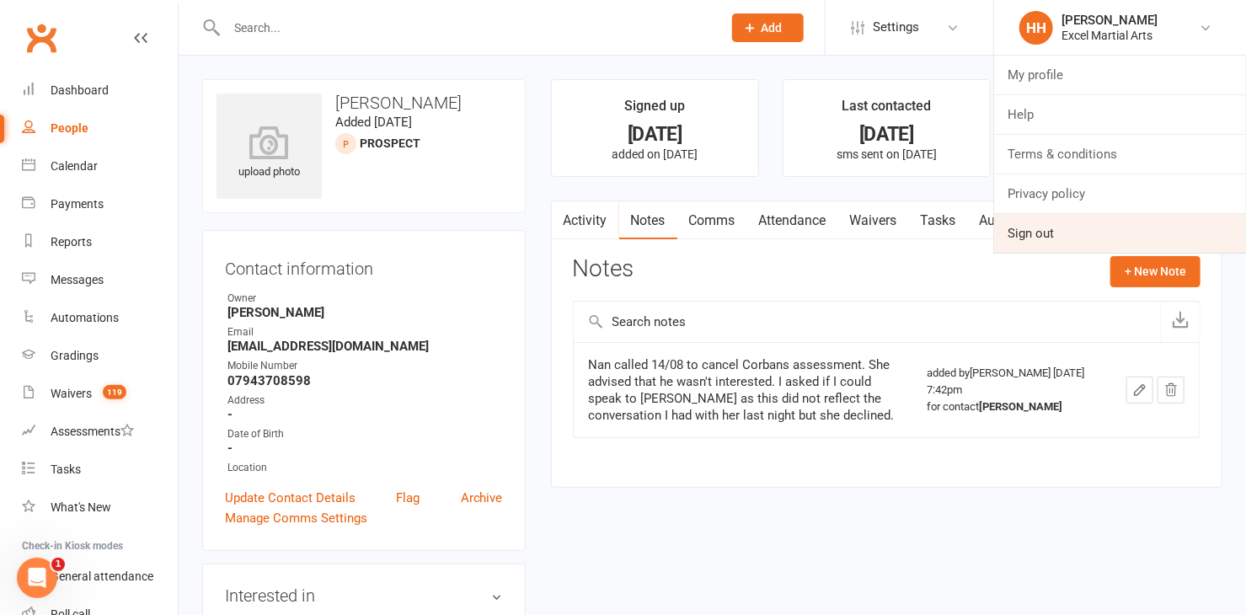
click at [1050, 227] on link "Sign out" at bounding box center [1120, 233] width 252 height 39
